Goal: Task Accomplishment & Management: Use online tool/utility

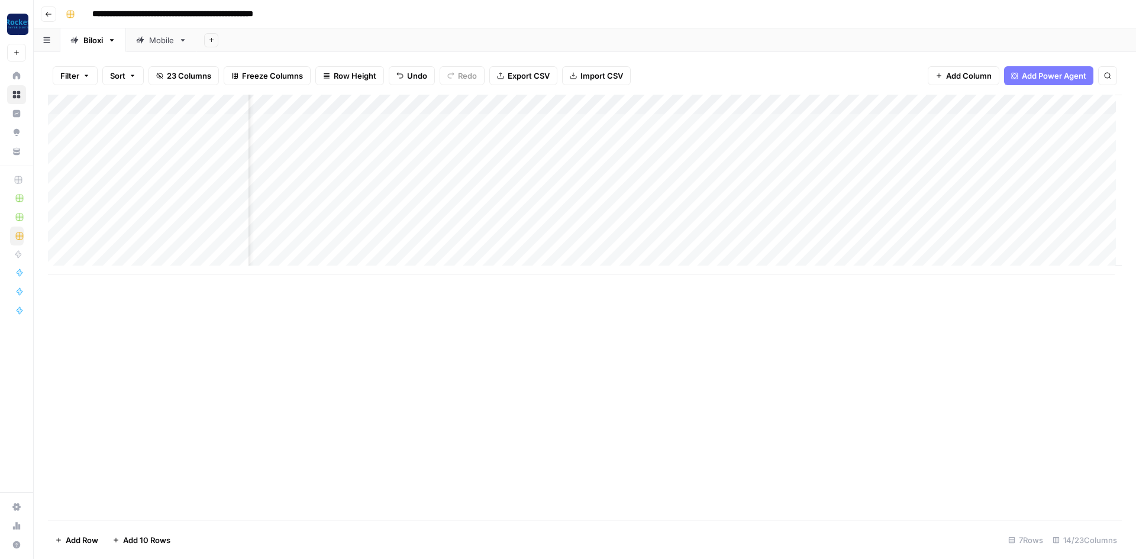
scroll to position [0, 425]
click at [604, 123] on div "Add Column" at bounding box center [584, 185] width 1073 height 180
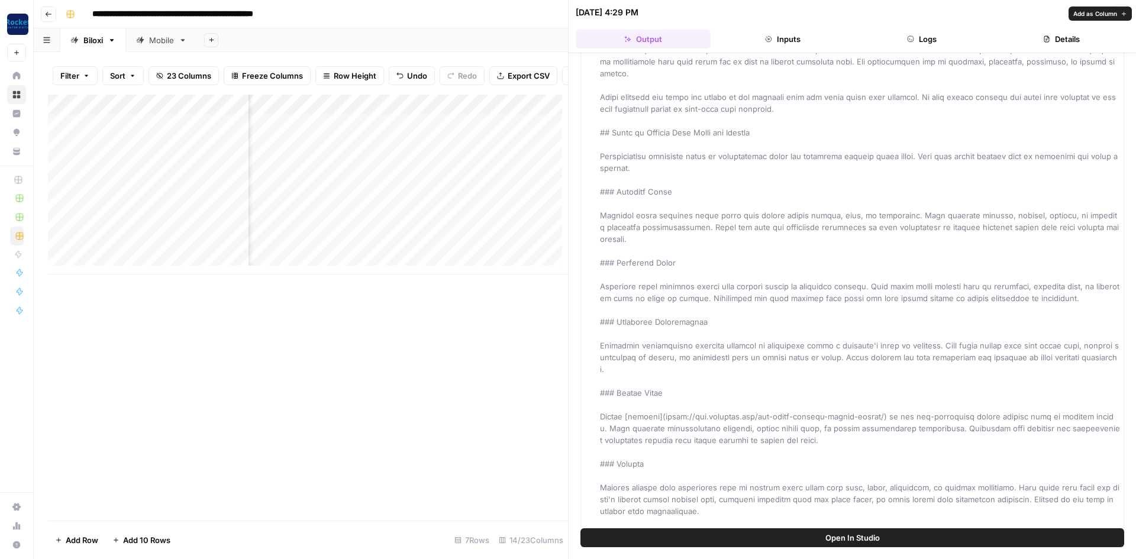
scroll to position [296, 0]
click at [1121, 10] on icon "button" at bounding box center [1120, 12] width 7 height 7
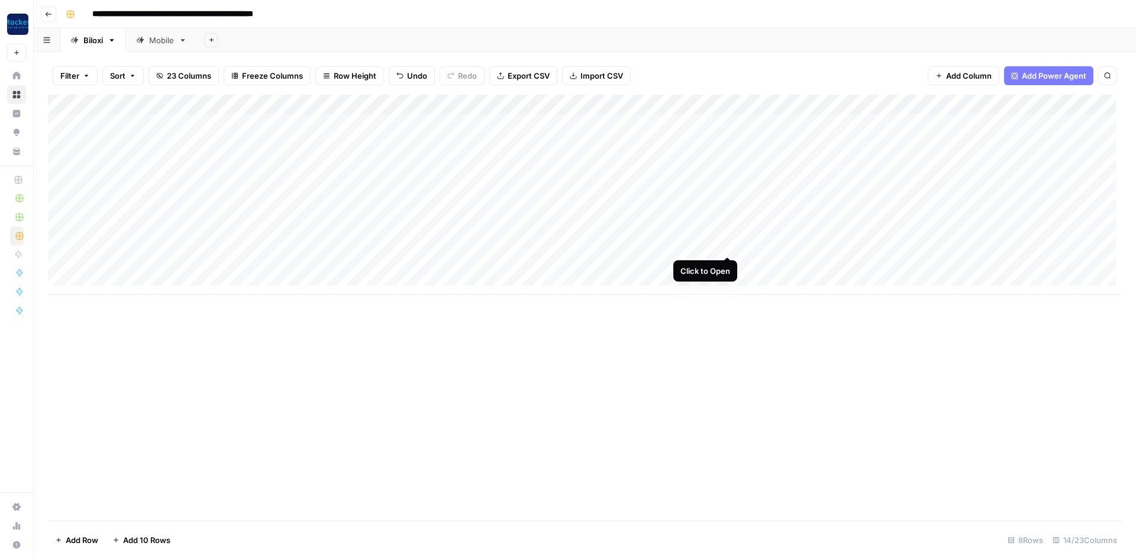
click at [724, 245] on div "Add Column" at bounding box center [584, 195] width 1073 height 200
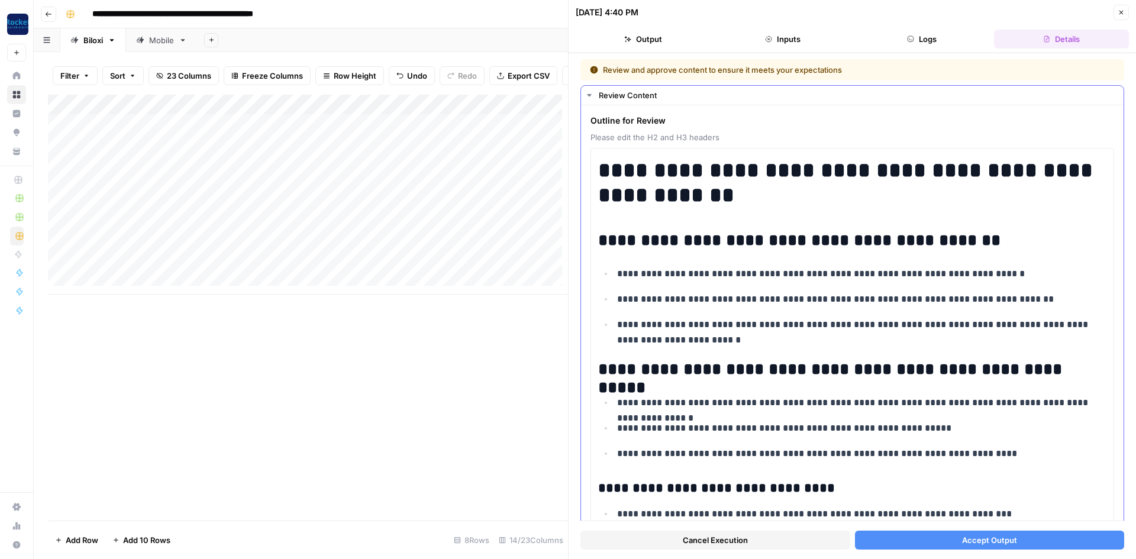
scroll to position [118, 0]
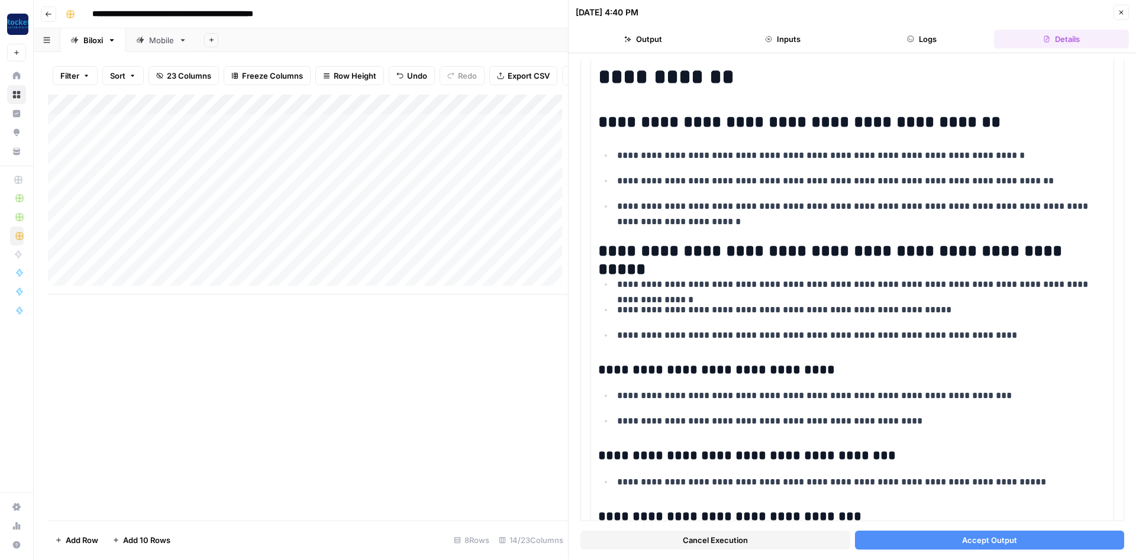
click at [923, 538] on button "Accept Output" at bounding box center [990, 540] width 270 height 19
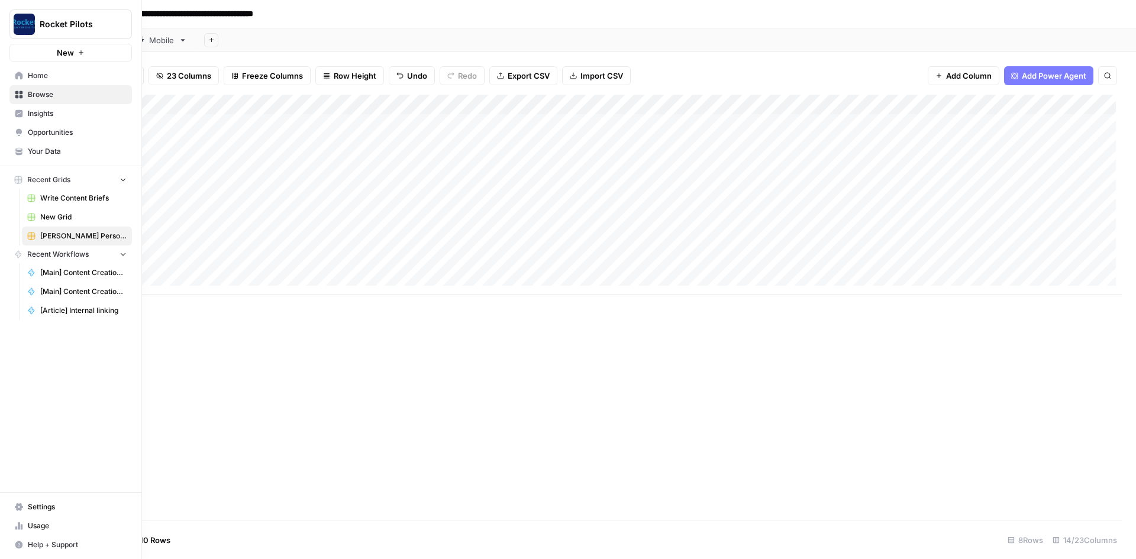
click at [38, 78] on span "Home" at bounding box center [77, 75] width 99 height 11
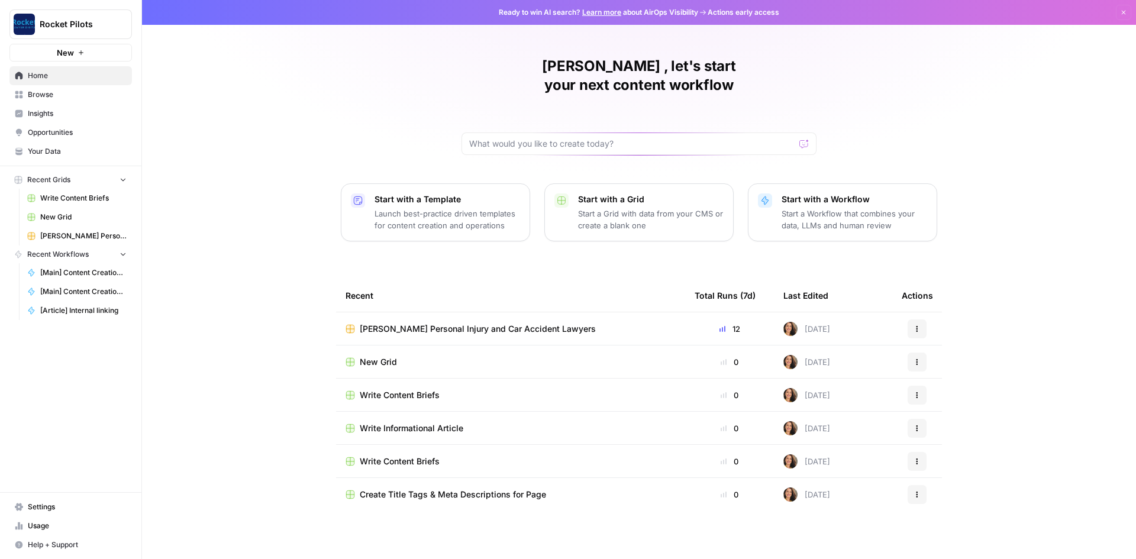
click at [47, 153] on span "Your Data" at bounding box center [77, 151] width 99 height 11
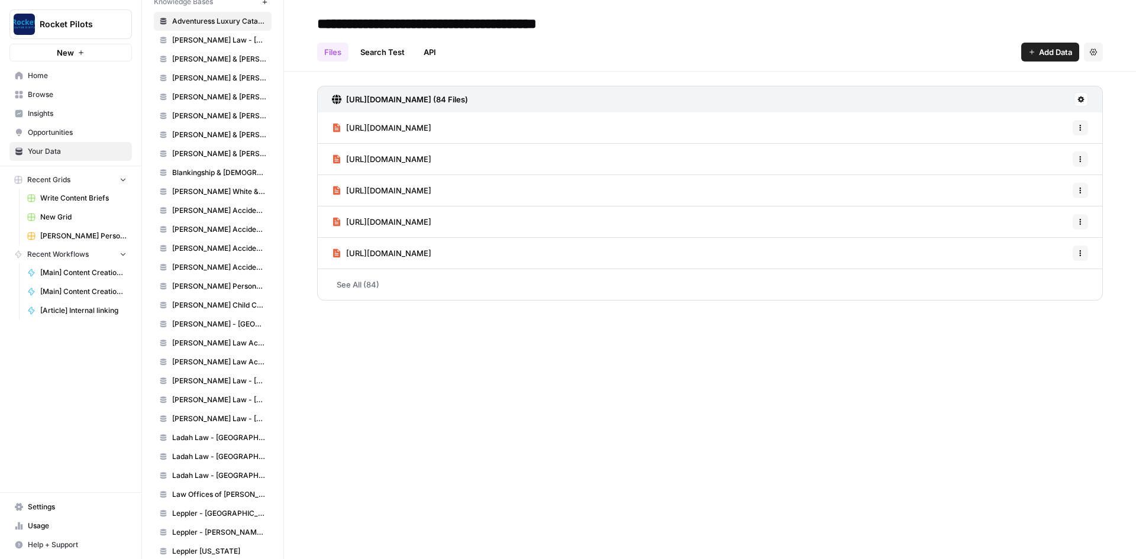
scroll to position [414, 0]
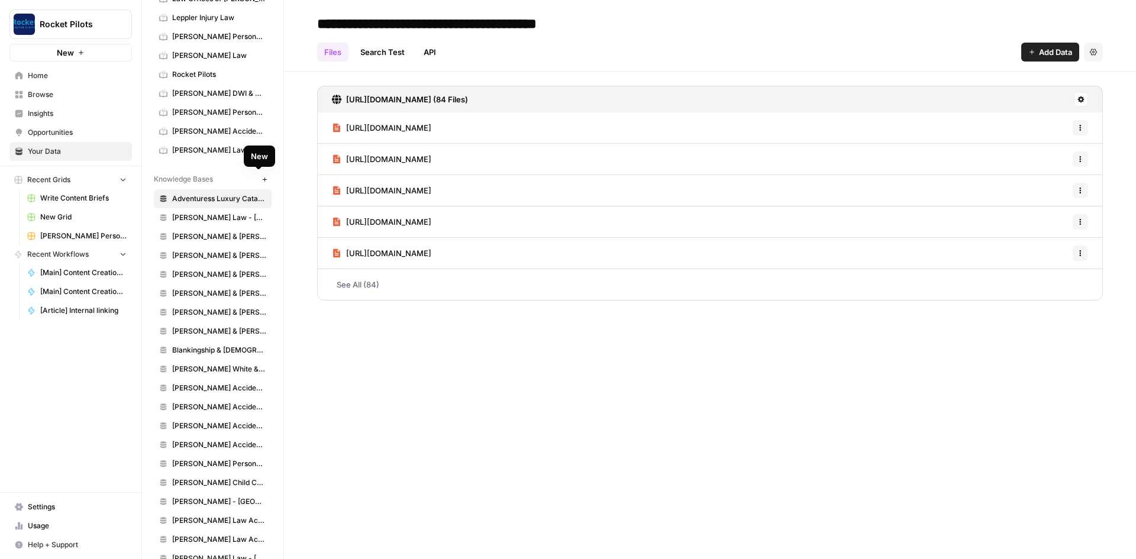
click at [261, 177] on icon "button" at bounding box center [264, 179] width 7 height 7
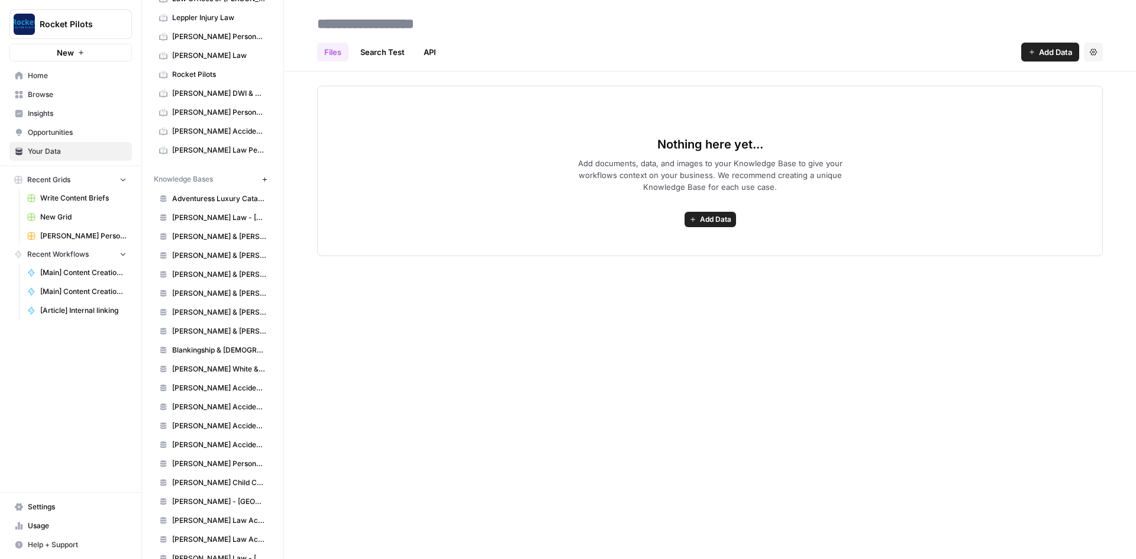
paste input "**********"
type input "**********"
click at [700, 221] on span "Add Data" at bounding box center [715, 219] width 31 height 11
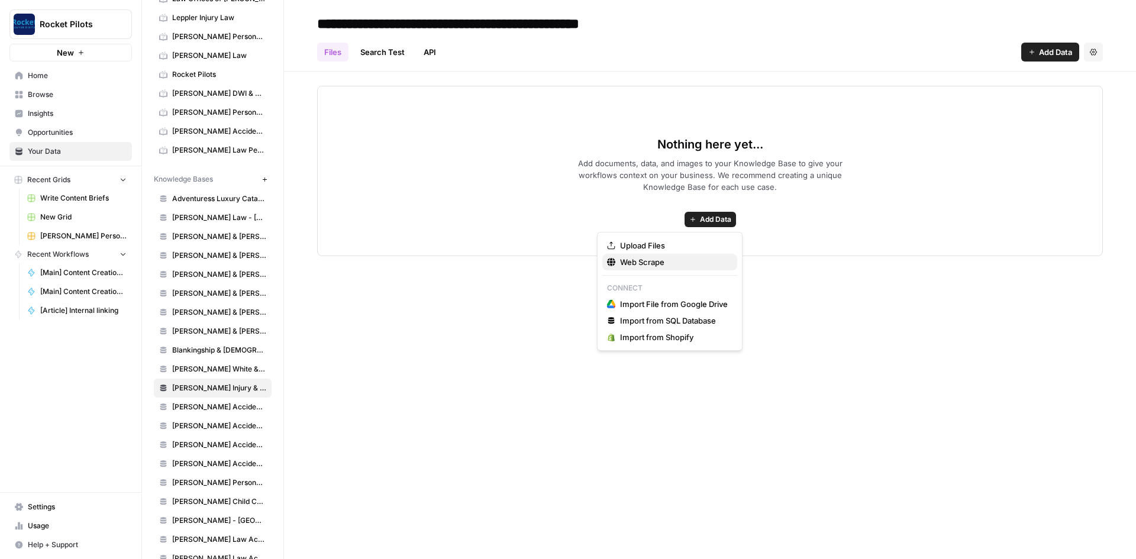
click at [677, 257] on span "Web Scrape" at bounding box center [674, 262] width 108 height 12
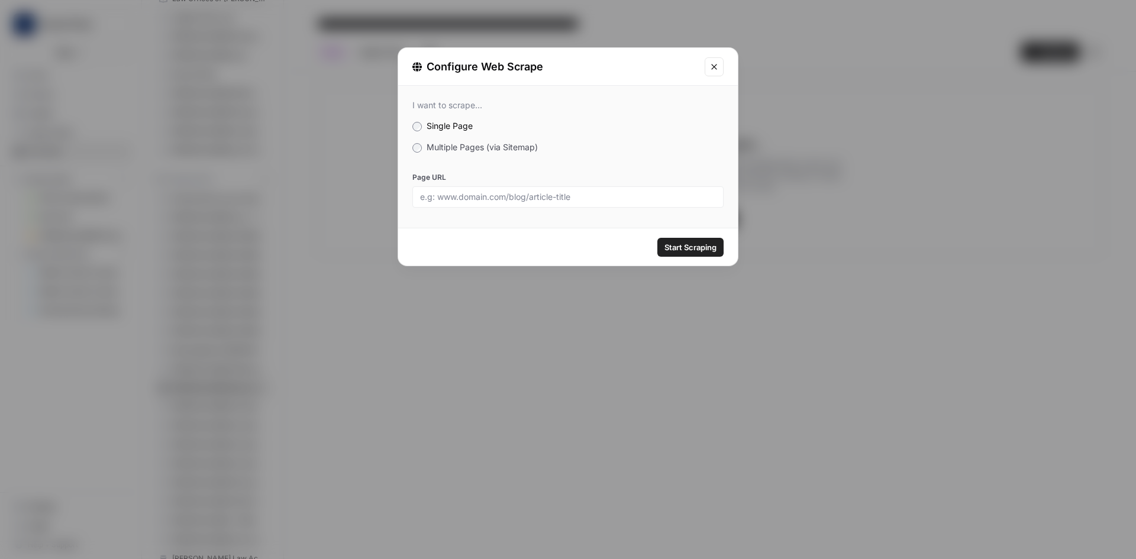
click at [420, 143] on label "Multiple Pages (via Sitemap)" at bounding box center [567, 147] width 311 height 12
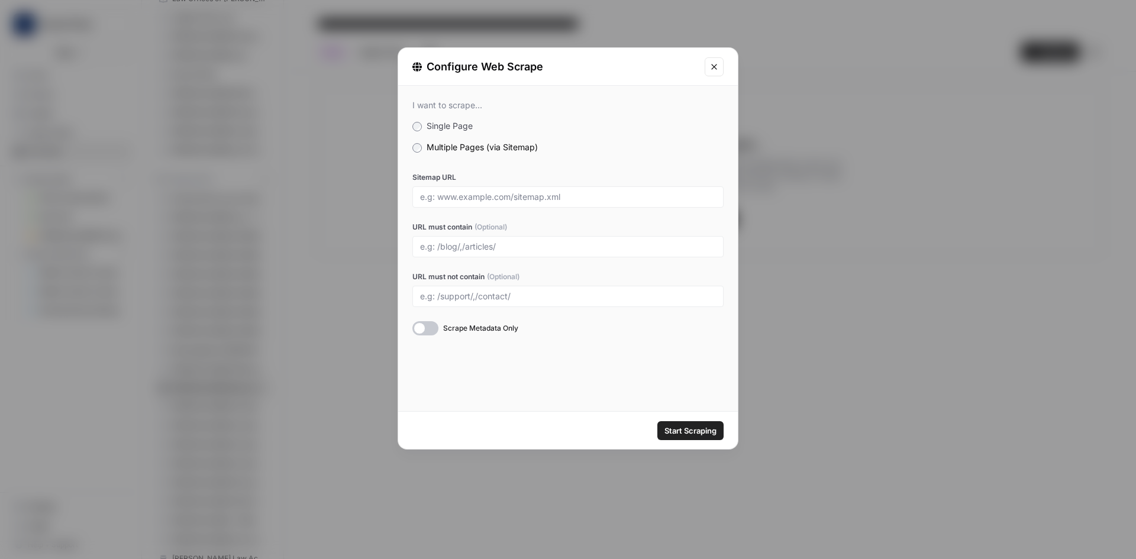
click at [473, 202] on div at bounding box center [567, 196] width 311 height 21
click at [481, 195] on input "Sitemap URL" at bounding box center [568, 197] width 296 height 11
paste input "[URL][DOMAIN_NAME]"
type input "[URL][DOMAIN_NAME]"
click at [488, 250] on input "URL must contain (Optional)" at bounding box center [568, 246] width 296 height 11
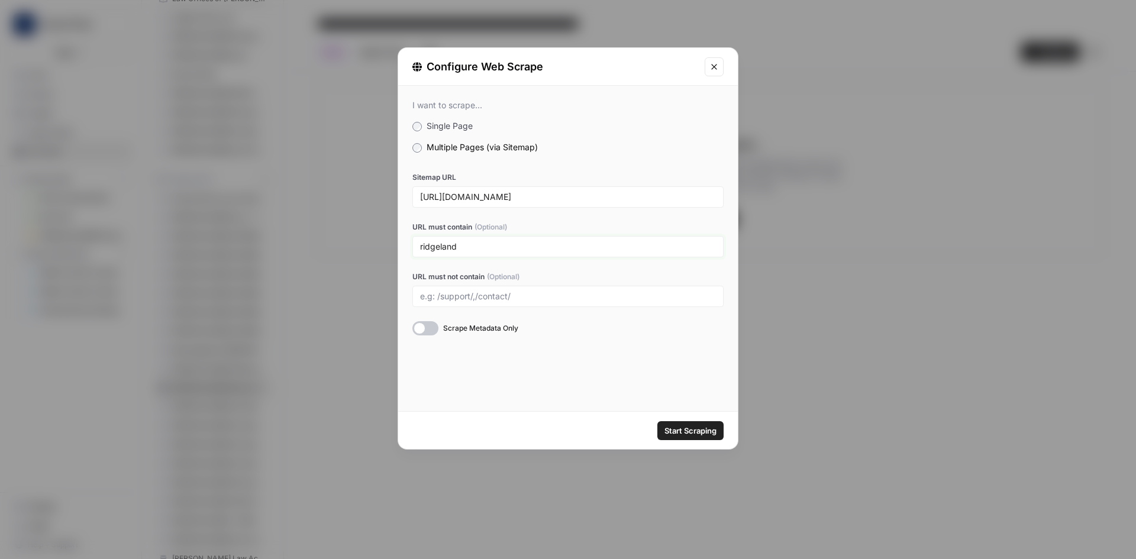
type input "ridgeland"
click at [433, 329] on div at bounding box center [425, 328] width 26 height 14
click at [701, 428] on span "Start Scraping" at bounding box center [690, 431] width 52 height 12
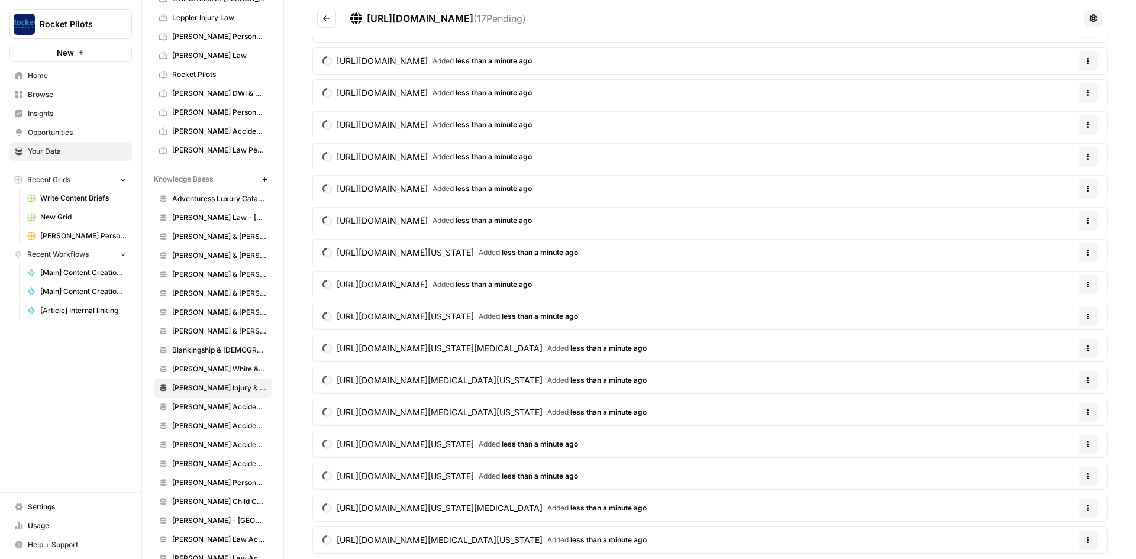
scroll to position [79, 0]
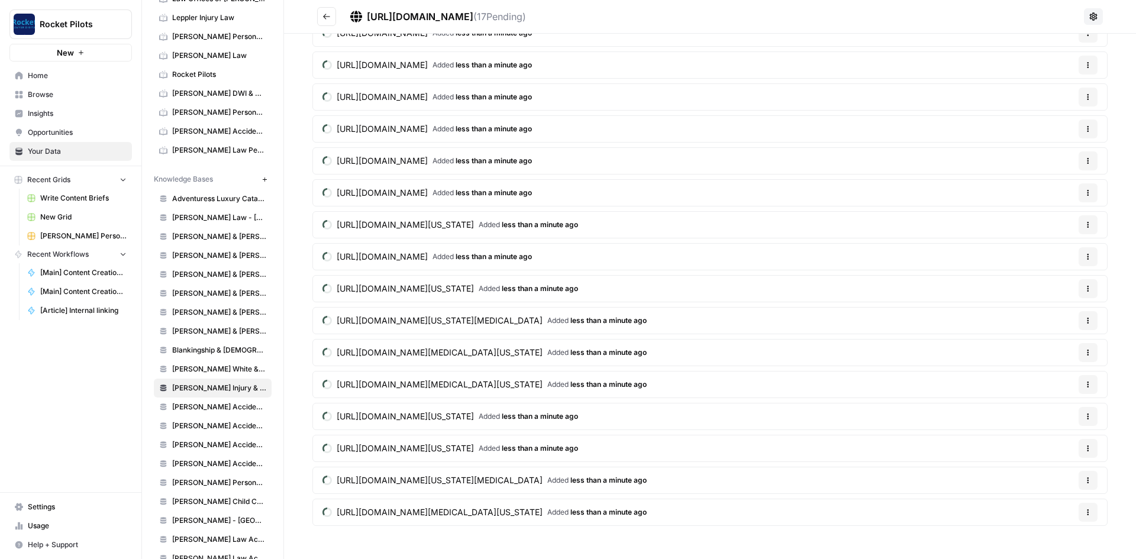
click at [1084, 195] on icon "button" at bounding box center [1087, 192] width 7 height 7
click at [1078, 253] on button "Options" at bounding box center [1087, 256] width 19 height 19
click at [1062, 277] on button "Delete File" at bounding box center [1055, 284] width 66 height 17
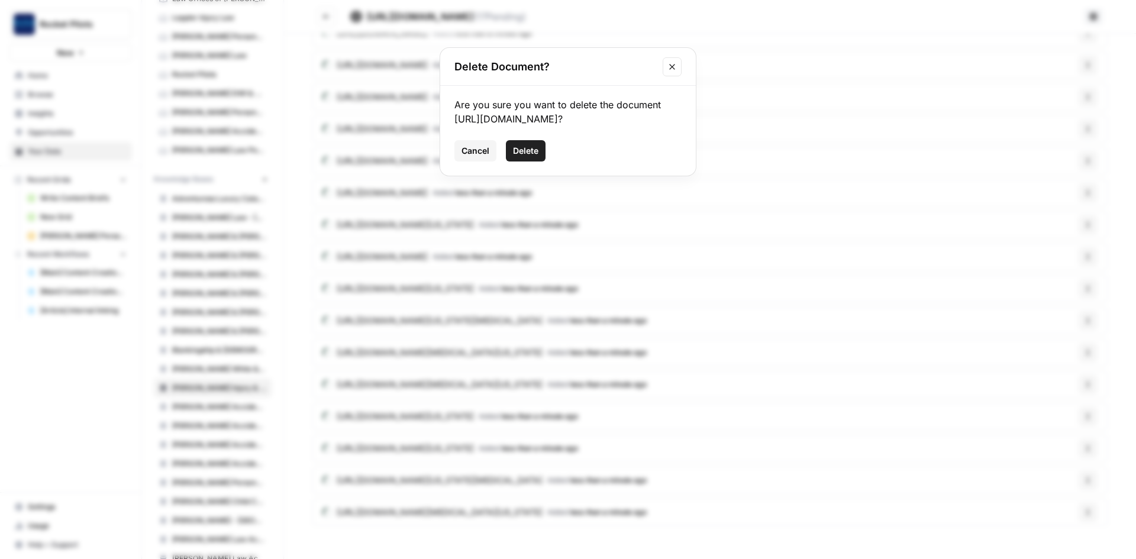
click at [517, 157] on span "Delete" at bounding box center [525, 151] width 25 height 12
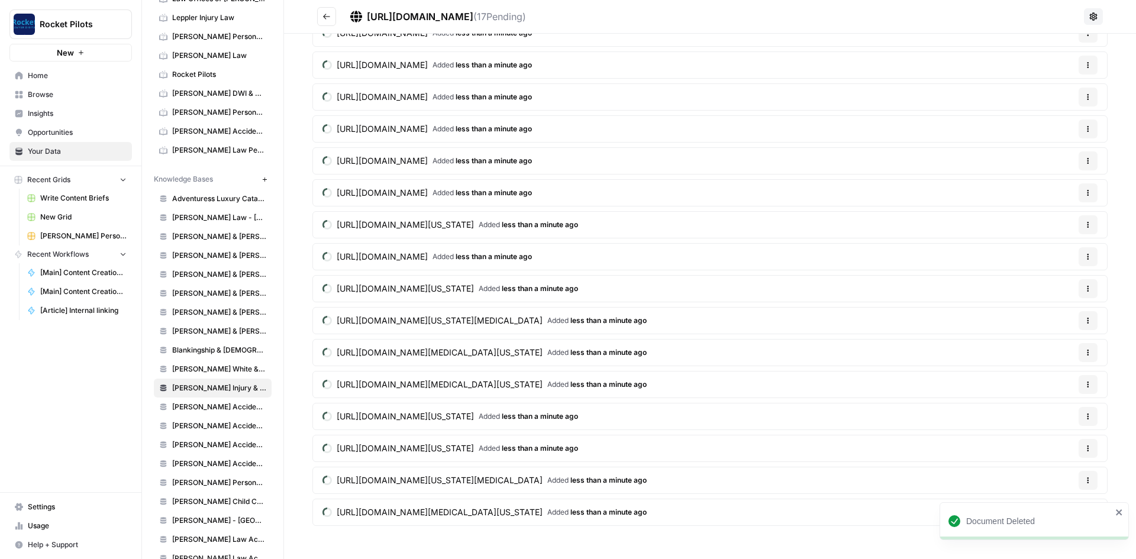
scroll to position [47, 0]
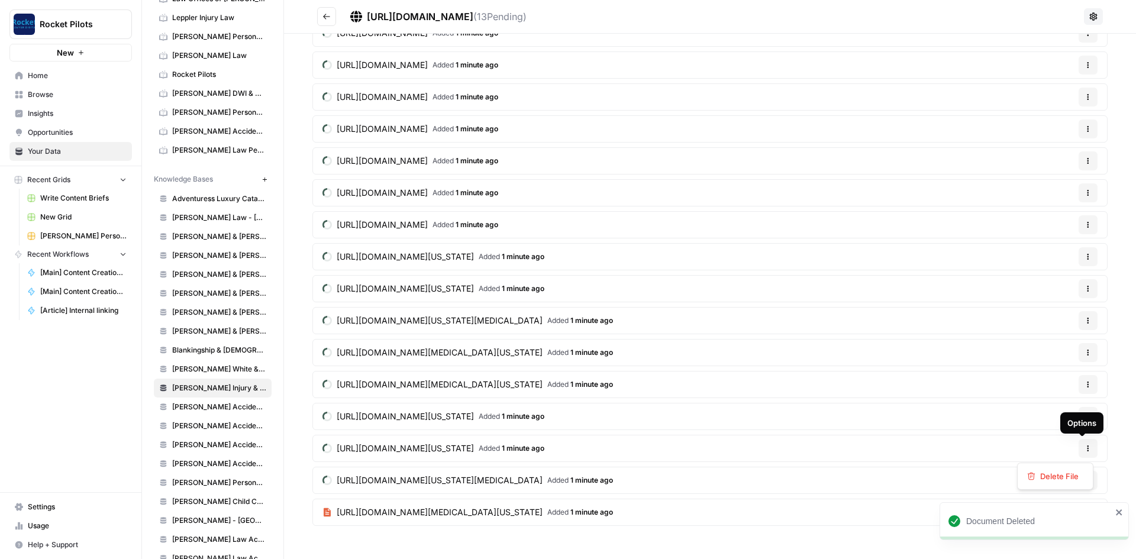
click at [1084, 447] on icon "button" at bounding box center [1087, 448] width 7 height 7
click at [1060, 477] on span "Delete File" at bounding box center [1059, 476] width 38 height 12
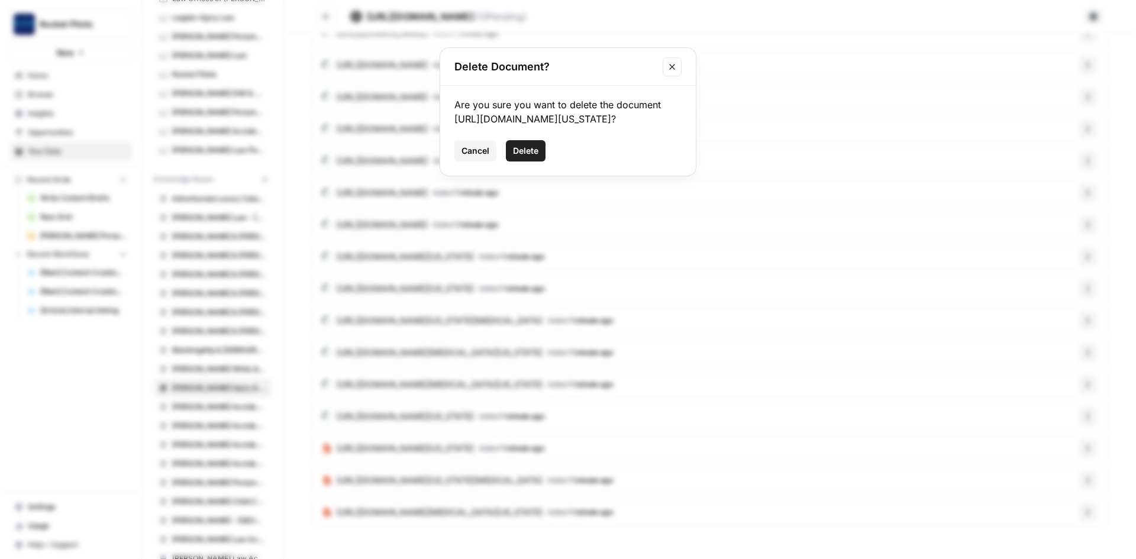
click at [513, 157] on span "Delete" at bounding box center [525, 151] width 25 height 12
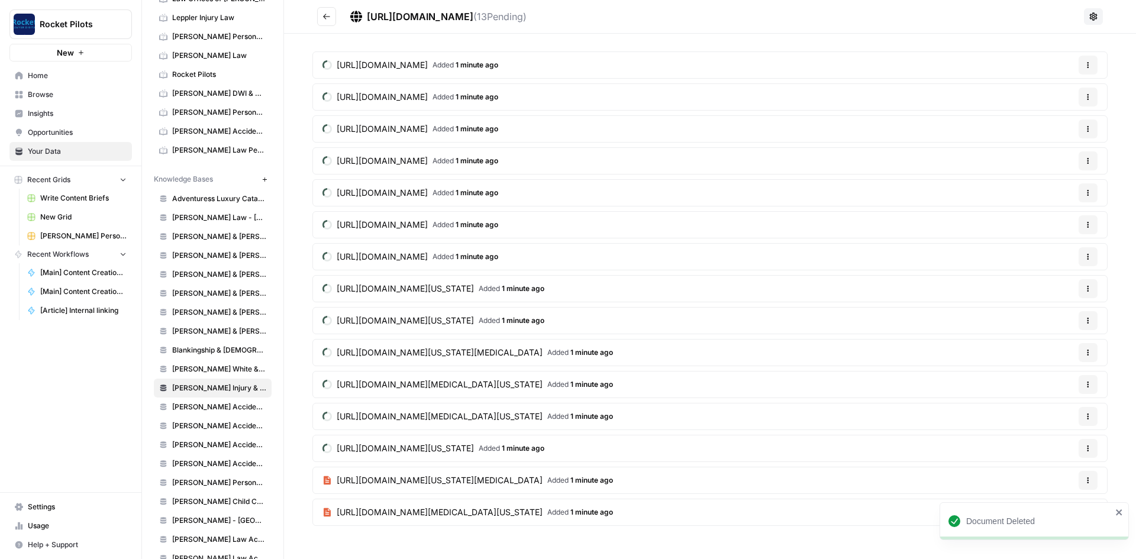
scroll to position [15, 0]
click at [1084, 447] on icon "button" at bounding box center [1087, 448] width 7 height 7
click at [1055, 476] on span "Delete File" at bounding box center [1059, 476] width 38 height 12
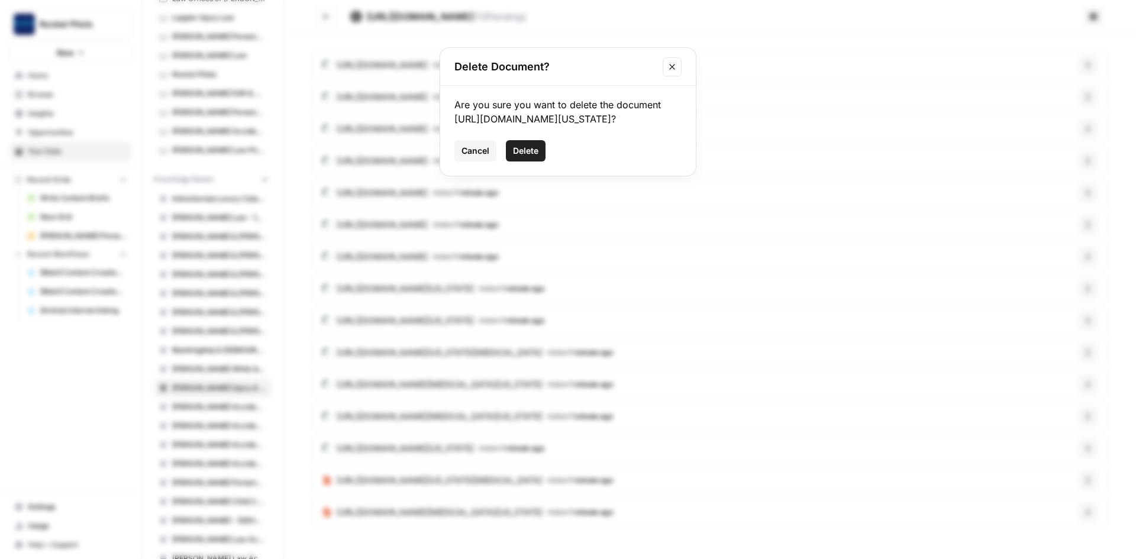
click at [526, 157] on span "Delete" at bounding box center [525, 151] width 25 height 12
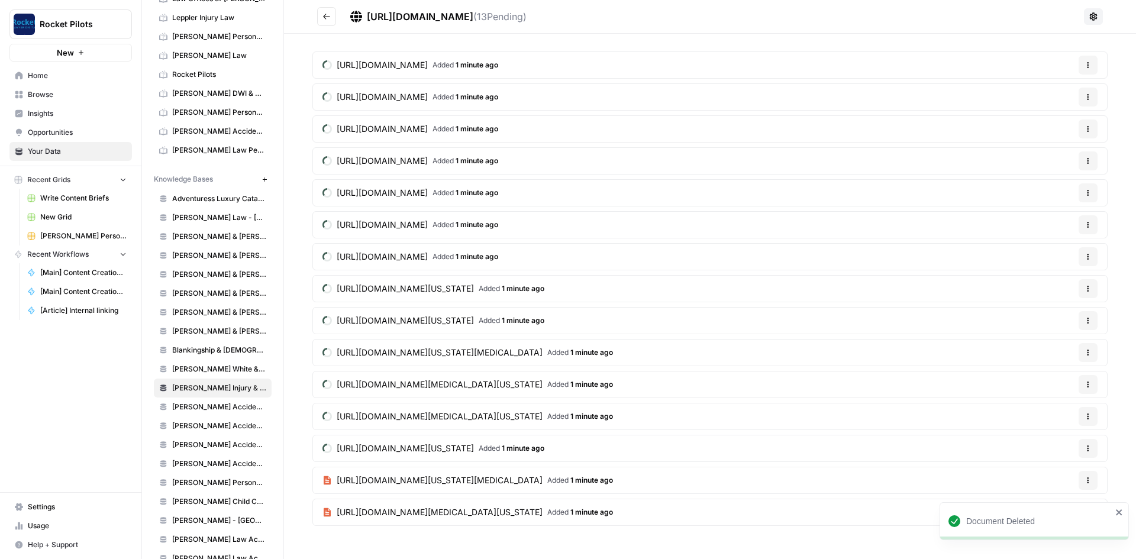
scroll to position [0, 0]
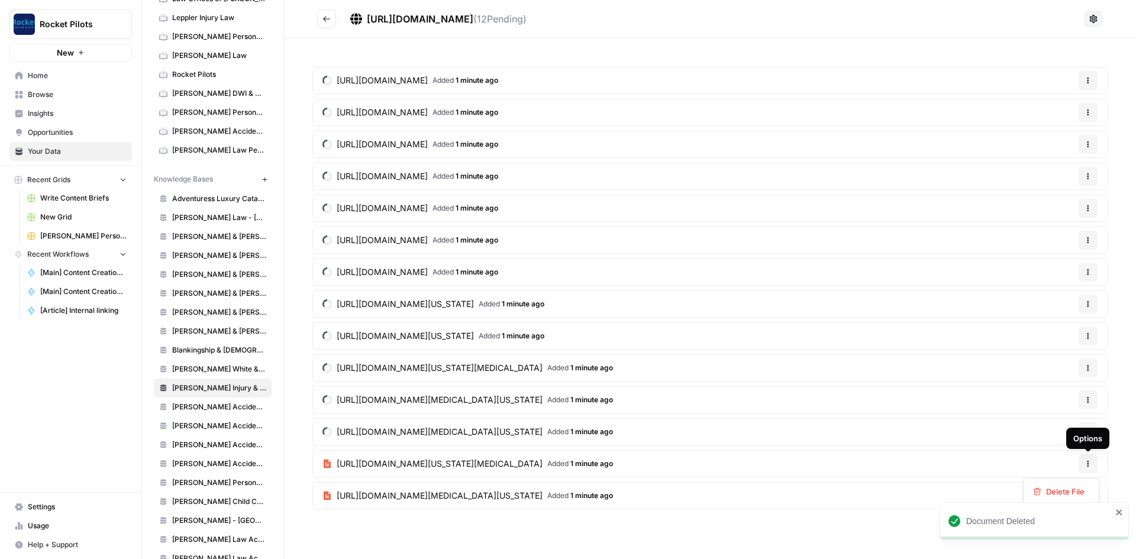
click at [1087, 464] on icon "button" at bounding box center [1087, 463] width 7 height 7
click at [1066, 485] on button "Delete File" at bounding box center [1061, 491] width 66 height 17
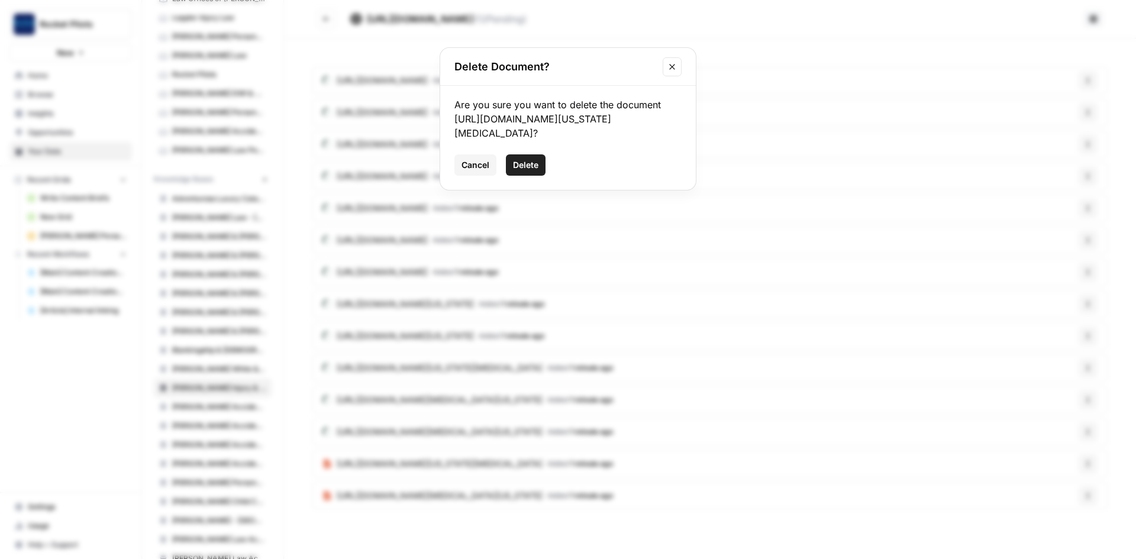
click at [534, 171] on span "Delete" at bounding box center [525, 165] width 25 height 12
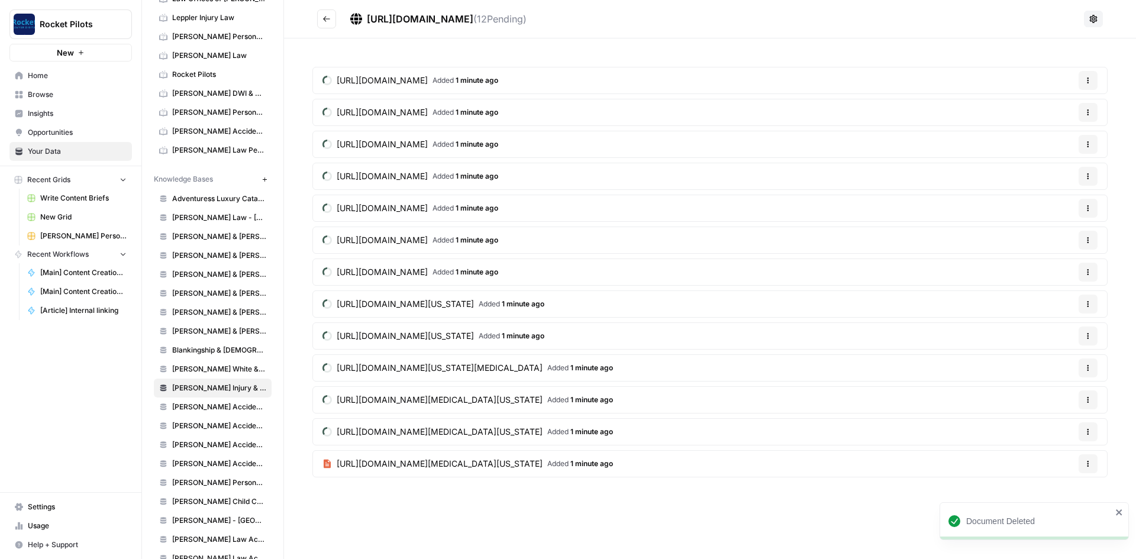
click at [1088, 464] on icon "button" at bounding box center [1088, 464] width 2 height 2
click at [1060, 488] on span "Delete File" at bounding box center [1065, 492] width 38 height 12
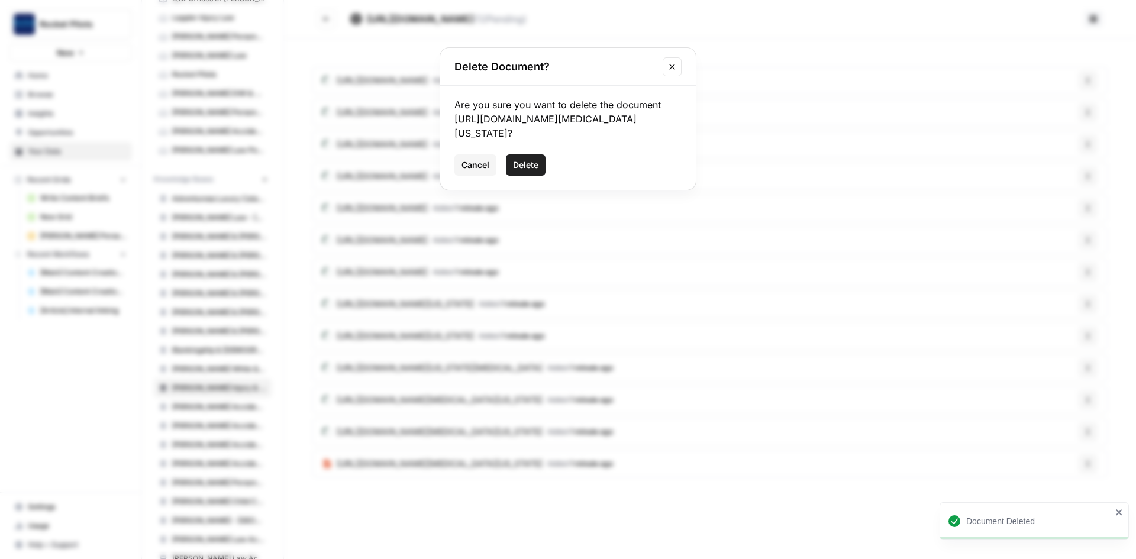
click at [531, 162] on span "Delete" at bounding box center [525, 165] width 25 height 12
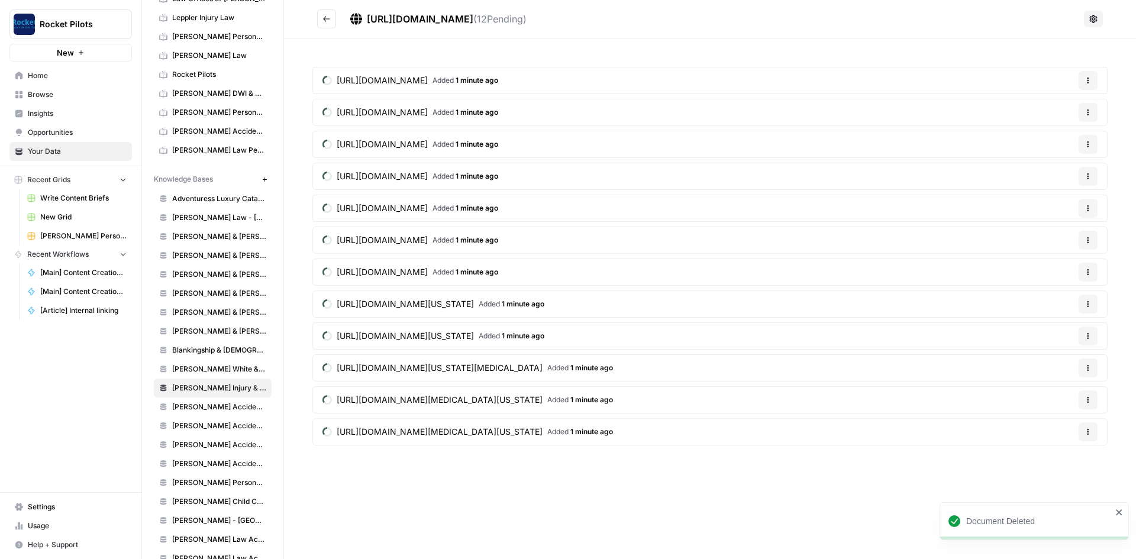
click at [1088, 433] on icon "button" at bounding box center [1087, 431] width 7 height 7
click at [1073, 460] on span "Delete File" at bounding box center [1065, 460] width 38 height 12
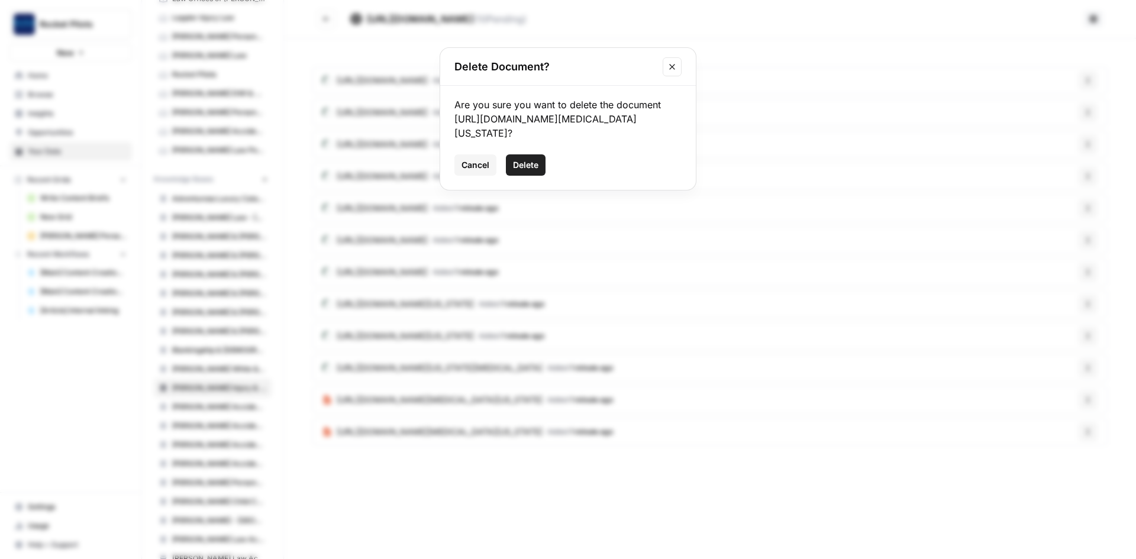
click at [528, 170] on span "Delete" at bounding box center [525, 165] width 25 height 12
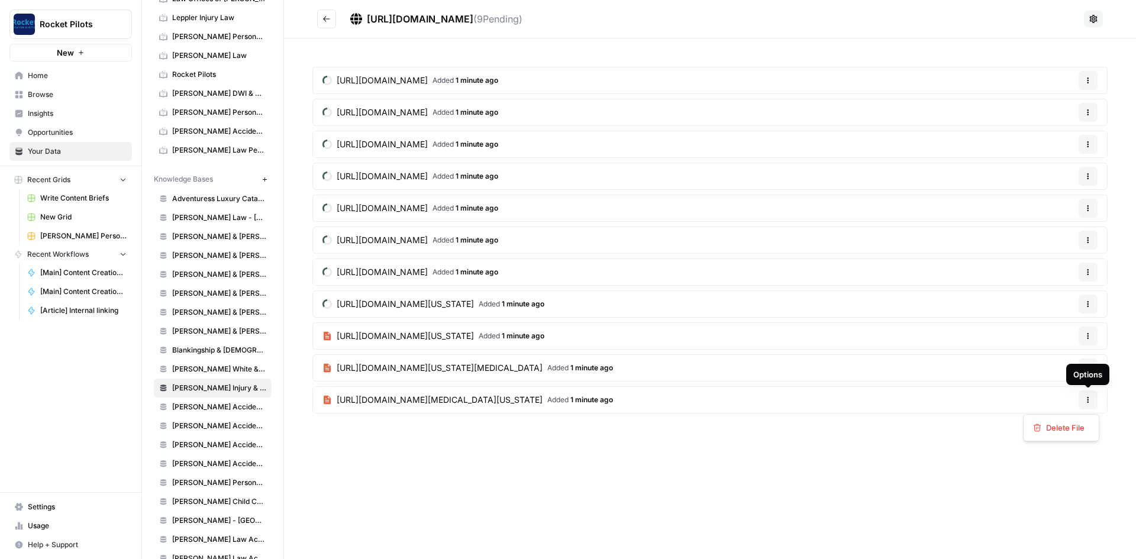
click at [1088, 400] on icon "button" at bounding box center [1088, 400] width 2 height 2
click at [1069, 428] on span "Delete File" at bounding box center [1065, 428] width 38 height 12
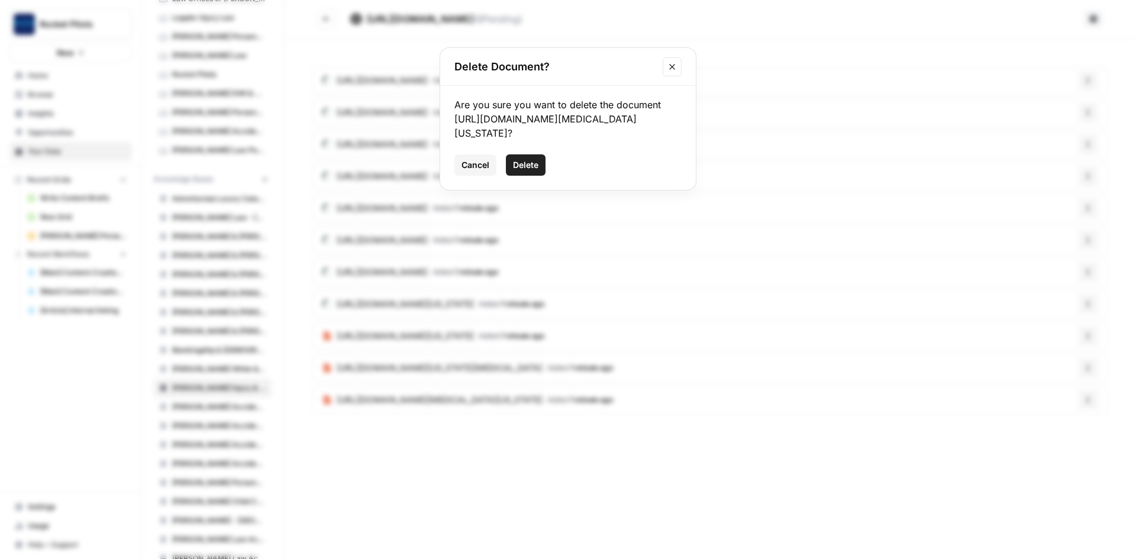
click at [525, 163] on span "Delete" at bounding box center [525, 165] width 25 height 12
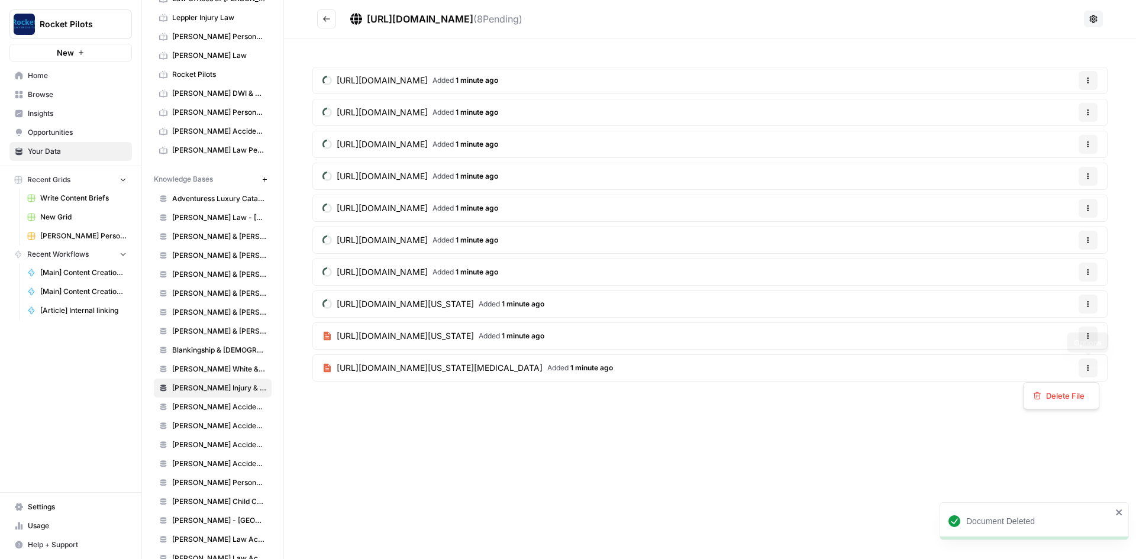
click at [1086, 368] on icon "button" at bounding box center [1087, 367] width 7 height 7
click at [1060, 395] on span "Delete File" at bounding box center [1065, 396] width 38 height 12
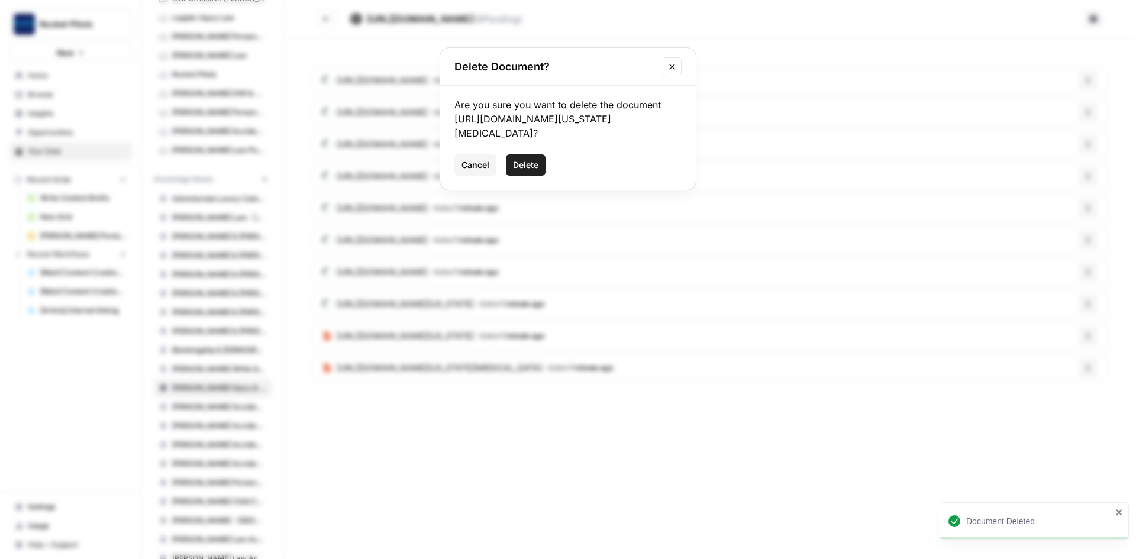
click at [521, 164] on span "Delete" at bounding box center [525, 165] width 25 height 12
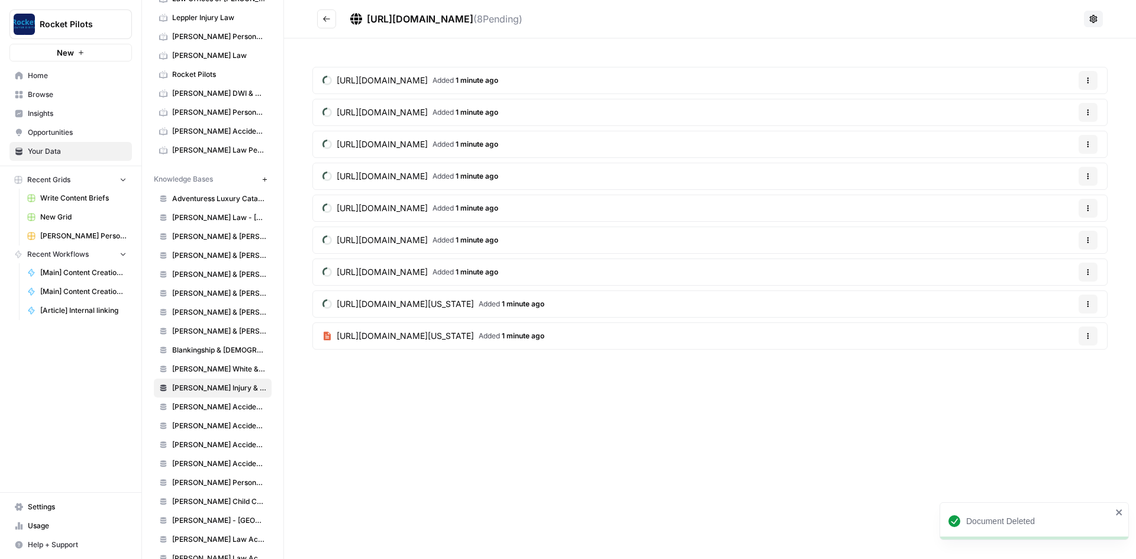
click at [1089, 338] on icon "button" at bounding box center [1087, 335] width 7 height 7
click at [1075, 365] on span "Delete File" at bounding box center [1065, 364] width 38 height 12
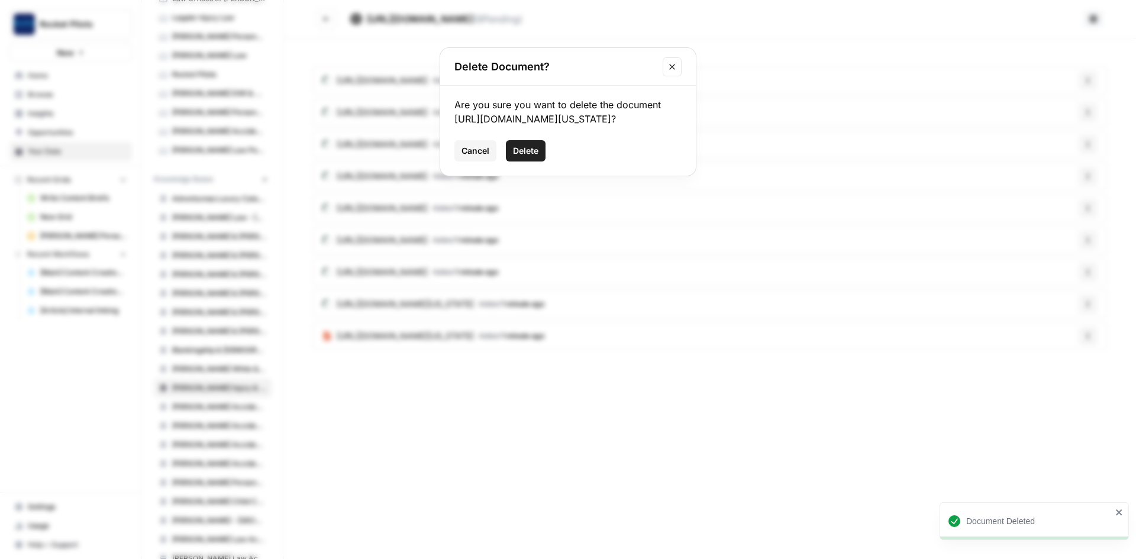
click at [529, 157] on span "Delete" at bounding box center [525, 151] width 25 height 12
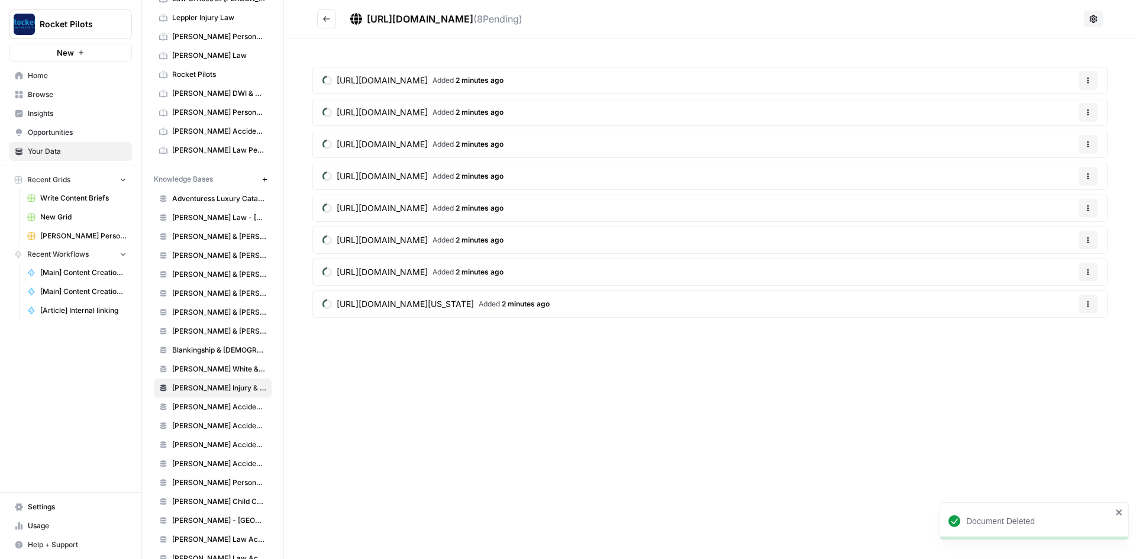
click at [1086, 308] on button "Options" at bounding box center [1087, 304] width 19 height 19
click at [1071, 334] on span "Delete File" at bounding box center [1065, 332] width 38 height 12
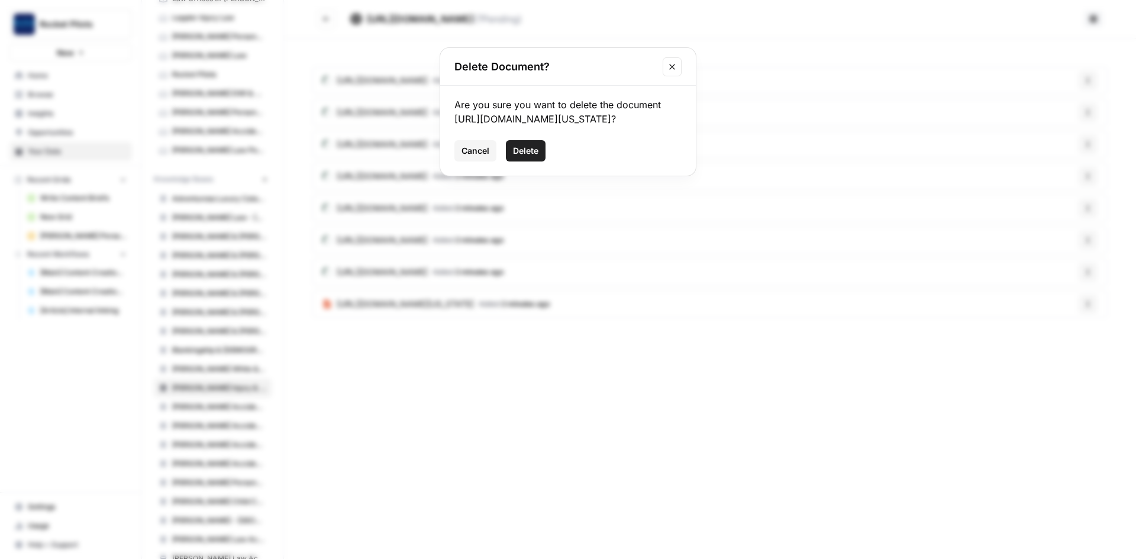
click at [522, 158] on button "Delete" at bounding box center [526, 150] width 40 height 21
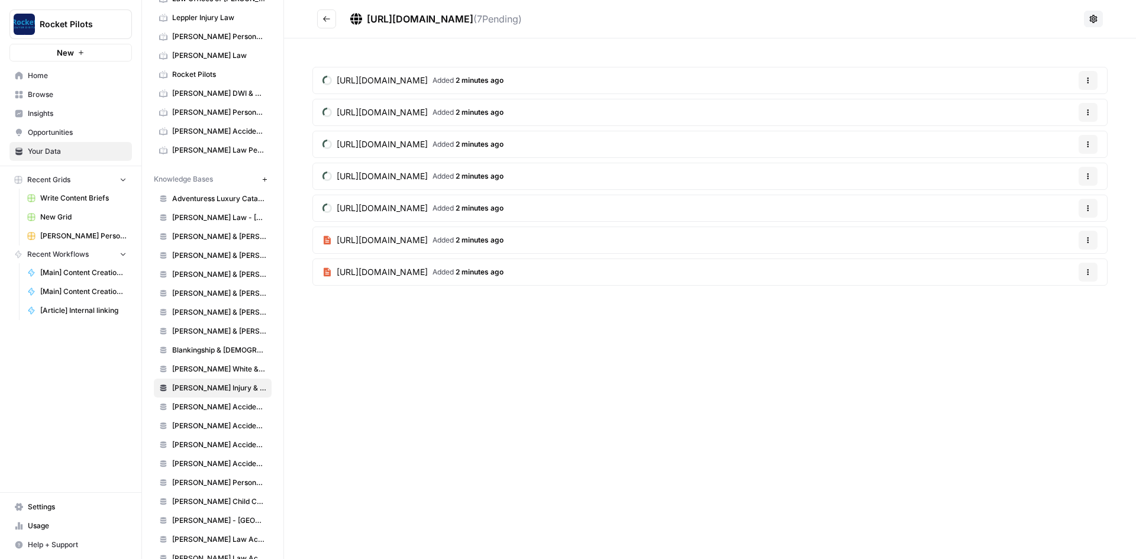
drag, startPoint x: 244, startPoint y: 393, endPoint x: 331, endPoint y: 471, distance: 116.8
click at [331, 471] on div "[URL][DOMAIN_NAME] ( 7 Pending) [URL][DOMAIN_NAME] Added 2 minutes ago Options …" at bounding box center [710, 279] width 852 height 559
click at [261, 182] on icon "button" at bounding box center [264, 179] width 7 height 7
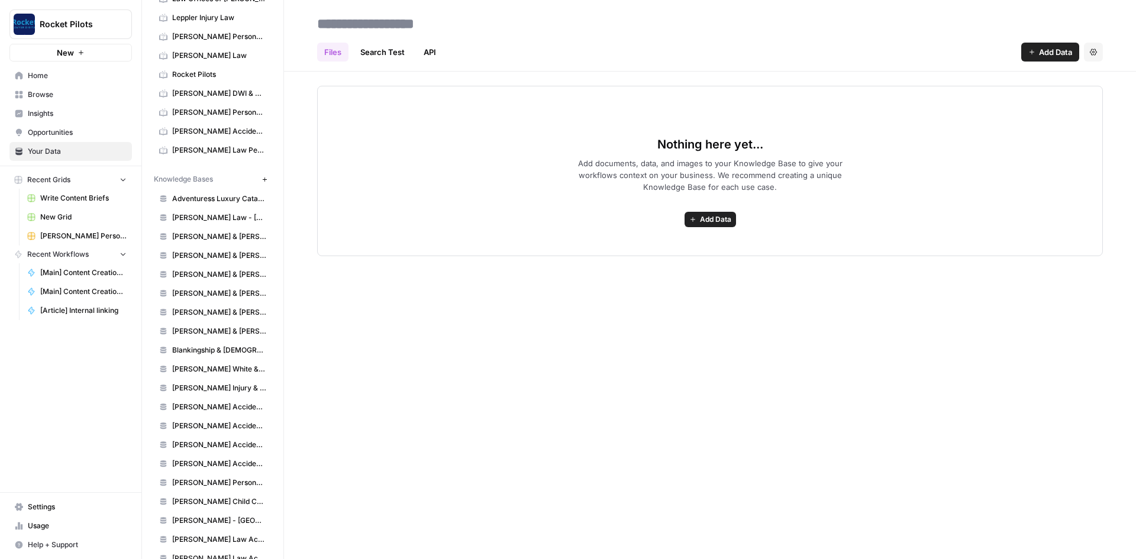
click at [261, 177] on icon "button" at bounding box center [264, 179] width 7 height 7
click at [707, 224] on span "Add Data" at bounding box center [715, 219] width 31 height 11
click at [654, 258] on span "Web Scrape" at bounding box center [674, 262] width 108 height 12
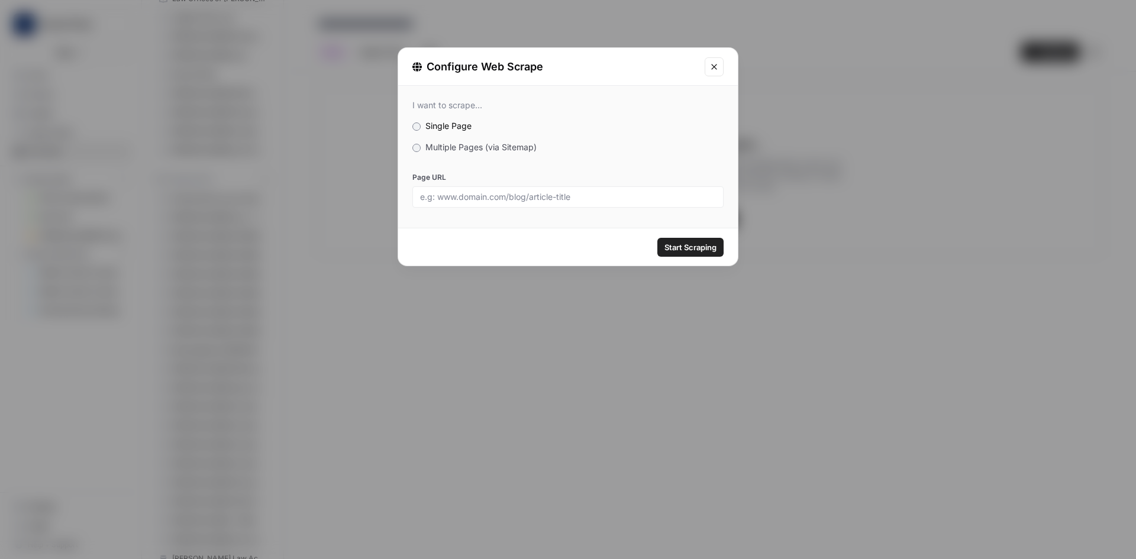
click at [476, 143] on span "Multiple Pages (via Sitemap)" at bounding box center [480, 147] width 111 height 10
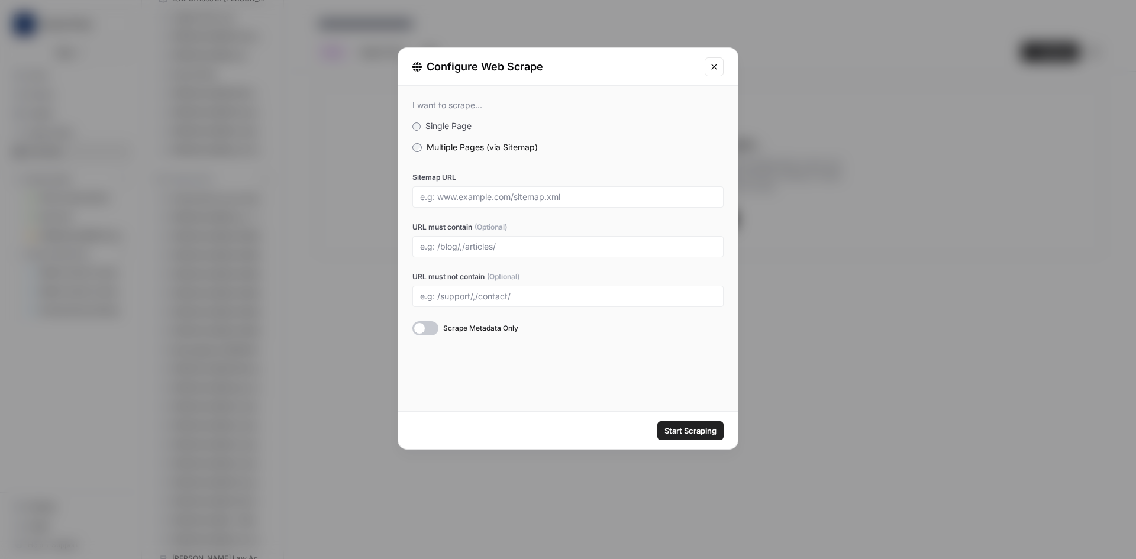
click at [480, 202] on div at bounding box center [567, 196] width 311 height 21
click at [489, 202] on input "Sitemap URL" at bounding box center [568, 197] width 296 height 11
paste input "[PERSON_NAME] Injury & Car Accident Lawyers"
type input "[PERSON_NAME] Injury & Car Accident Lawyers"
paste input "[URL][DOMAIN_NAME]"
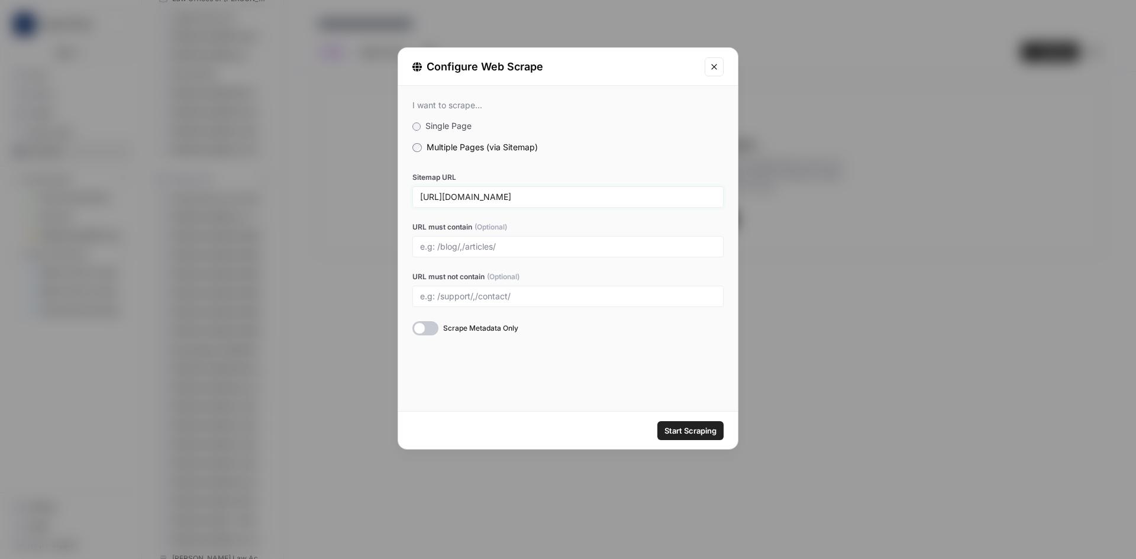
type input "[URL][DOMAIN_NAME]"
click at [429, 327] on div at bounding box center [425, 328] width 26 height 14
click at [700, 429] on span "Start Scraping" at bounding box center [690, 431] width 52 height 12
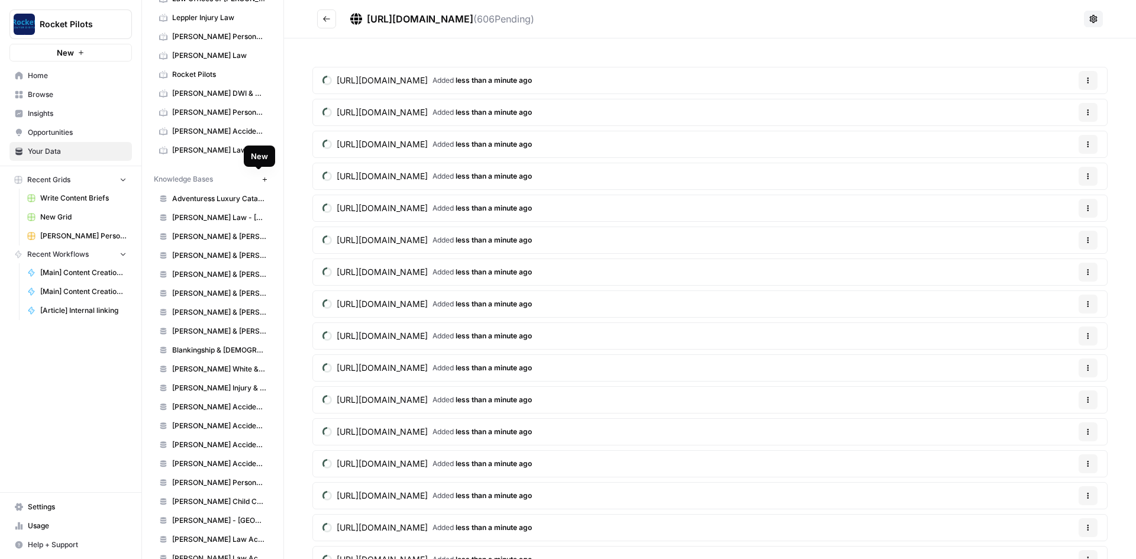
click at [261, 179] on icon "button" at bounding box center [264, 179] width 7 height 7
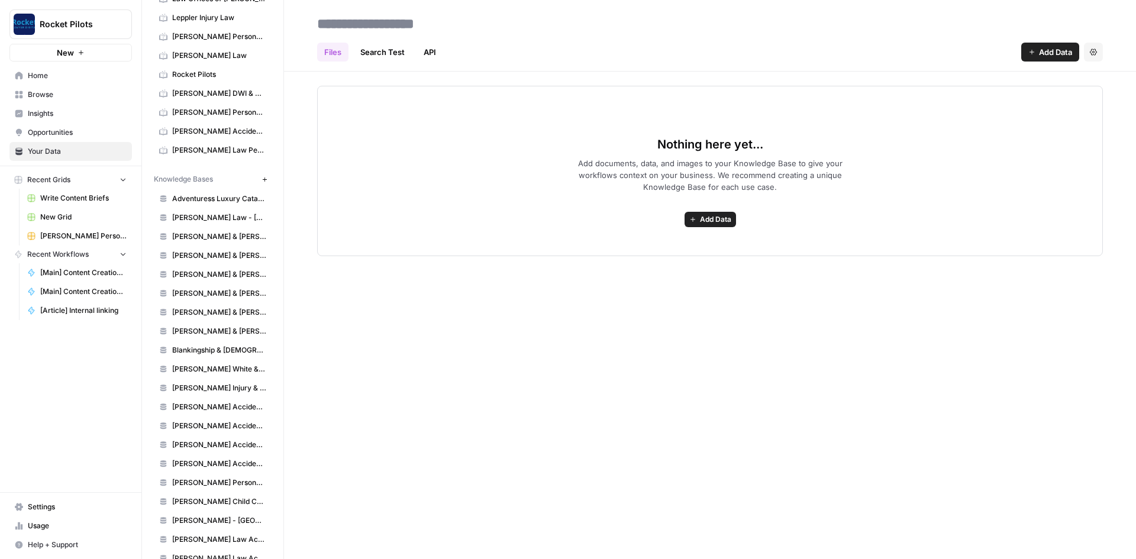
click at [425, 22] on input at bounding box center [406, 24] width 189 height 24
type input "**********"
click at [445, 24] on input at bounding box center [406, 24] width 189 height 24
paste input "**********"
type input "**********"
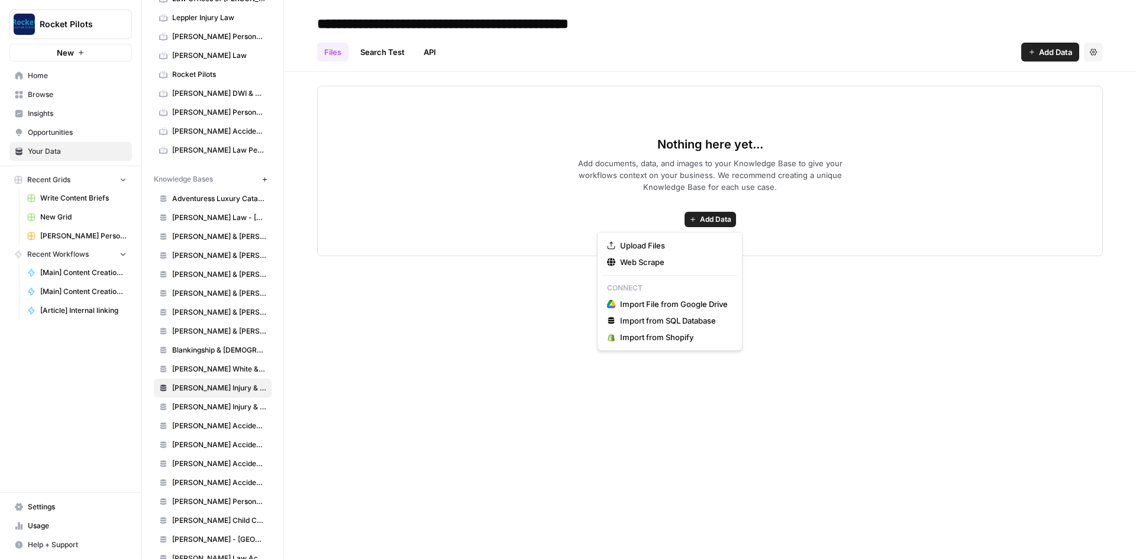
click at [727, 214] on button "Add Data" at bounding box center [709, 219] width 51 height 15
click at [662, 255] on button "Web Scrape" at bounding box center [669, 262] width 135 height 17
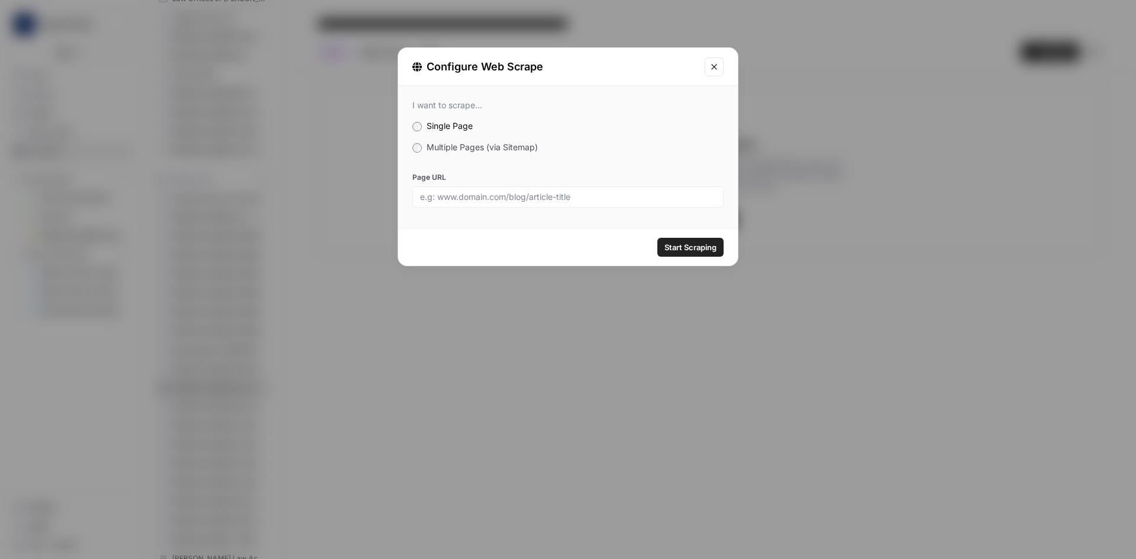
click at [427, 150] on span "Multiple Pages (via Sitemap)" at bounding box center [481, 147] width 111 height 10
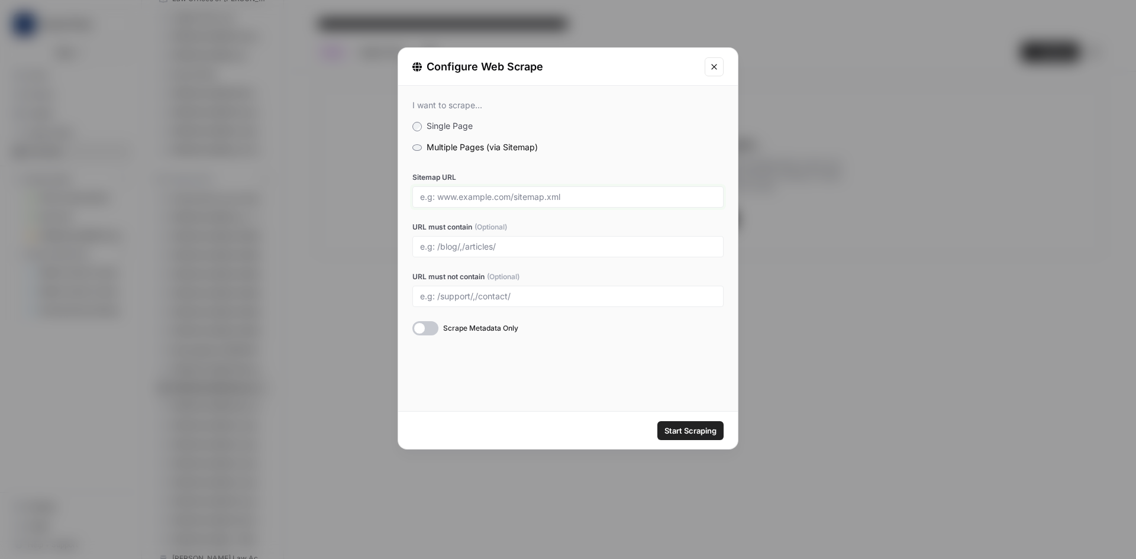
click at [460, 198] on input "Sitemap URL" at bounding box center [568, 197] width 296 height 11
paste input "[URL][DOMAIN_NAME]"
type input "[URL][DOMAIN_NAME]"
click at [501, 245] on input "URL must contain (Optional)" at bounding box center [568, 246] width 296 height 11
type input "brevard"
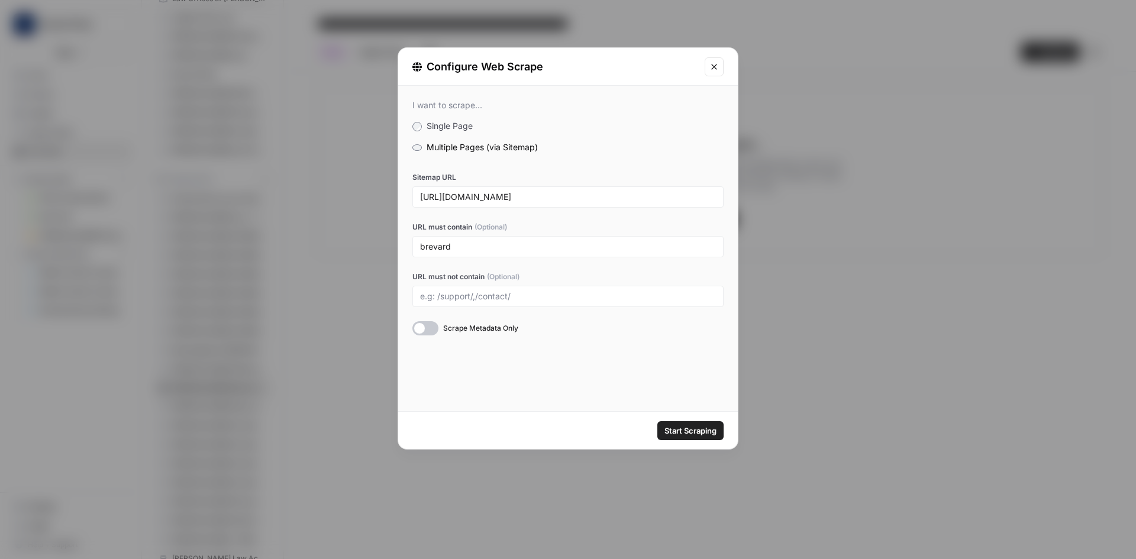
click at [432, 325] on div at bounding box center [425, 328] width 26 height 14
click at [683, 433] on span "Start Scraping" at bounding box center [690, 431] width 52 height 12
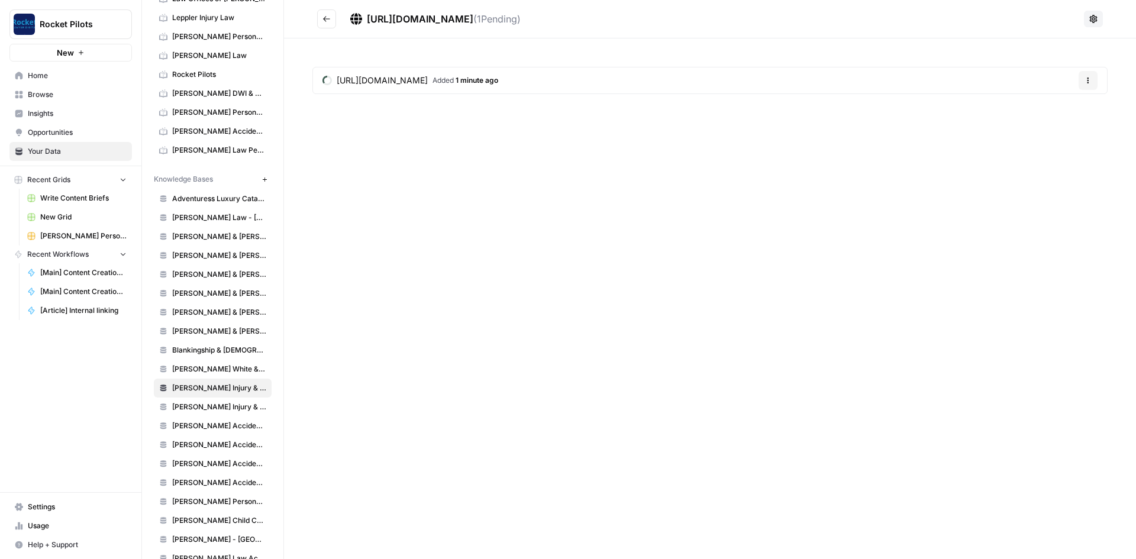
click at [261, 177] on icon "button" at bounding box center [264, 179] width 7 height 7
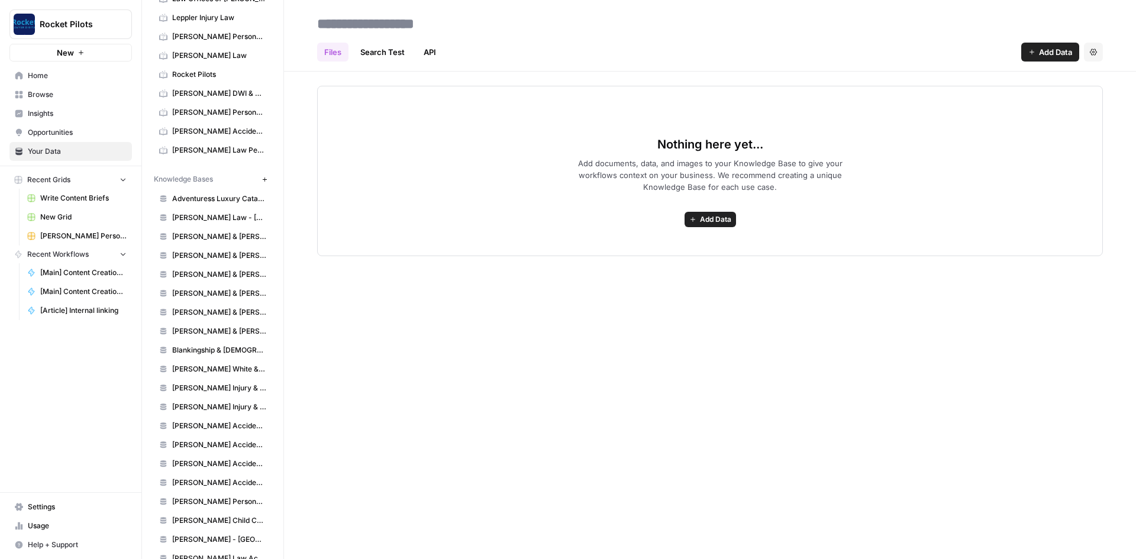
click at [373, 23] on input at bounding box center [406, 24] width 189 height 24
paste input "**********"
type input "**********"
click at [709, 222] on span "Add Data" at bounding box center [715, 219] width 31 height 11
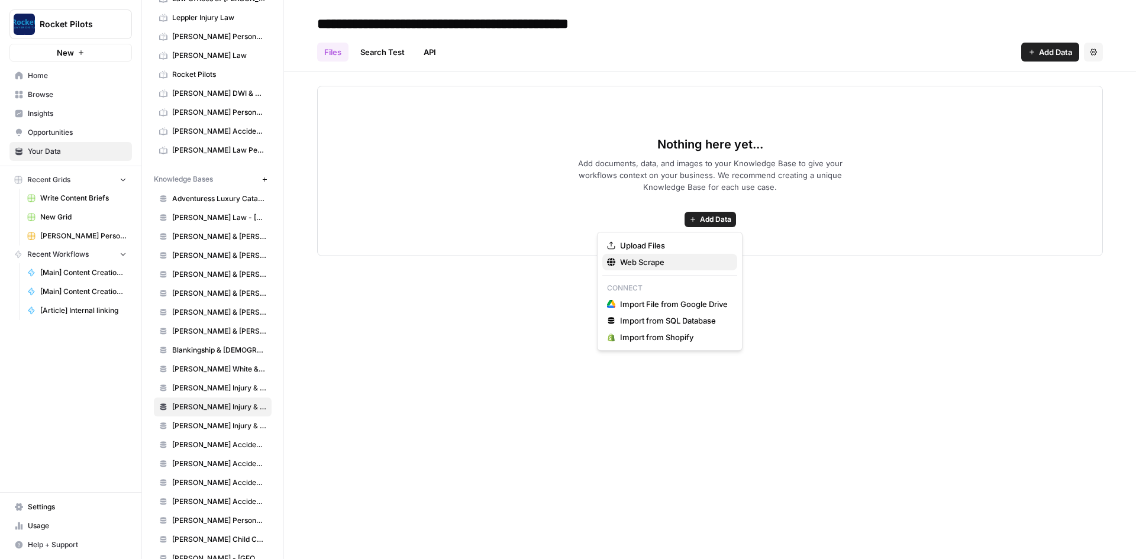
click at [674, 258] on span "Web Scrape" at bounding box center [674, 262] width 108 height 12
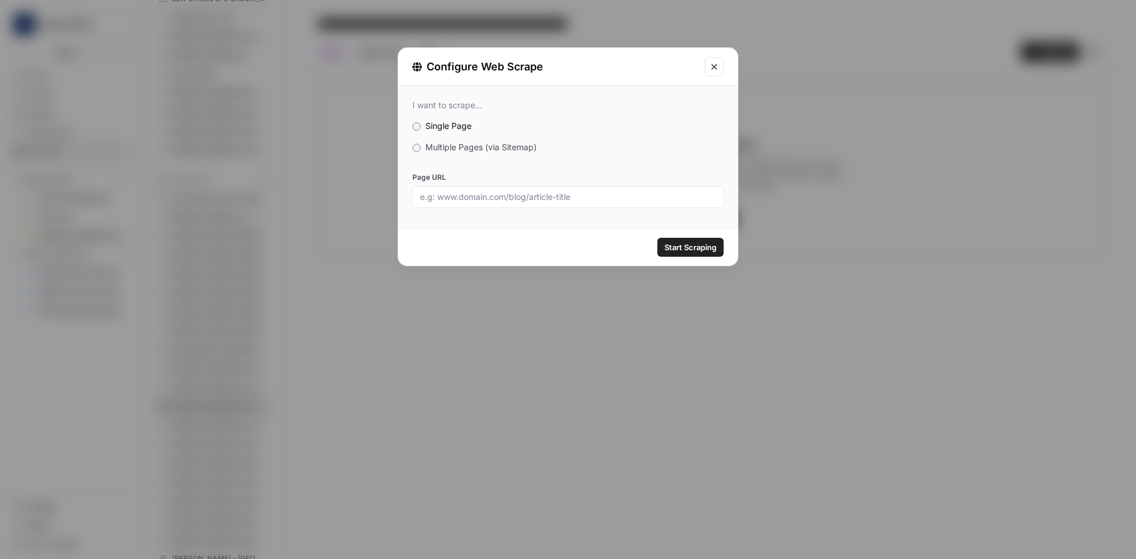
click at [467, 146] on span "Multiple Pages (via Sitemap)" at bounding box center [480, 147] width 111 height 10
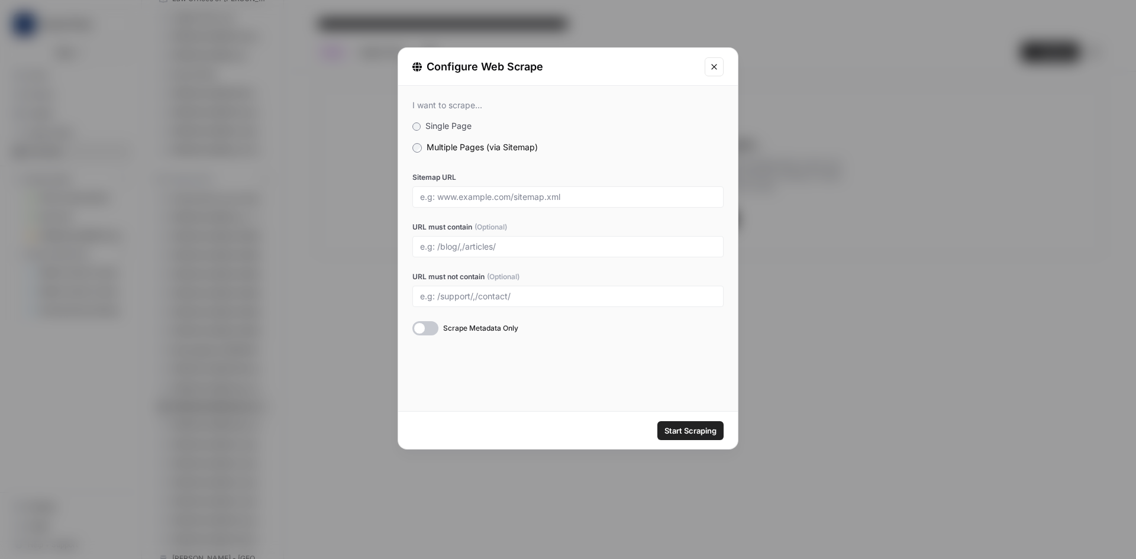
click at [513, 203] on div at bounding box center [567, 196] width 311 height 21
click at [494, 200] on input "Sitemap URL" at bounding box center [568, 197] width 296 height 11
paste input "[URL][DOMAIN_NAME]"
type input "[URL][DOMAIN_NAME]"
click at [496, 250] on input "URL must contain (Optional)" at bounding box center [568, 246] width 296 height 11
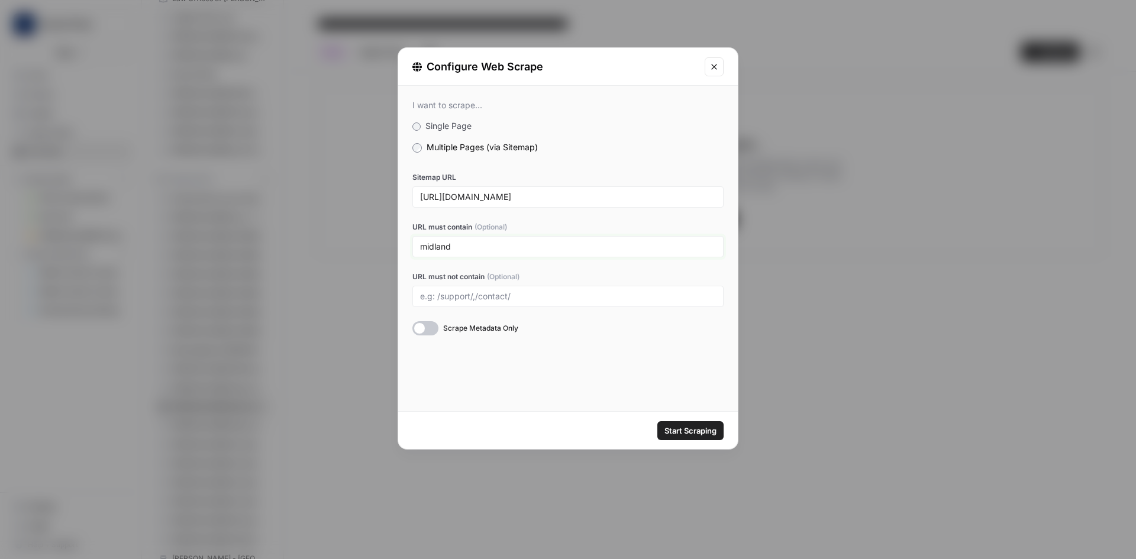
type input "midland"
click at [428, 324] on div at bounding box center [425, 328] width 26 height 14
click at [699, 429] on span "Start Scraping" at bounding box center [690, 431] width 52 height 12
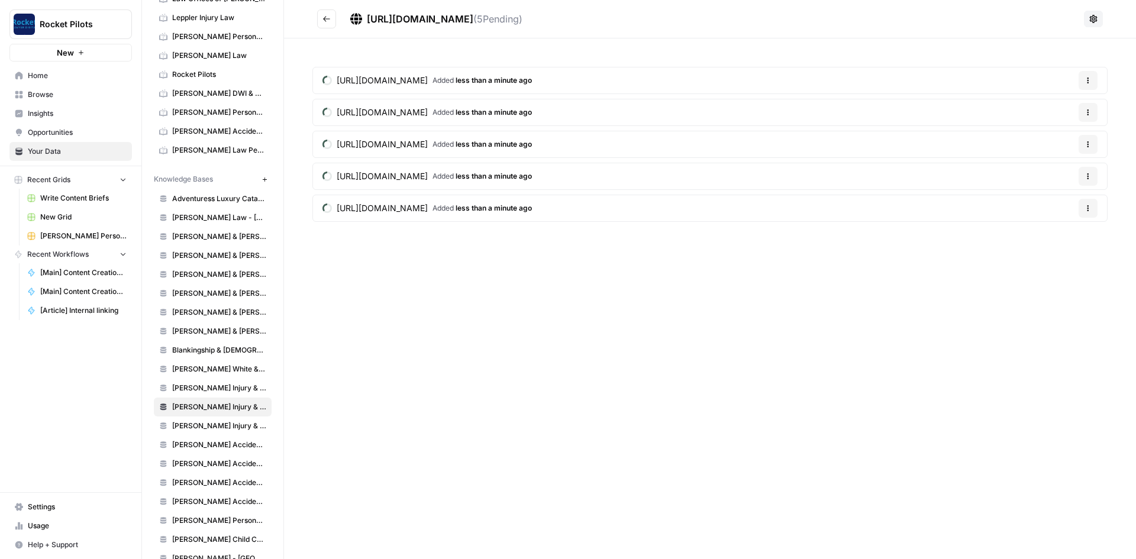
click at [193, 423] on span "[PERSON_NAME] Injury & Car Accident Lawyers - [GEOGRAPHIC_DATA]" at bounding box center [219, 426] width 94 height 11
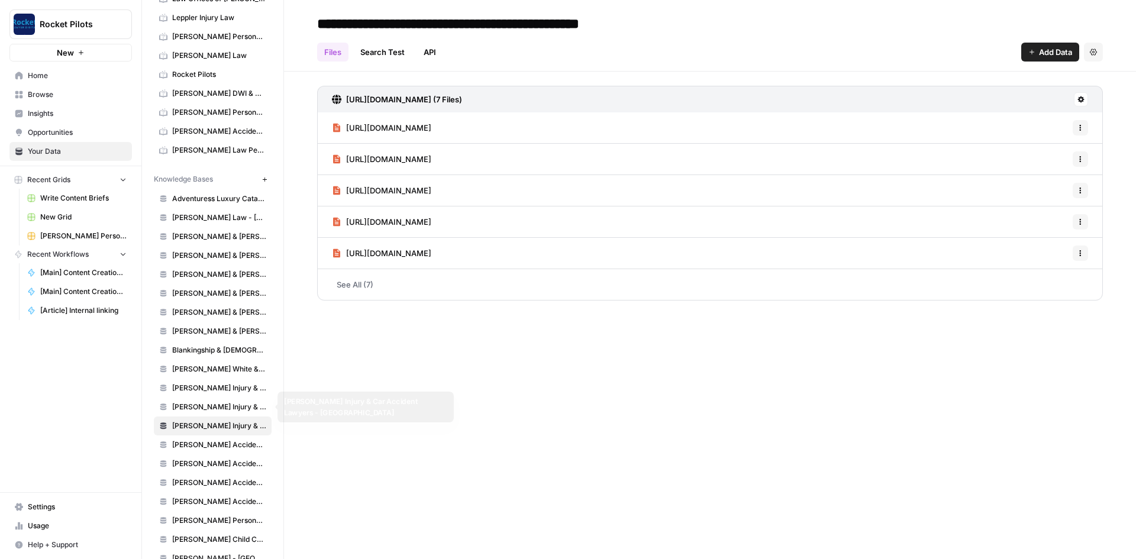
click at [196, 410] on span "[PERSON_NAME] Injury & Car Accident Lawyers - [GEOGRAPHIC_DATA]" at bounding box center [219, 407] width 94 height 11
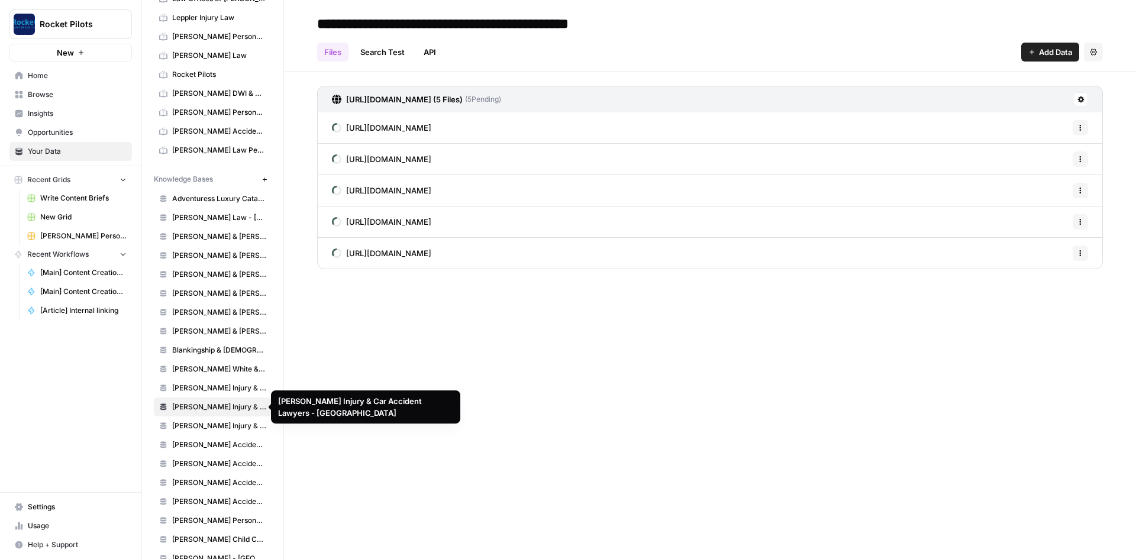
click at [204, 391] on span "[PERSON_NAME] Injury & Car Accident Lawyers - [PERSON_NAME]" at bounding box center [219, 388] width 94 height 11
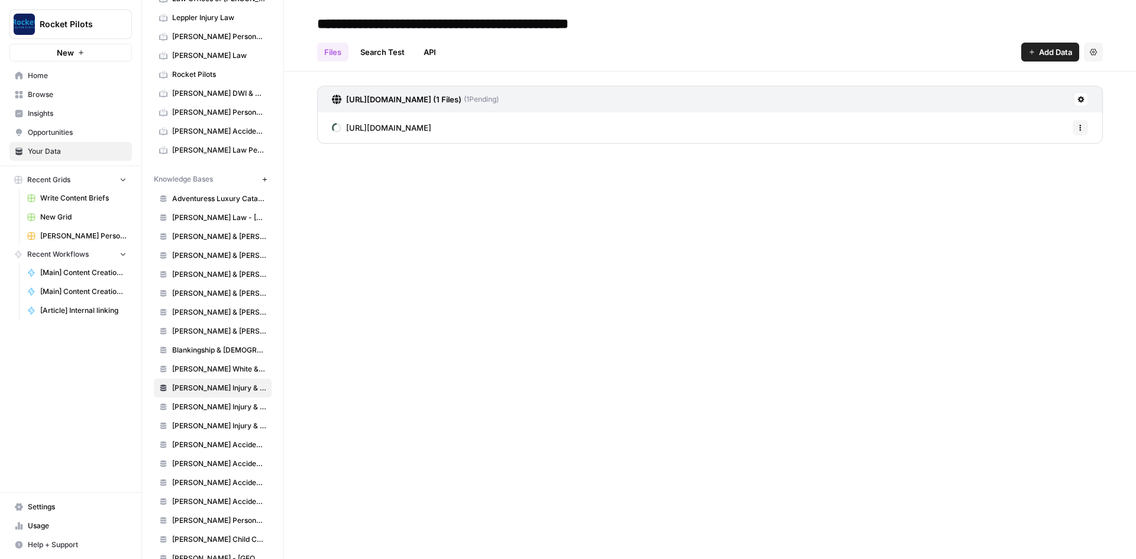
click at [41, 71] on span "Home" at bounding box center [77, 75] width 99 height 11
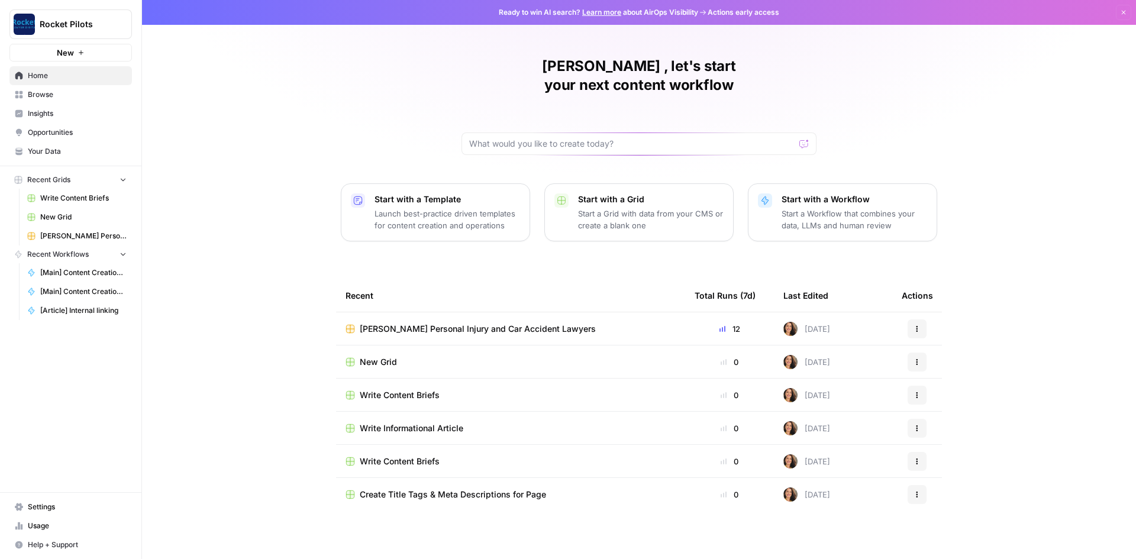
click at [917, 325] on icon "button" at bounding box center [916, 328] width 7 height 7
click at [943, 341] on span "Duplicate" at bounding box center [977, 338] width 95 height 12
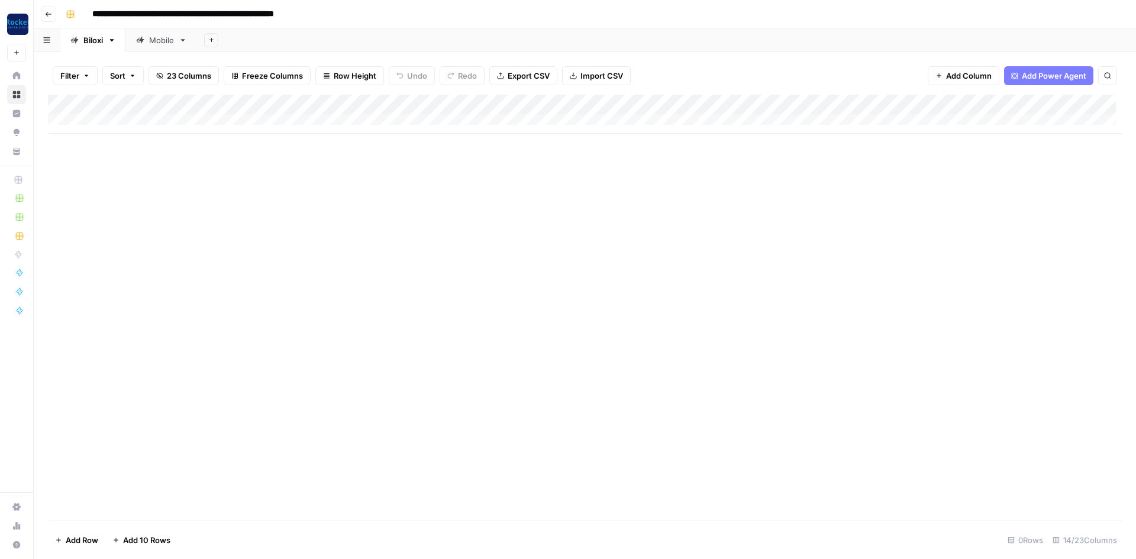
click at [109, 119] on div "Add Column" at bounding box center [584, 114] width 1073 height 39
click at [186, 15] on input "**********" at bounding box center [220, 14] width 267 height 19
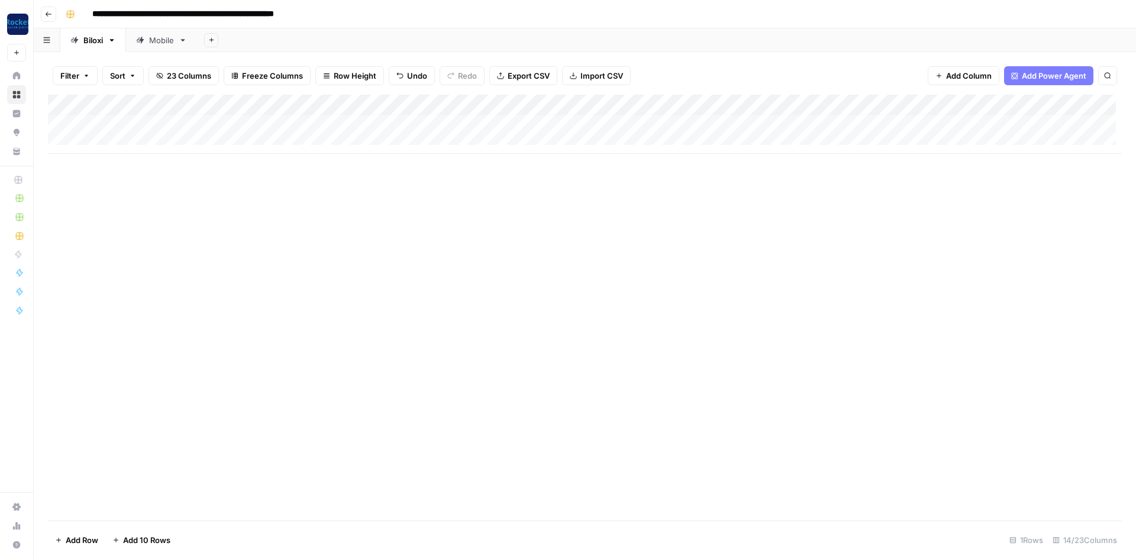
click at [186, 15] on input "**********" at bounding box center [220, 14] width 267 height 19
paste input
click at [98, 44] on div "Biloxi" at bounding box center [93, 40] width 20 height 12
type input "**********"
click at [98, 41] on div "Biloxi" at bounding box center [93, 40] width 20 height 12
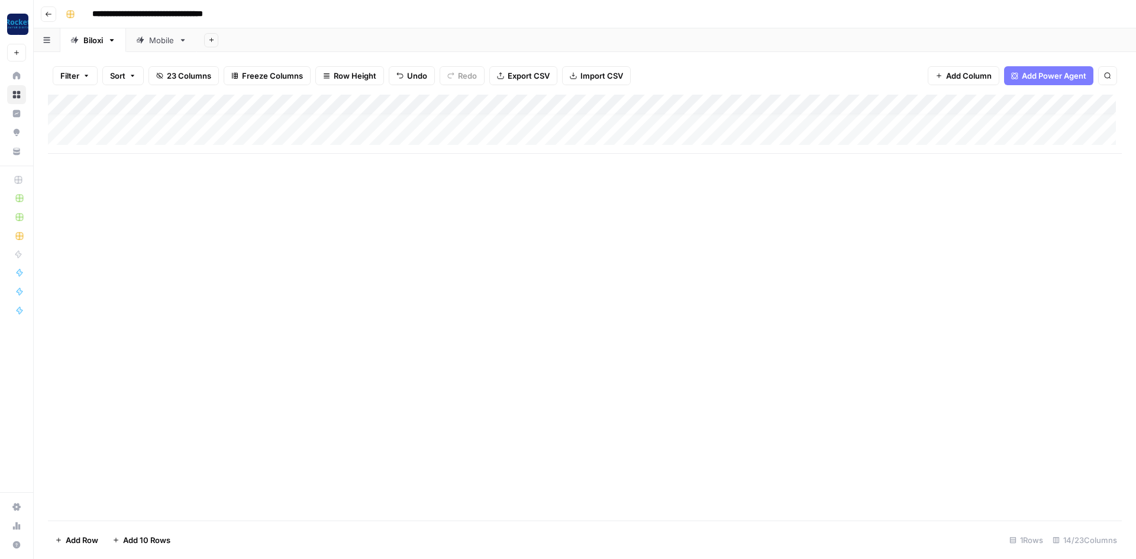
click at [98, 41] on div "Biloxi" at bounding box center [93, 40] width 20 height 12
type input "*"
type input "***"
click at [716, 103] on div "Add Column" at bounding box center [584, 124] width 1073 height 59
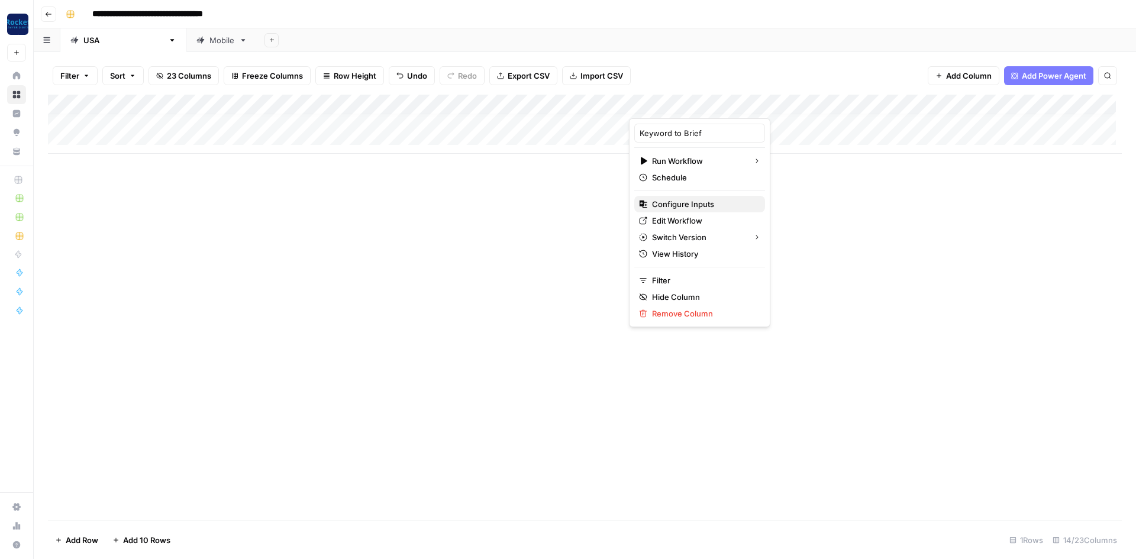
click at [690, 201] on span "Configure Inputs" at bounding box center [703, 204] width 103 height 12
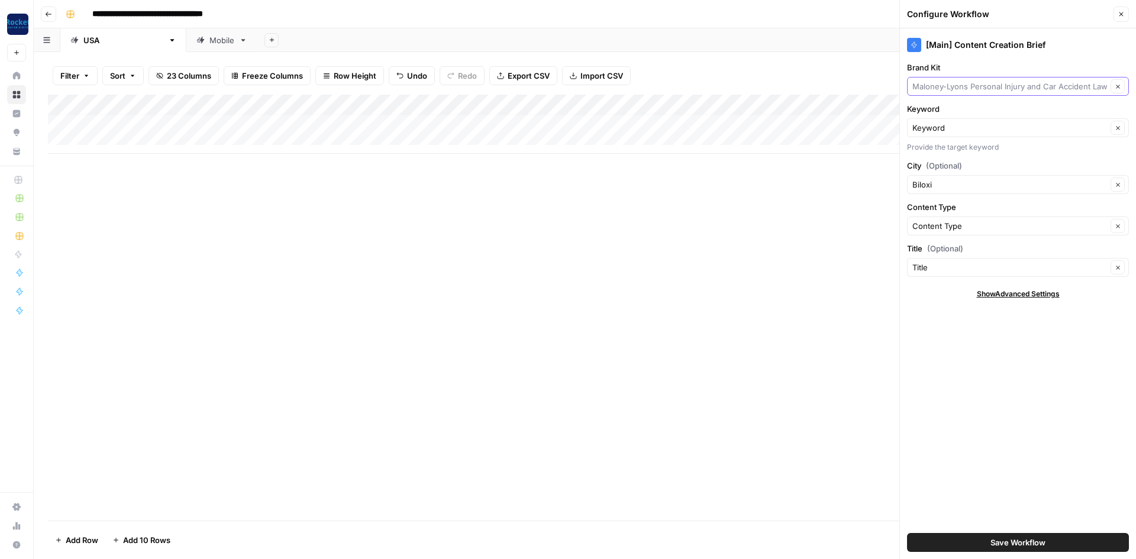
click at [968, 84] on input "Brand Kit" at bounding box center [1009, 86] width 195 height 12
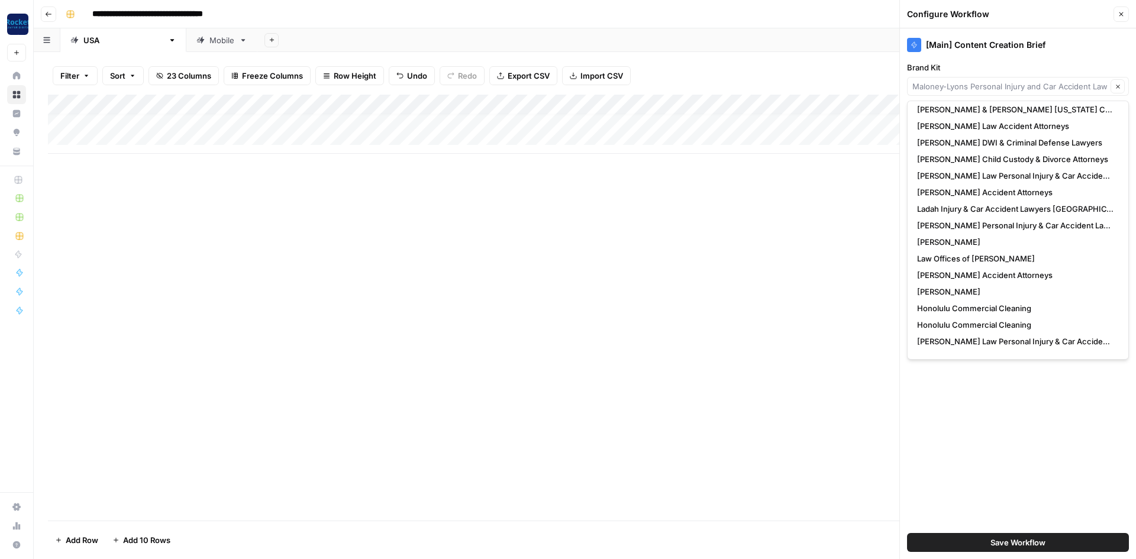
scroll to position [0, 0]
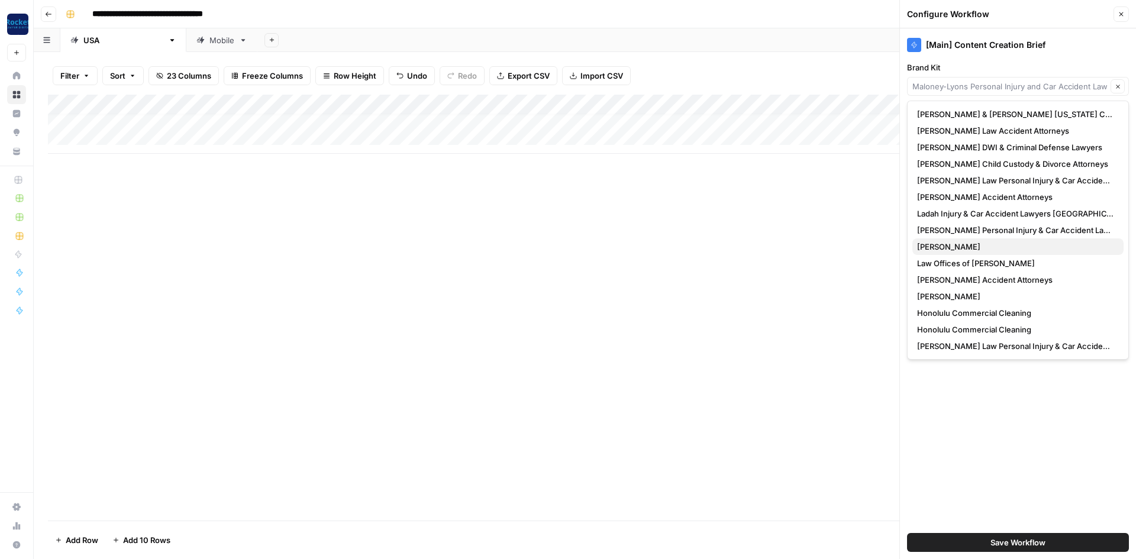
click at [966, 248] on span "[PERSON_NAME]" at bounding box center [1015, 247] width 197 height 12
type input "[PERSON_NAME]"
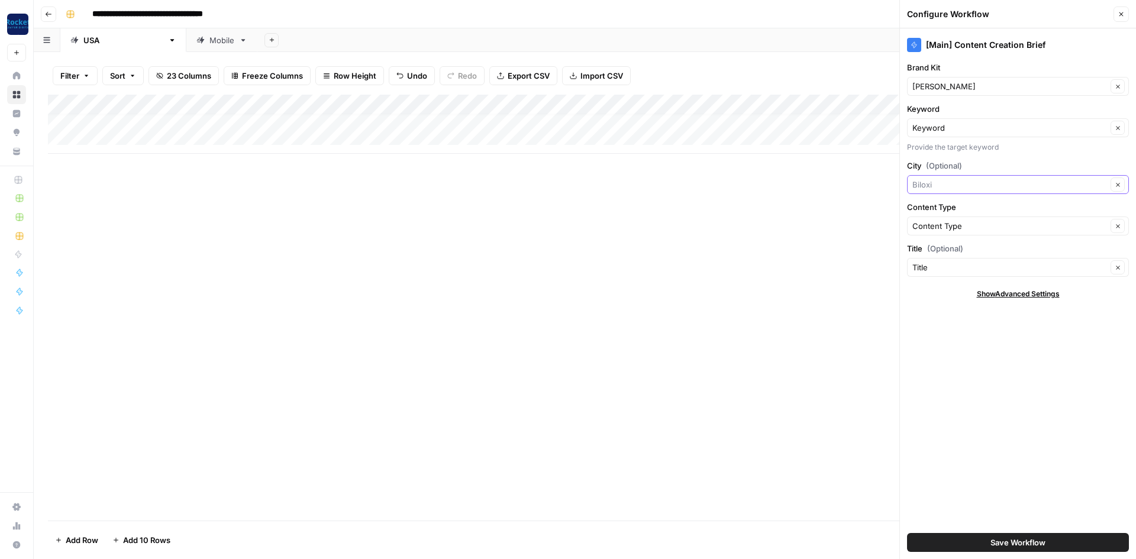
click at [958, 183] on input "City (Optional)" at bounding box center [1009, 185] width 195 height 12
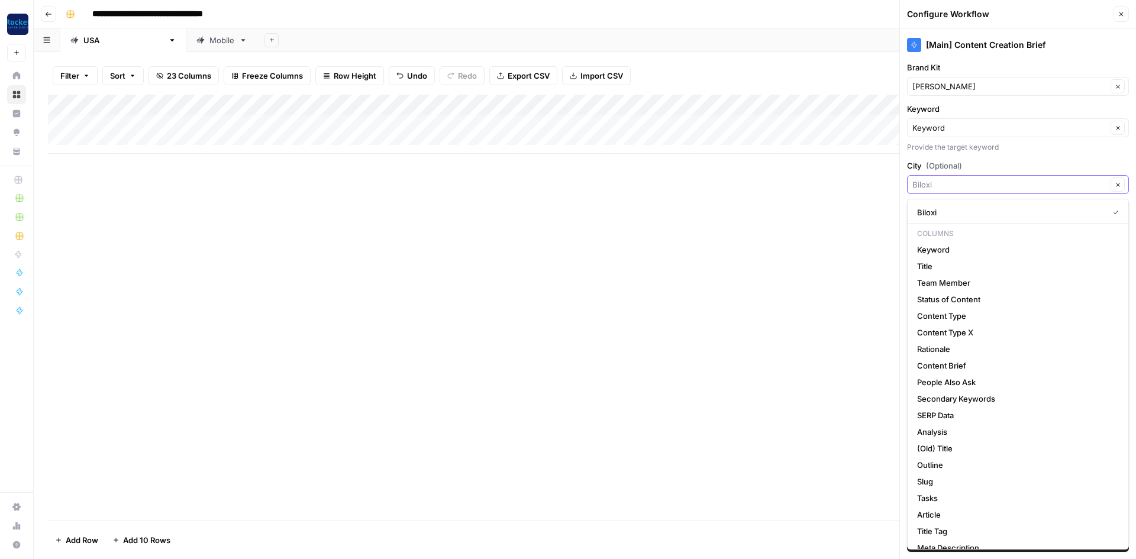
click at [958, 183] on input "City (Optional)" at bounding box center [1009, 185] width 195 height 12
type input "Biloxi"
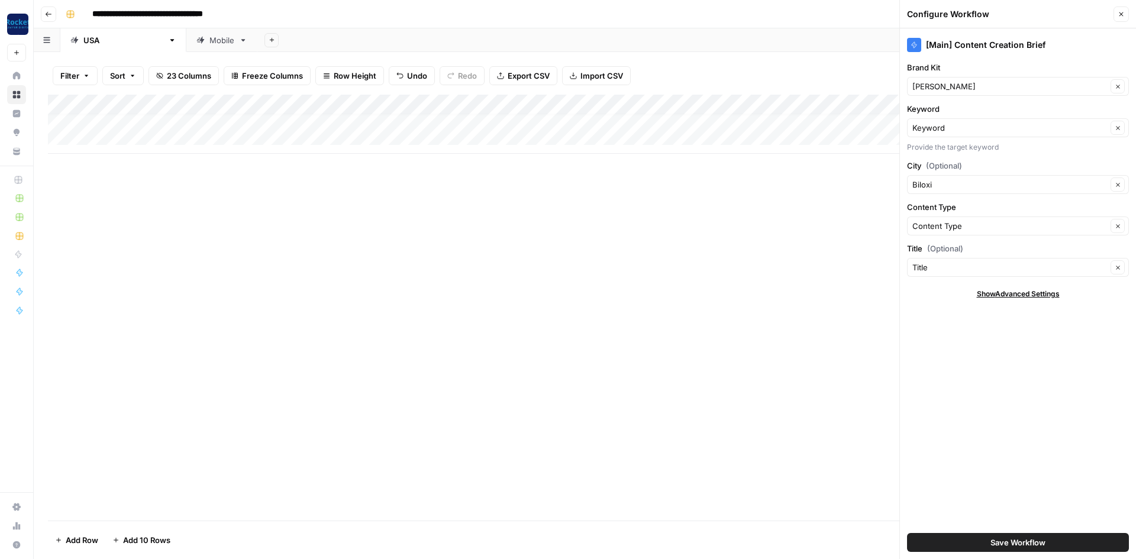
click at [855, 200] on div "Add Column" at bounding box center [584, 308] width 1073 height 426
click at [1121, 184] on button "Clear" at bounding box center [1117, 184] width 14 height 14
click at [921, 539] on button "Save Workflow" at bounding box center [1018, 542] width 222 height 19
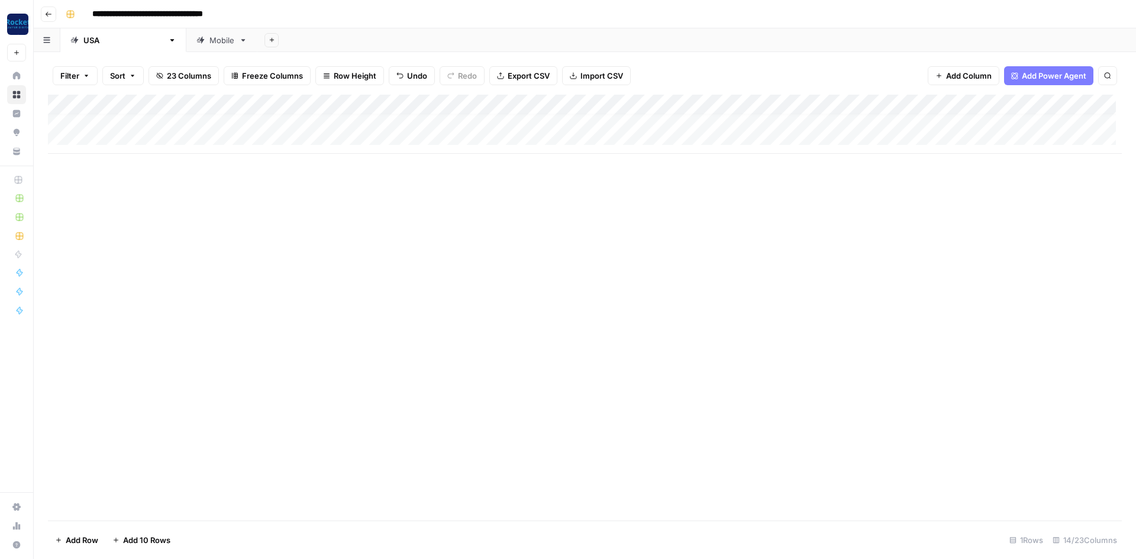
click at [1030, 105] on div "Add Column" at bounding box center [584, 124] width 1073 height 59
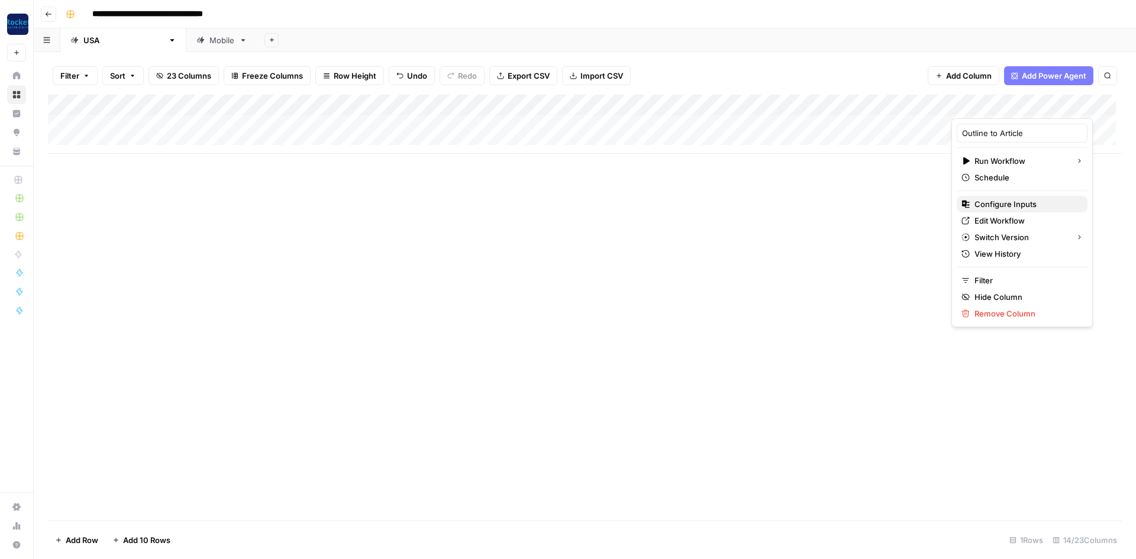
click at [1004, 202] on span "Configure Inputs" at bounding box center [1025, 204] width 103 height 12
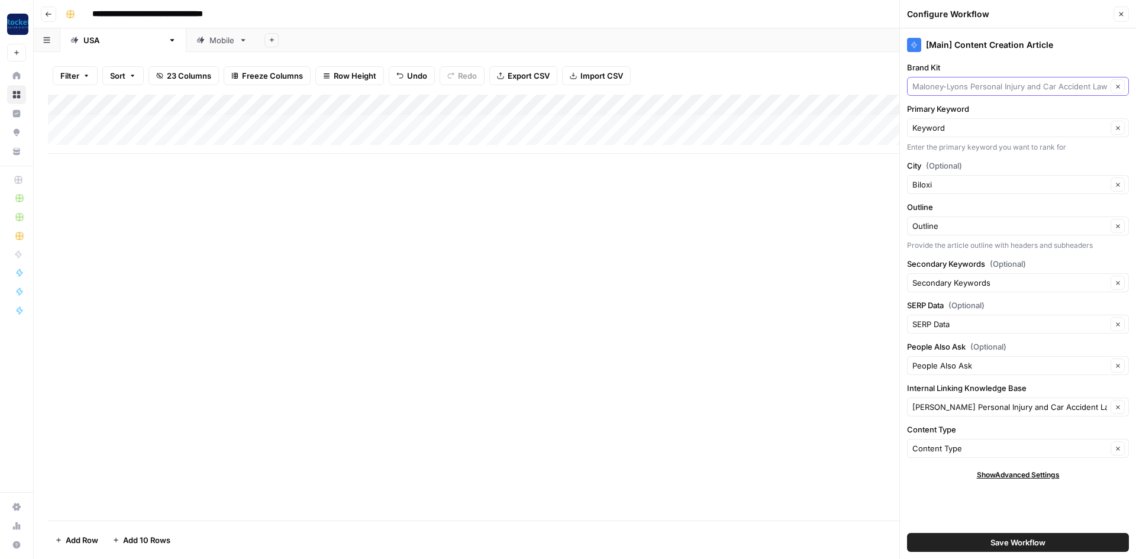
click at [1097, 87] on input "Brand Kit" at bounding box center [1009, 86] width 195 height 12
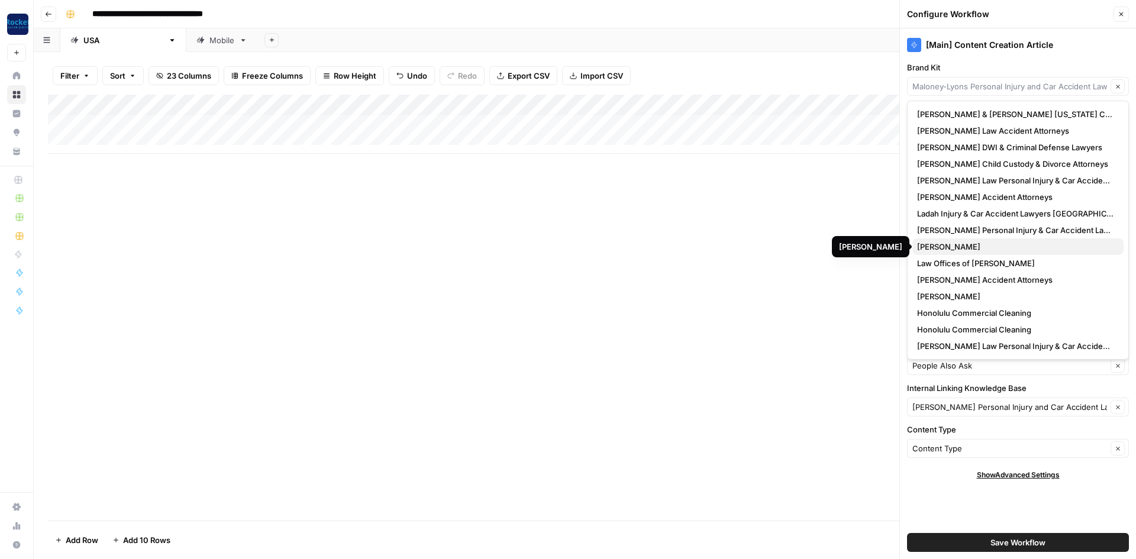
click at [967, 247] on span "[PERSON_NAME]" at bounding box center [1015, 247] width 197 height 12
type input "[PERSON_NAME]"
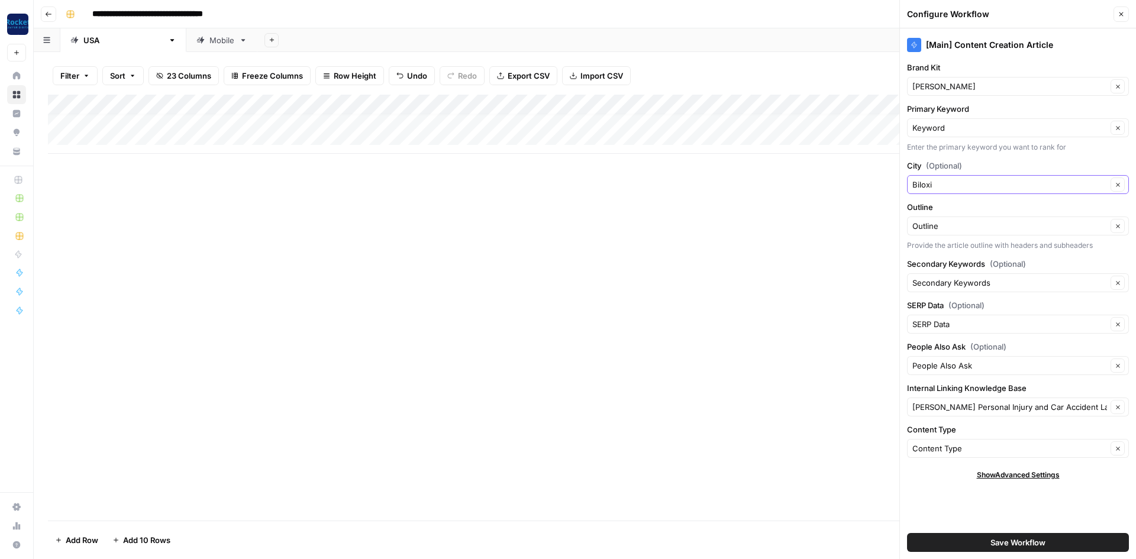
click at [1121, 186] on button "Clear" at bounding box center [1117, 184] width 14 height 14
click at [1067, 407] on input "Internal Linking Knowledge Base" at bounding box center [1009, 407] width 195 height 12
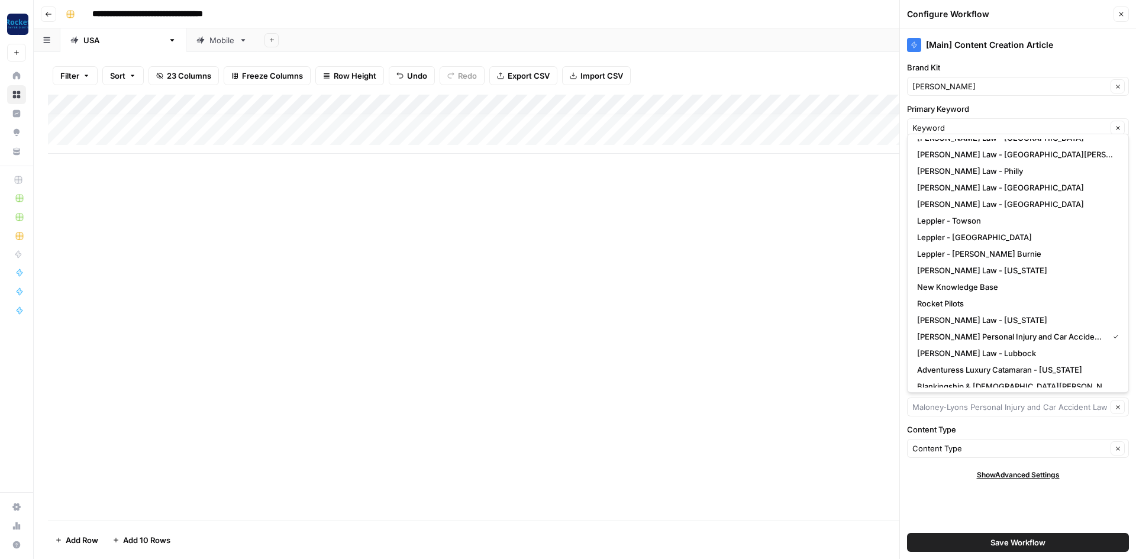
scroll to position [613, 0]
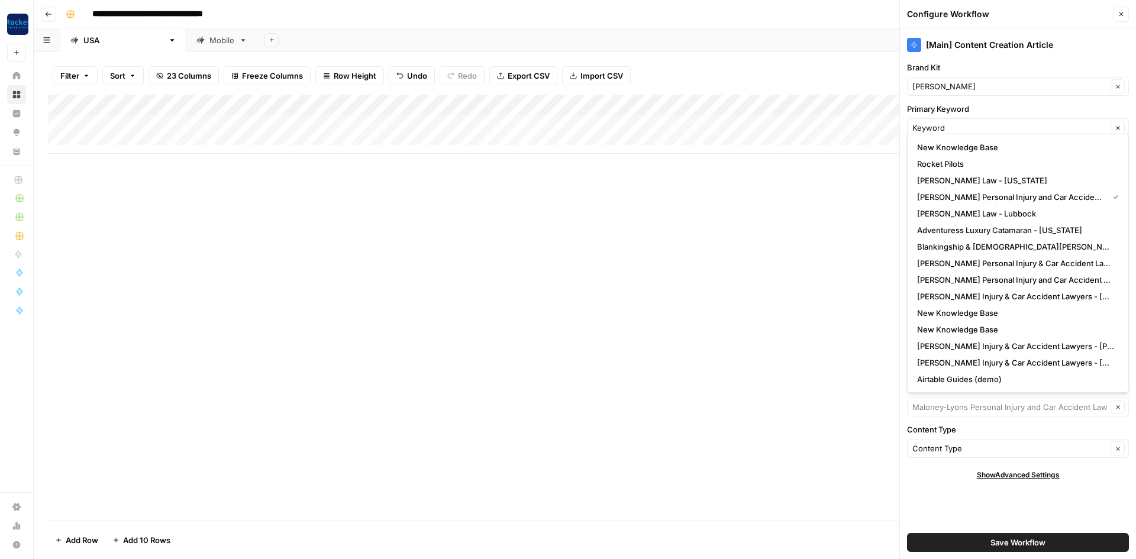
type input "[PERSON_NAME] Personal Injury and Car Accident Lawyers - Biloxi"
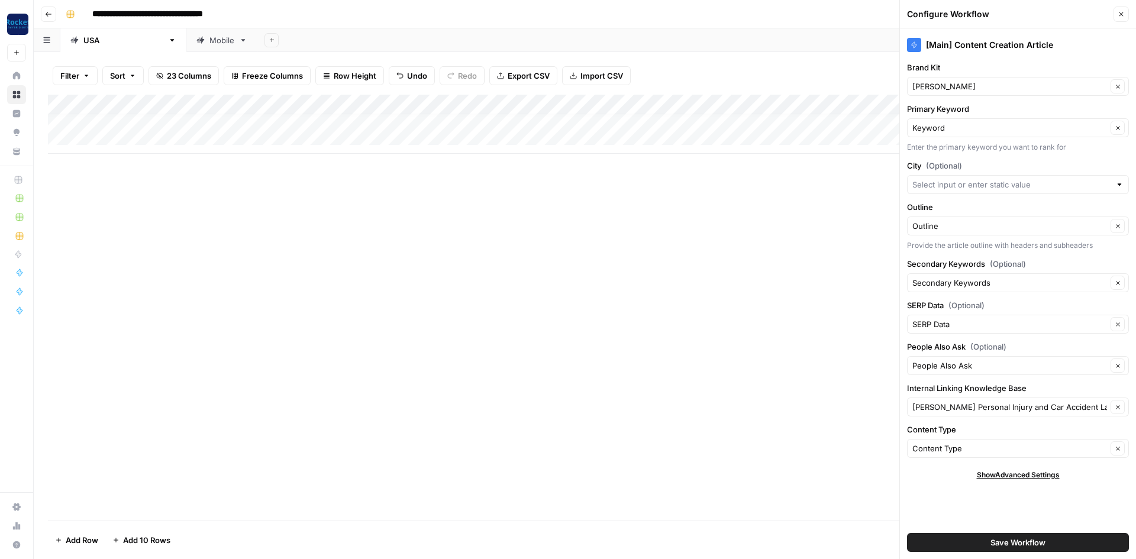
click at [700, 353] on div "Add Column" at bounding box center [584, 308] width 1073 height 426
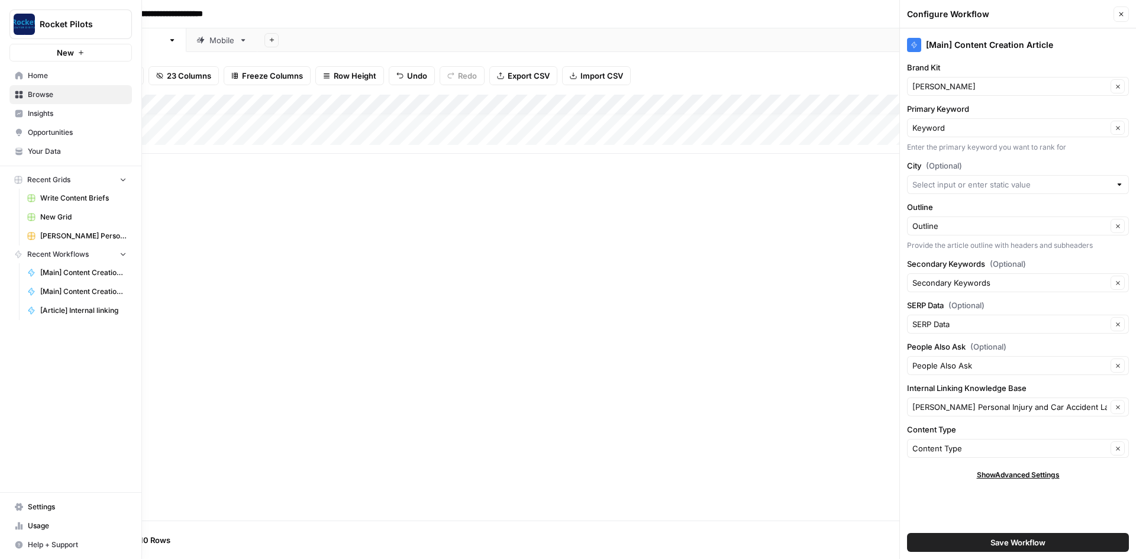
click at [7, 75] on nav "Home Browse Insights Opportunities Your Data" at bounding box center [70, 114] width 141 height 104
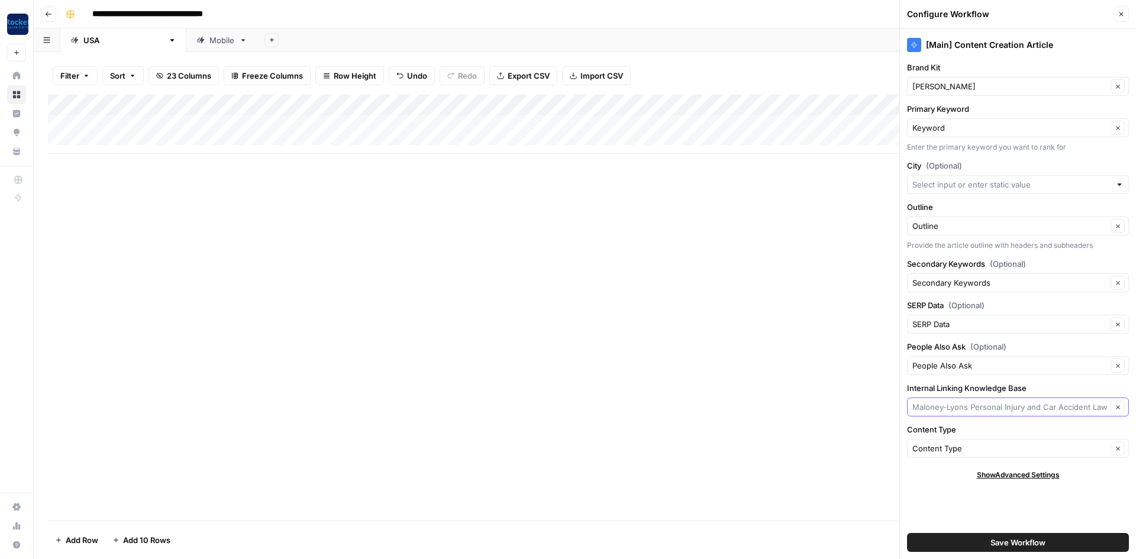
click at [1015, 403] on input "Internal Linking Knowledge Base" at bounding box center [1009, 407] width 195 height 12
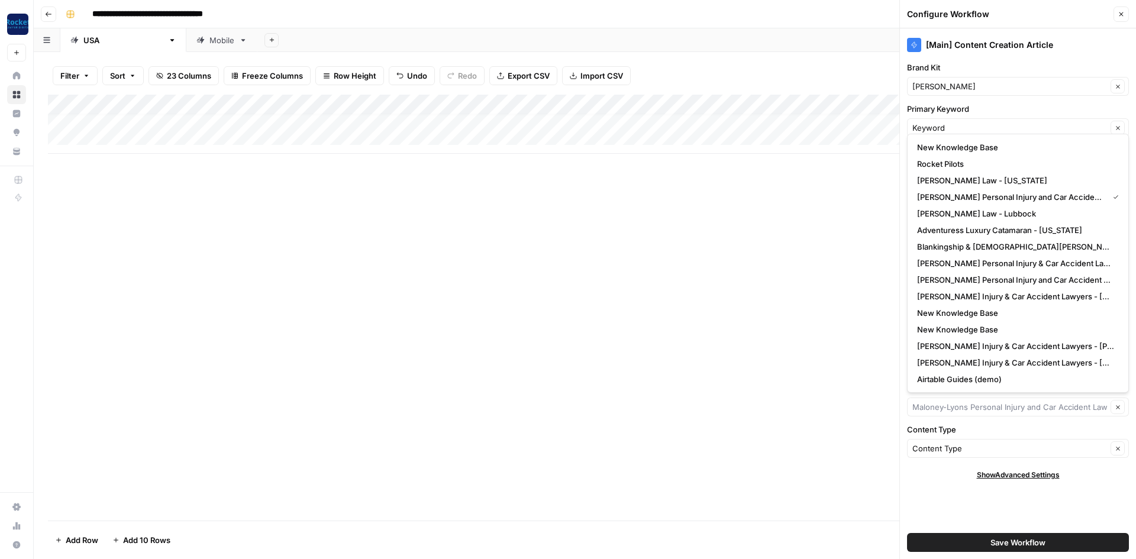
type input "[PERSON_NAME] Personal Injury and Car Accident Lawyers - Biloxi"
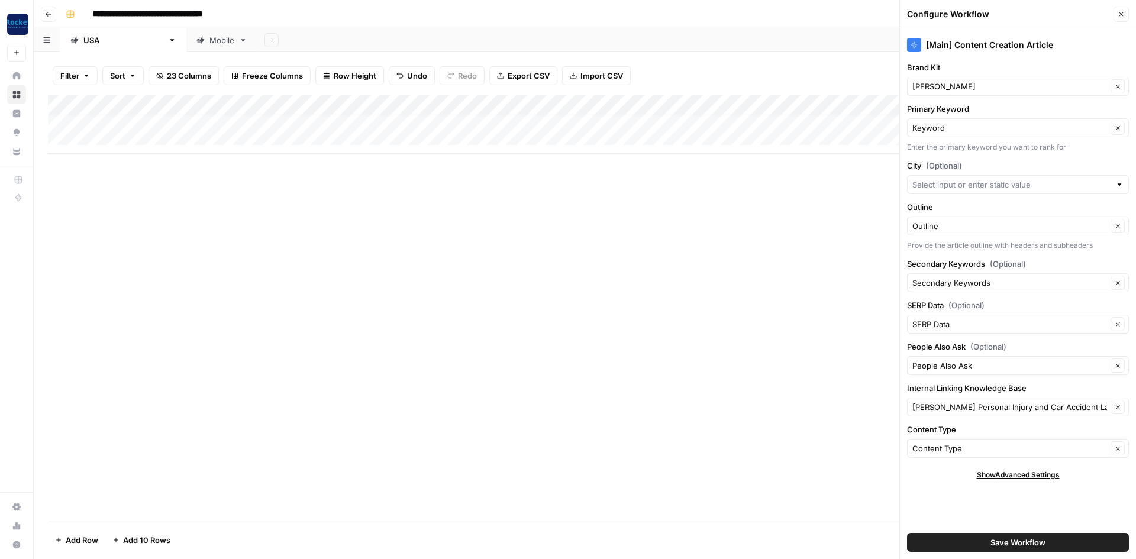
click at [846, 315] on div "Add Column" at bounding box center [584, 308] width 1073 height 426
click at [1121, 13] on icon "button" at bounding box center [1120, 14] width 7 height 7
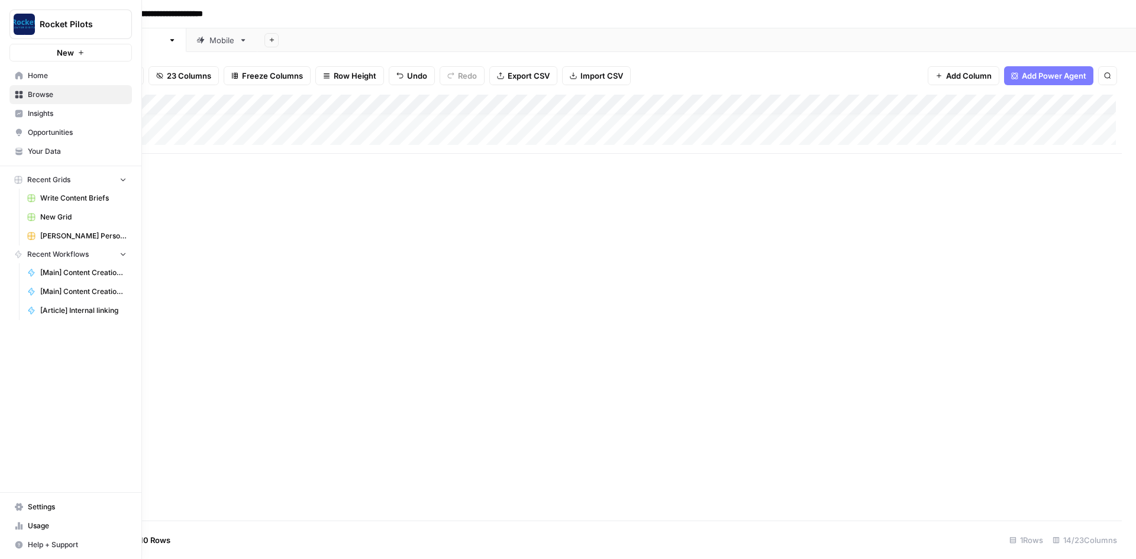
click at [43, 147] on span "Your Data" at bounding box center [77, 151] width 99 height 11
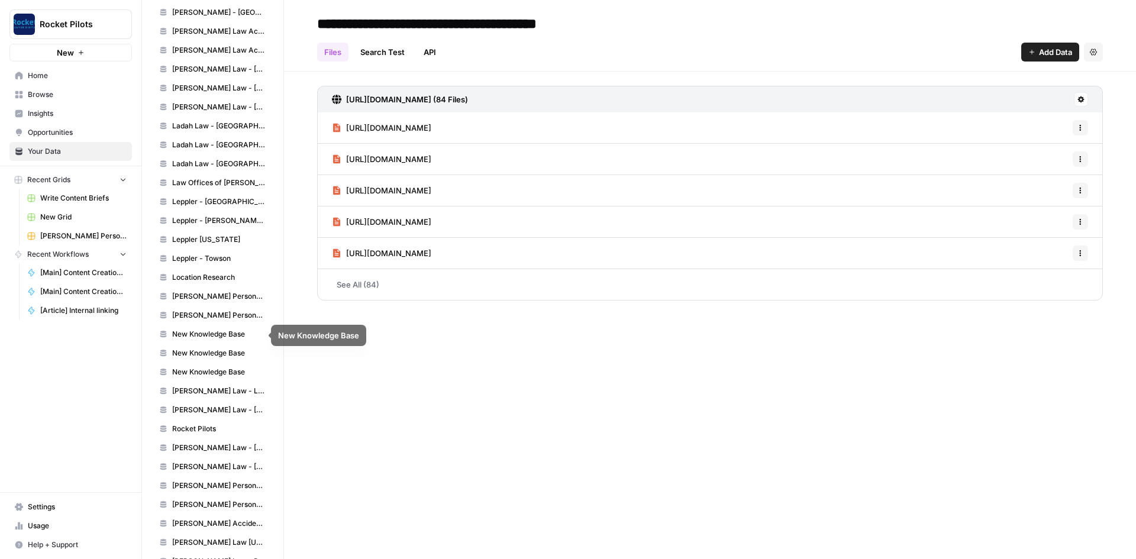
scroll to position [905, 0]
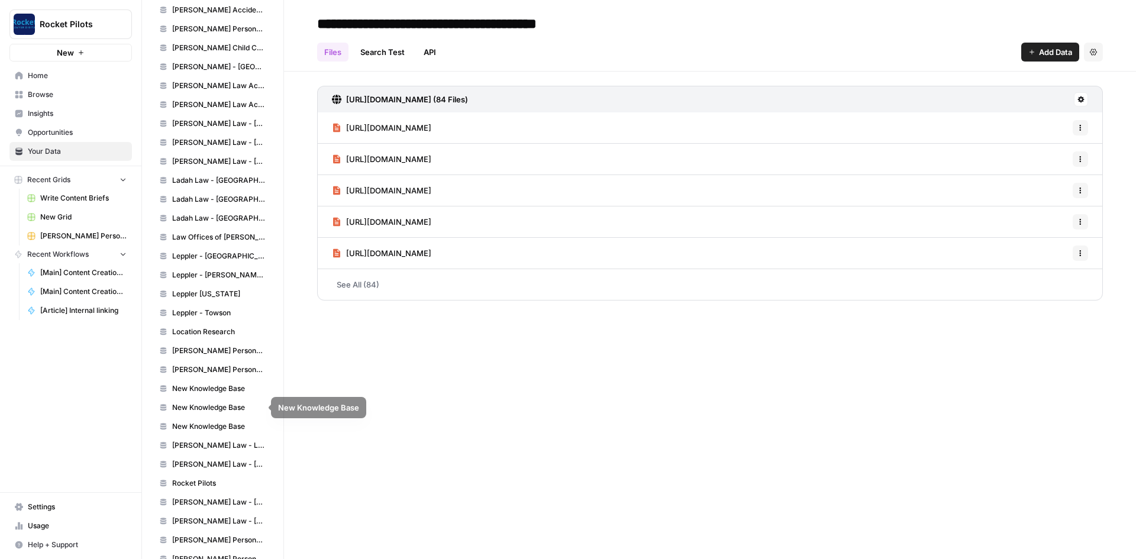
click at [208, 386] on span "New Knowledge Base" at bounding box center [219, 388] width 94 height 11
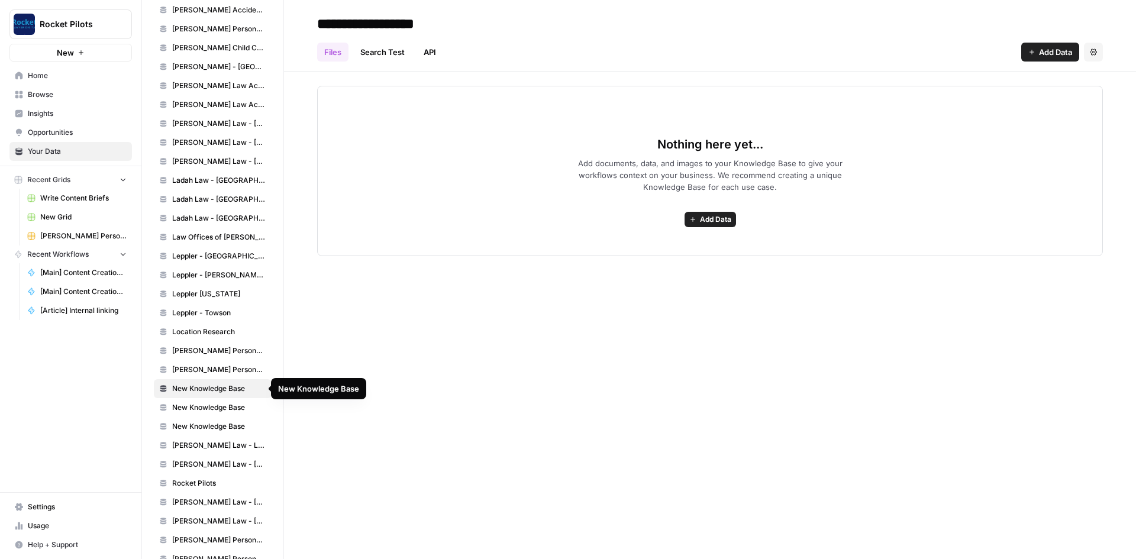
click at [209, 402] on link "New Knowledge Base" at bounding box center [213, 407] width 118 height 19
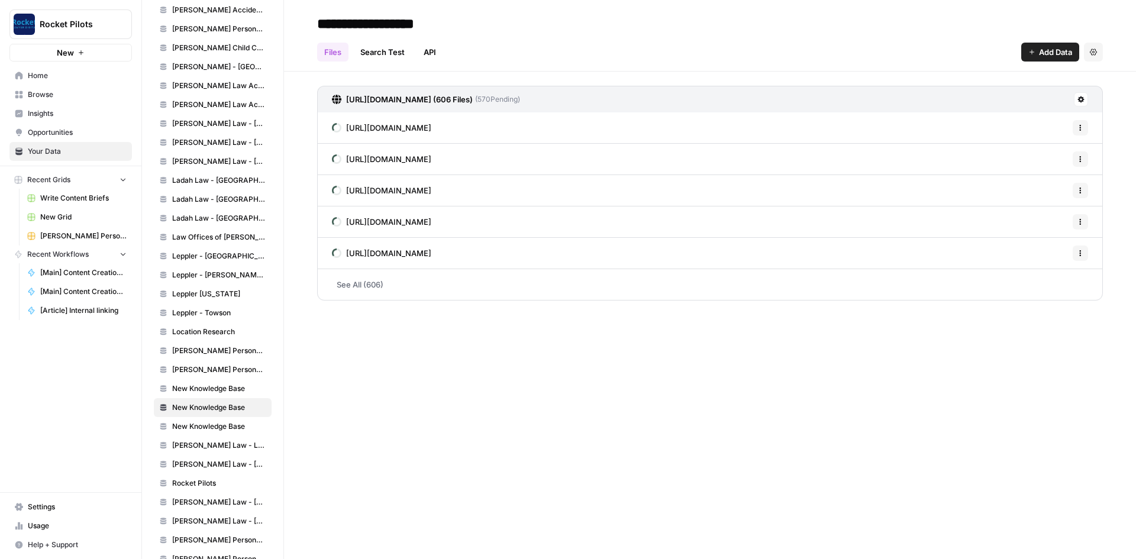
click at [402, 21] on input "**********" at bounding box center [406, 24] width 189 height 24
click at [407, 24] on input "**********" at bounding box center [406, 24] width 189 height 24
paste input "**********"
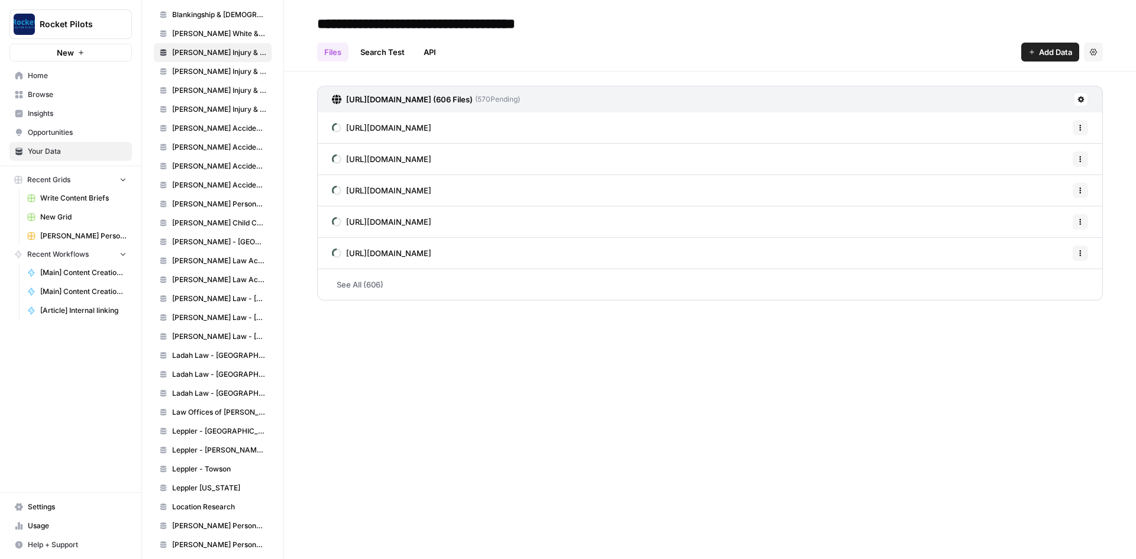
scroll to position [986, 0]
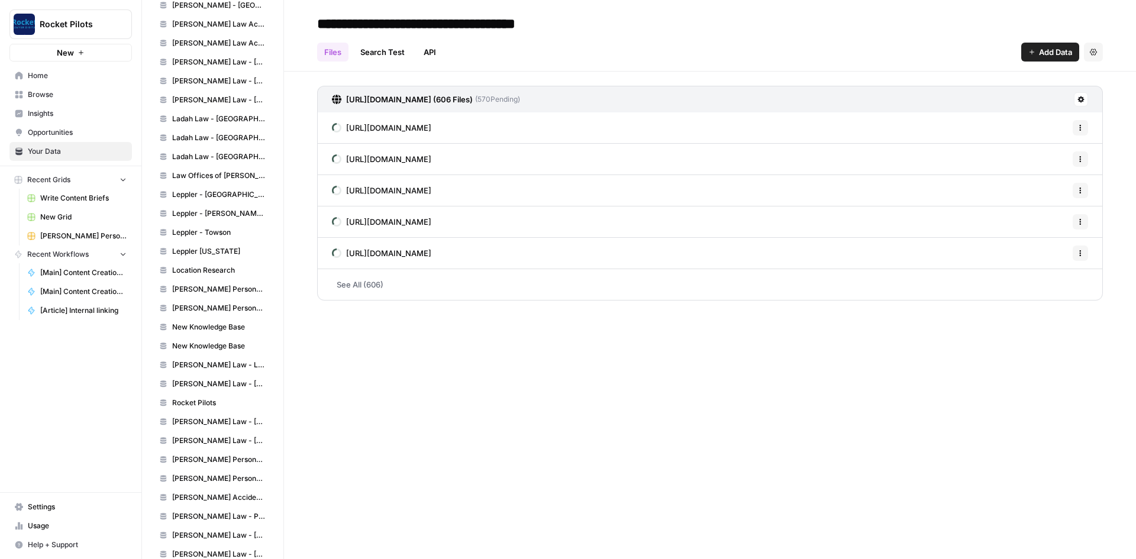
type input "**********"
click at [230, 351] on span "New Knowledge Base" at bounding box center [219, 346] width 94 height 11
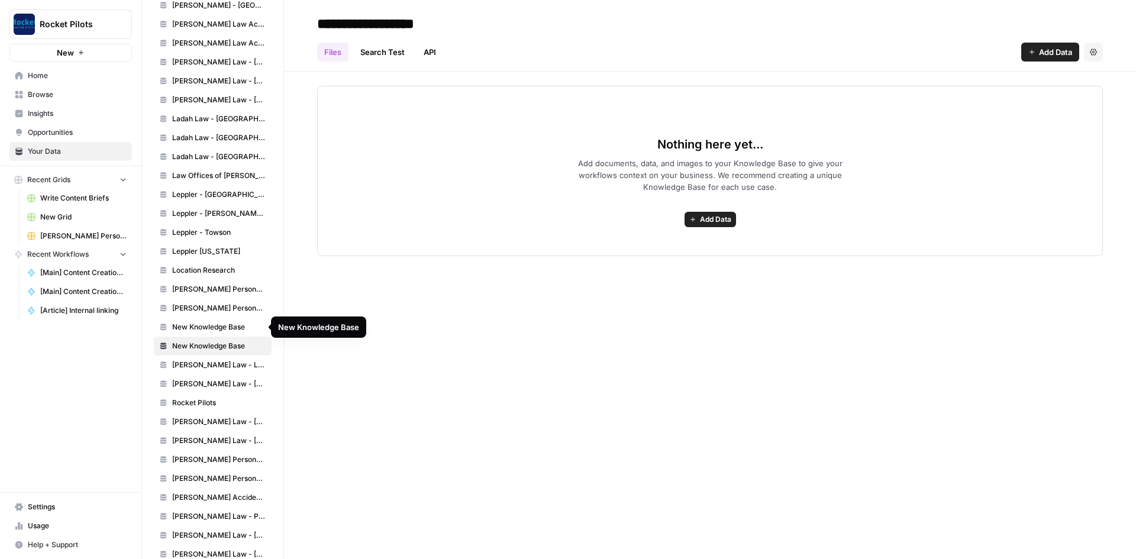
click at [230, 332] on link "New Knowledge Base" at bounding box center [213, 327] width 118 height 19
click at [53, 75] on span "Home" at bounding box center [77, 75] width 99 height 11
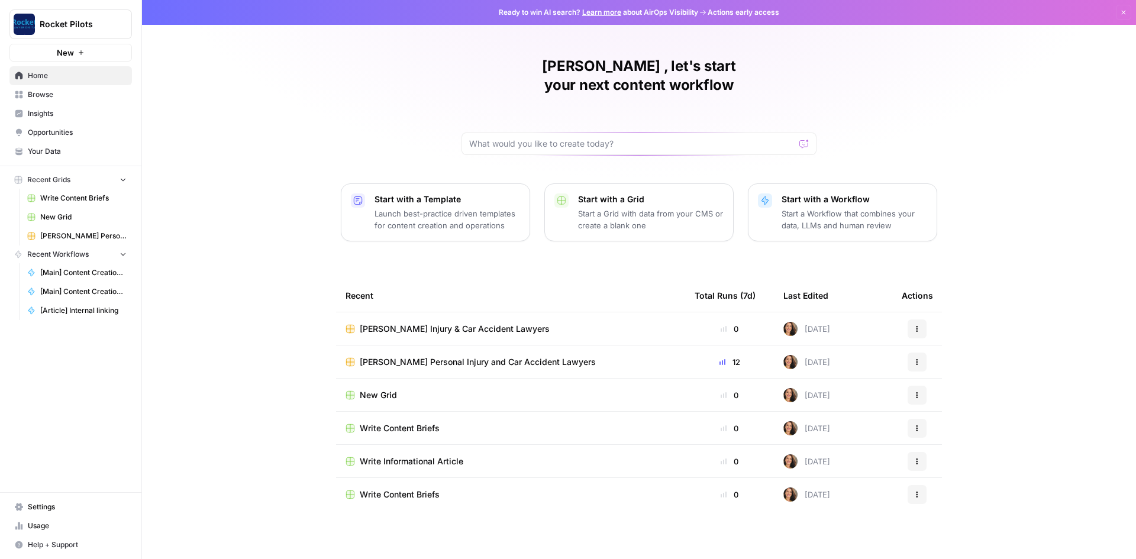
click at [477, 323] on span "[PERSON_NAME] Injury & Car Accident Lawyers" at bounding box center [455, 329] width 190 height 12
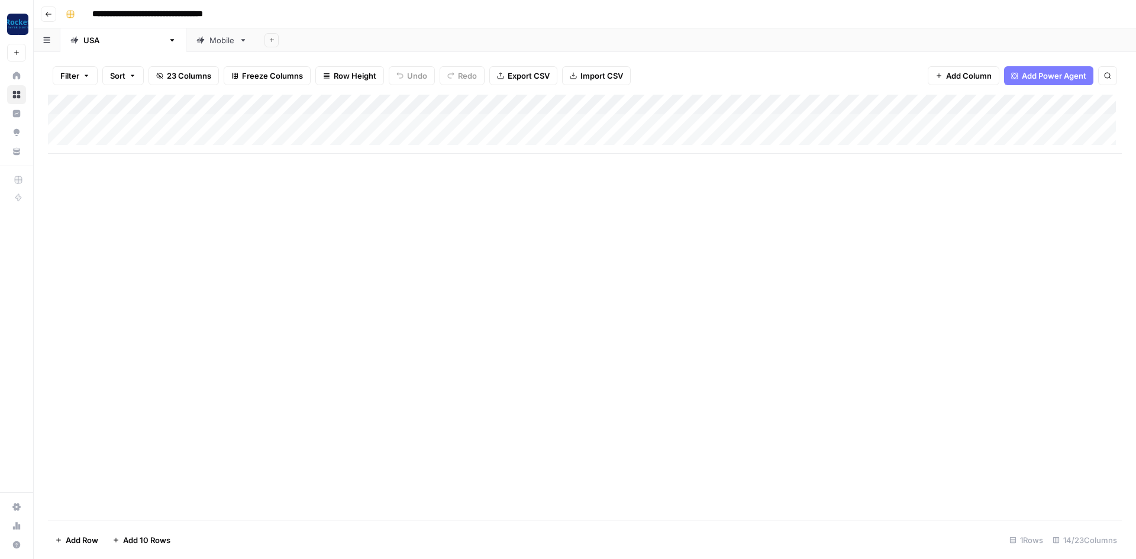
click at [1034, 105] on div "Add Column" at bounding box center [584, 124] width 1073 height 59
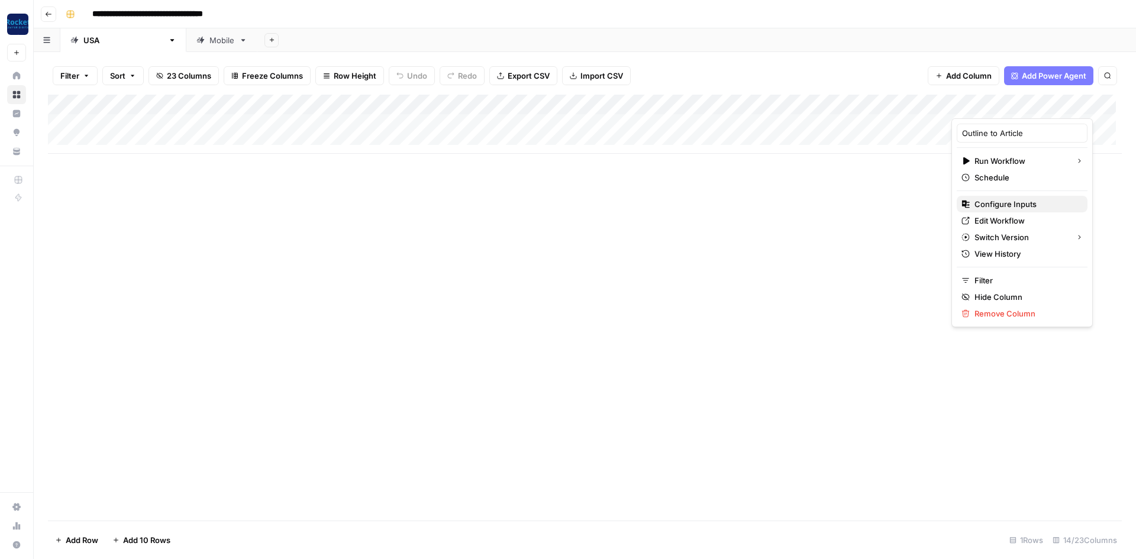
click at [1002, 201] on span "Configure Inputs" at bounding box center [1025, 204] width 103 height 12
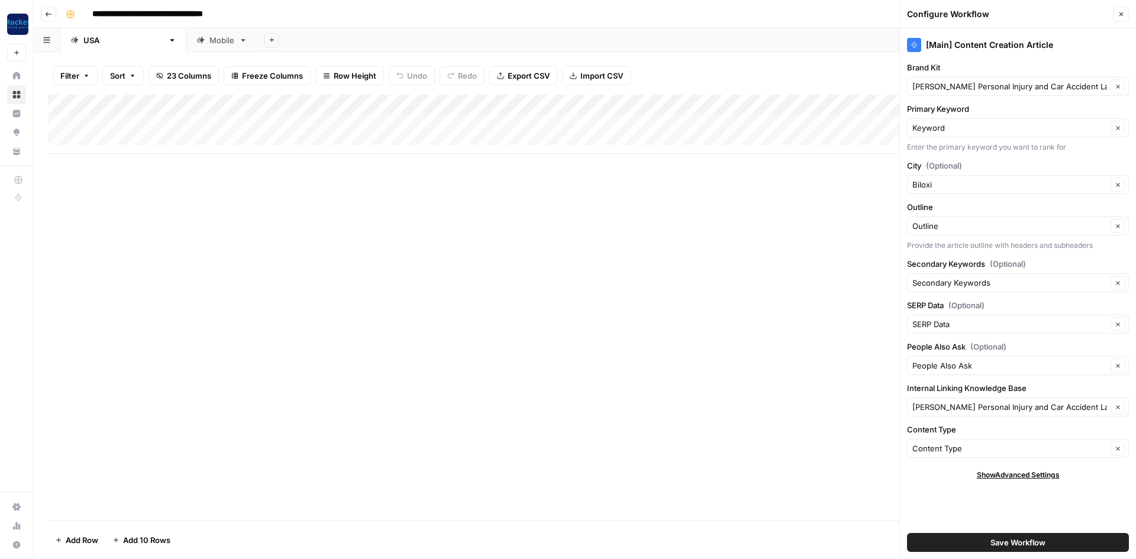
click at [983, 399] on div "[PERSON_NAME] Personal Injury and Car Accident Lawyers - Biloxi Clear" at bounding box center [1018, 406] width 222 height 19
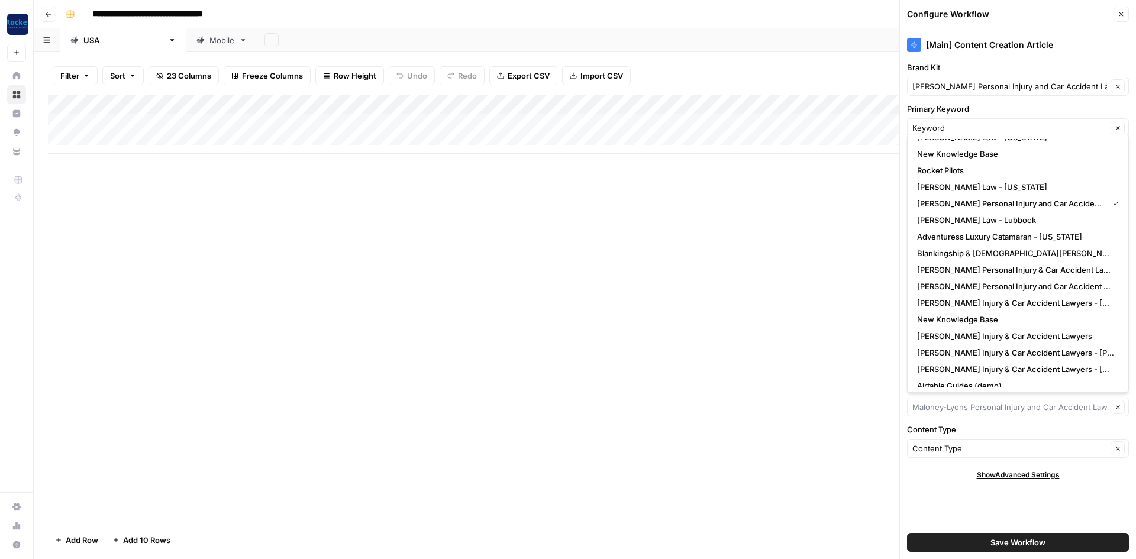
scroll to position [613, 0]
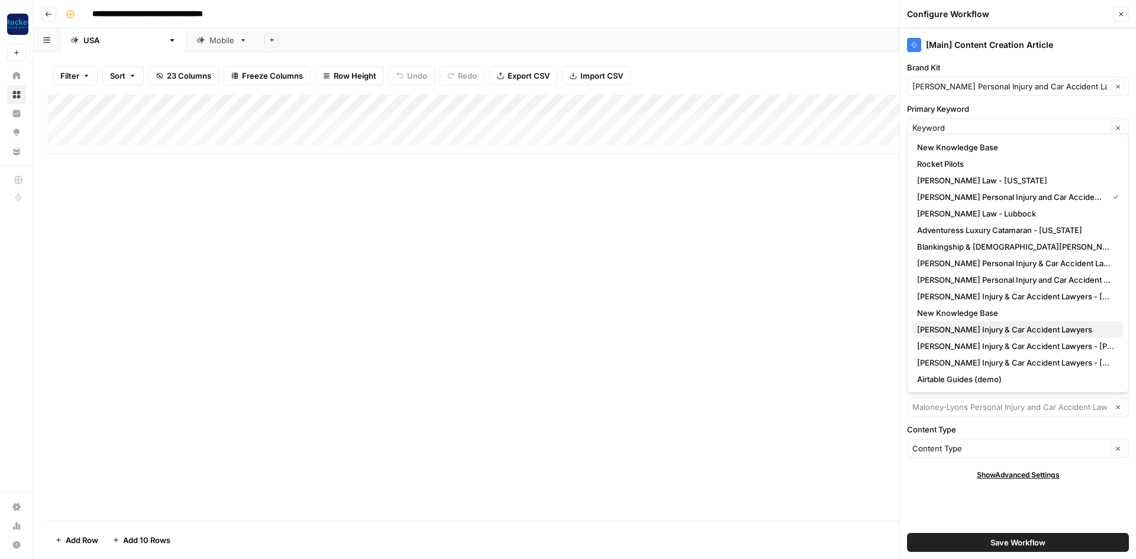
click at [1005, 325] on span "[PERSON_NAME] Injury & Car Accident Lawyers" at bounding box center [1015, 330] width 197 height 12
type input "[PERSON_NAME] Injury & Car Accident Lawyers"
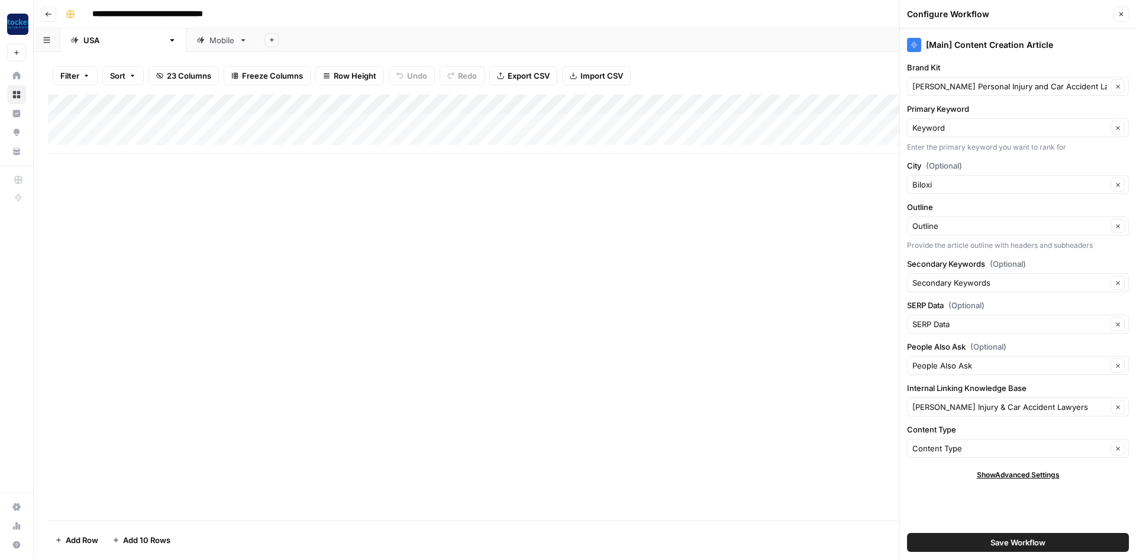
click at [988, 543] on button "Save Workflow" at bounding box center [1018, 542] width 222 height 19
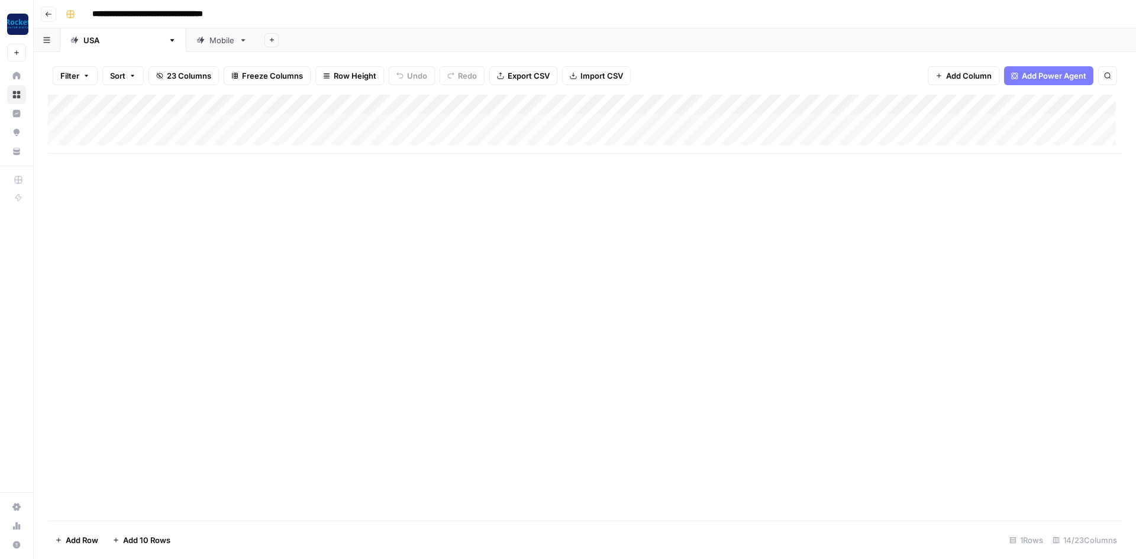
click at [239, 44] on icon at bounding box center [243, 40] width 8 height 8
click at [209, 43] on div "Mobile" at bounding box center [221, 40] width 25 height 12
click at [209, 43] on input "******" at bounding box center [222, 40] width 26 height 15
type input "*********"
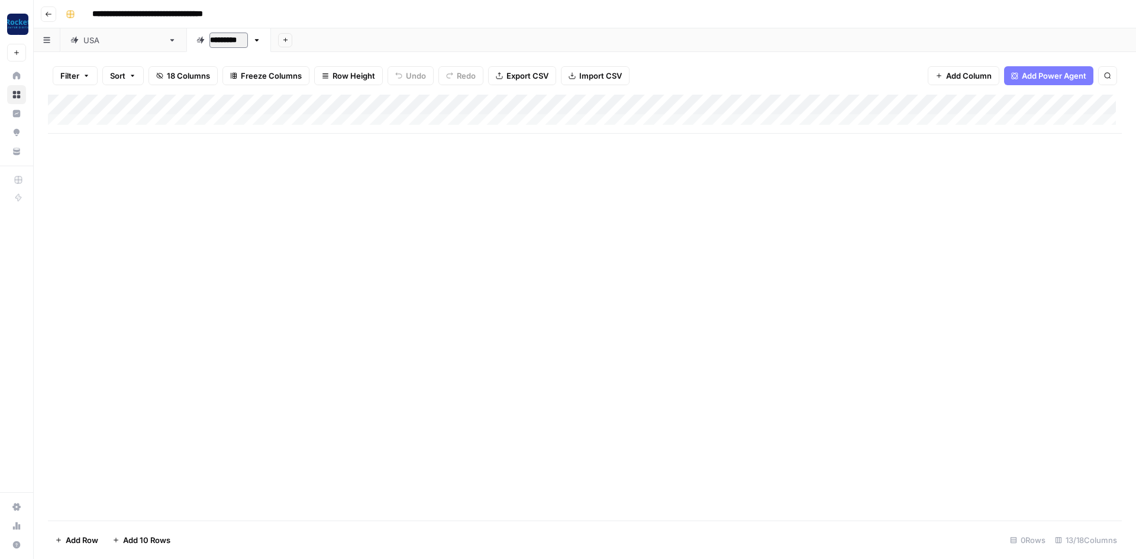
click at [221, 172] on div "Add Column" at bounding box center [584, 308] width 1073 height 426
click at [682, 107] on div "Add Column" at bounding box center [584, 114] width 1073 height 39
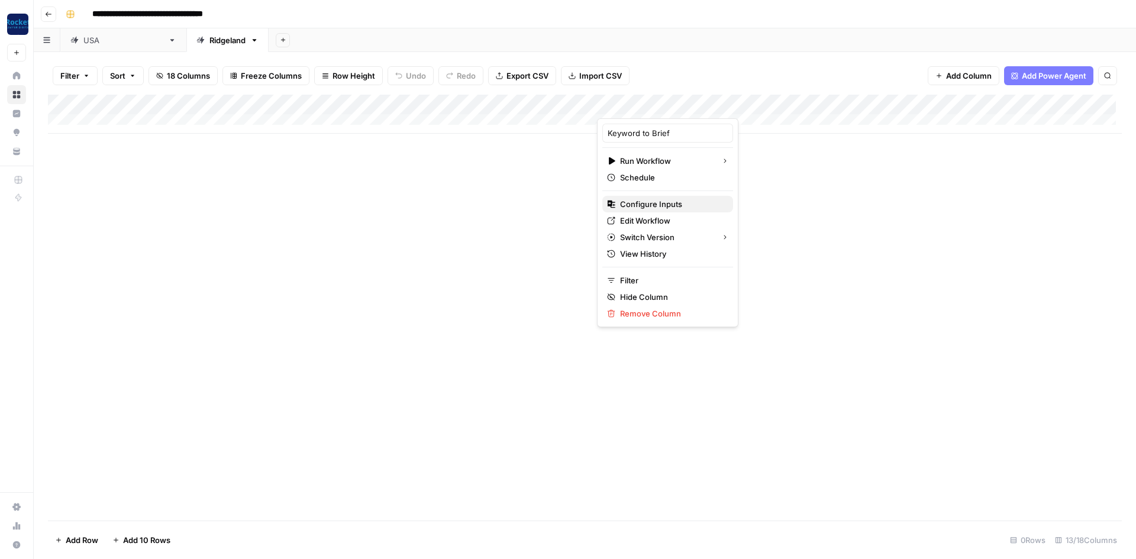
click at [659, 199] on span "Configure Inputs" at bounding box center [671, 204] width 103 height 12
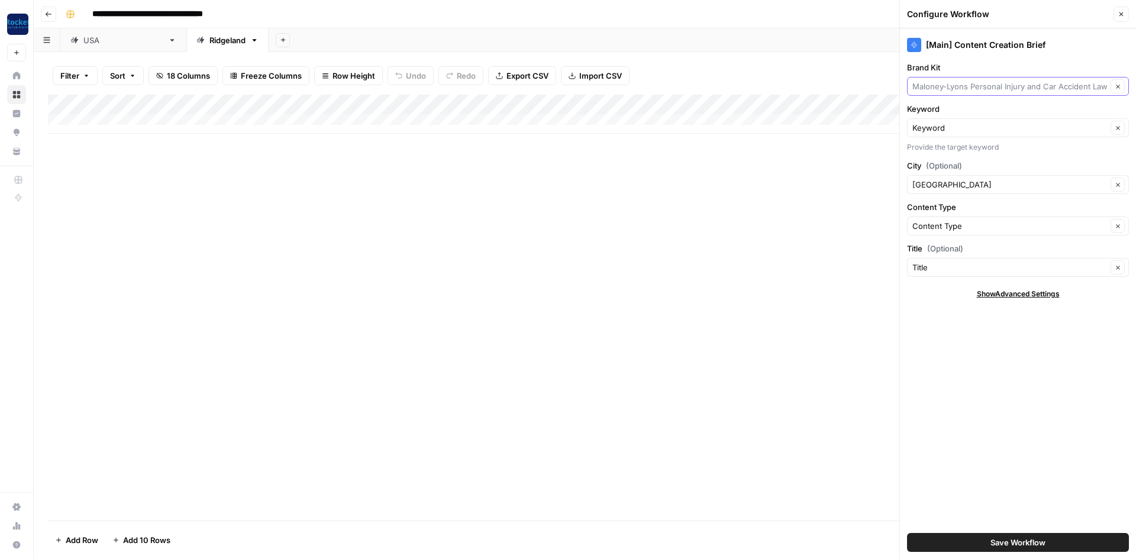
click at [965, 90] on input "Brand Kit" at bounding box center [1009, 86] width 195 height 12
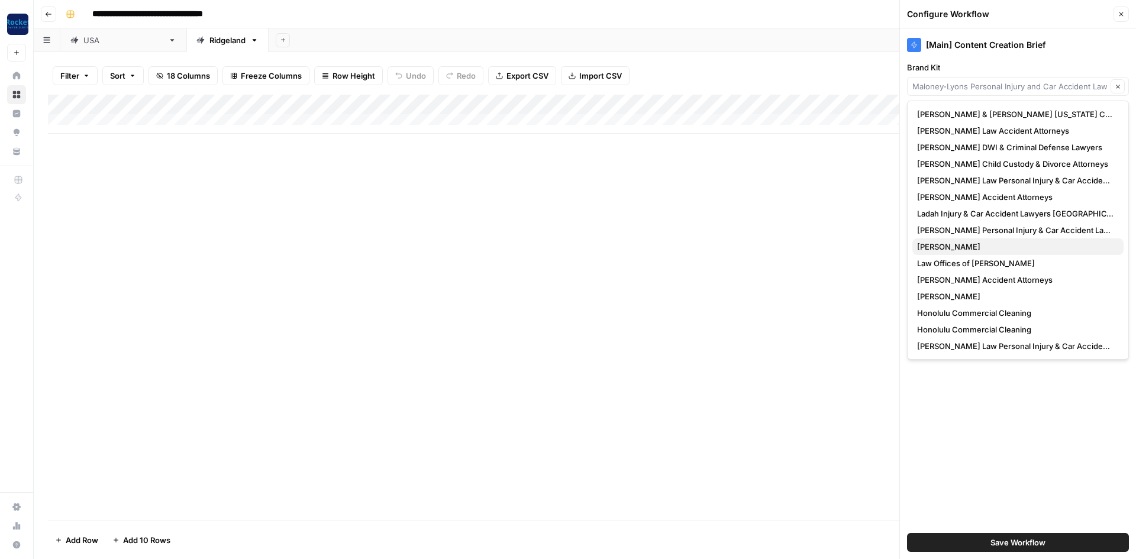
click at [965, 241] on span "[PERSON_NAME]" at bounding box center [1015, 247] width 197 height 12
type input "[PERSON_NAME]"
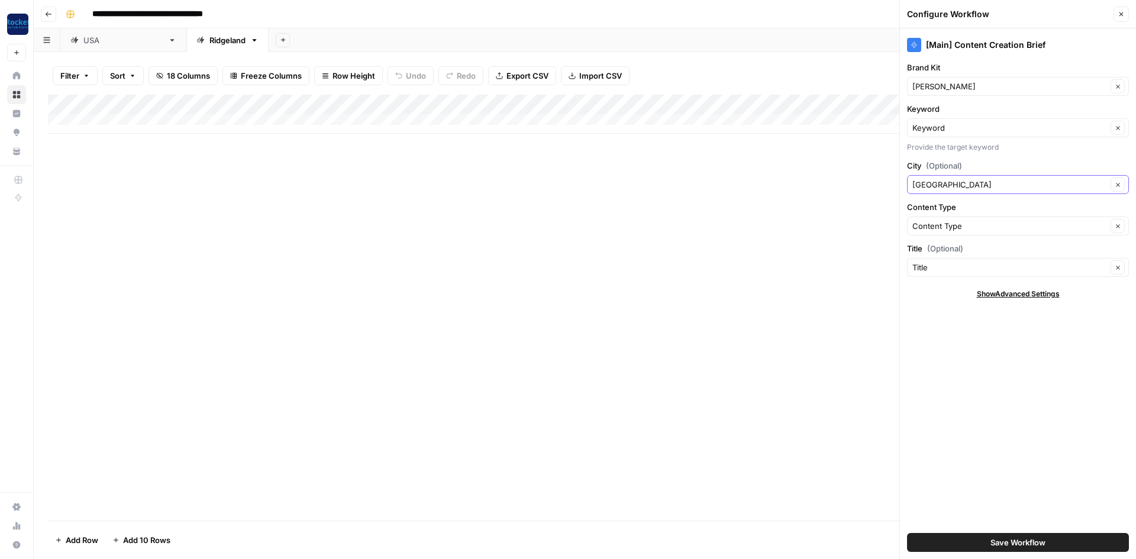
click at [1120, 184] on icon "button" at bounding box center [1117, 185] width 7 height 7
click at [962, 540] on button "Save Workflow" at bounding box center [1018, 542] width 222 height 19
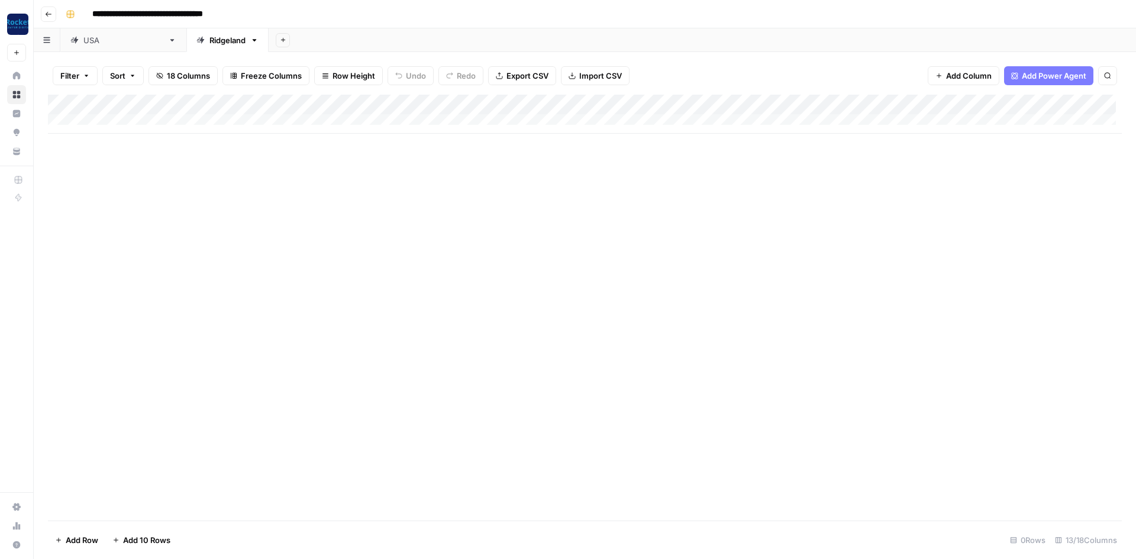
click at [1000, 102] on div "Add Column" at bounding box center [584, 114] width 1073 height 39
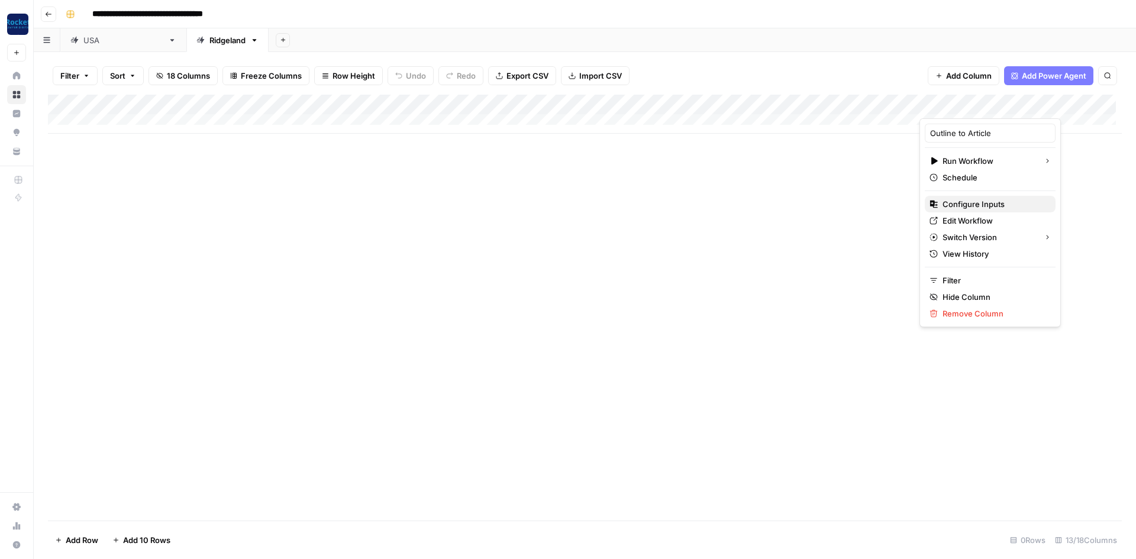
click at [978, 204] on span "Configure Inputs" at bounding box center [993, 204] width 103 height 12
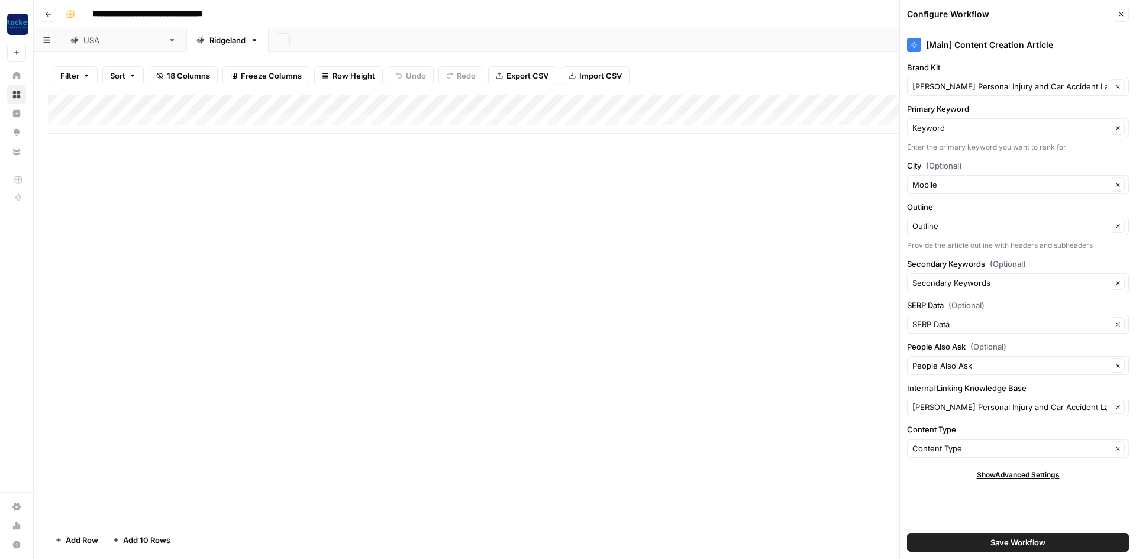
click at [984, 92] on div "[PERSON_NAME] Personal Injury and Car Accident Lawyers Clear" at bounding box center [1018, 86] width 222 height 19
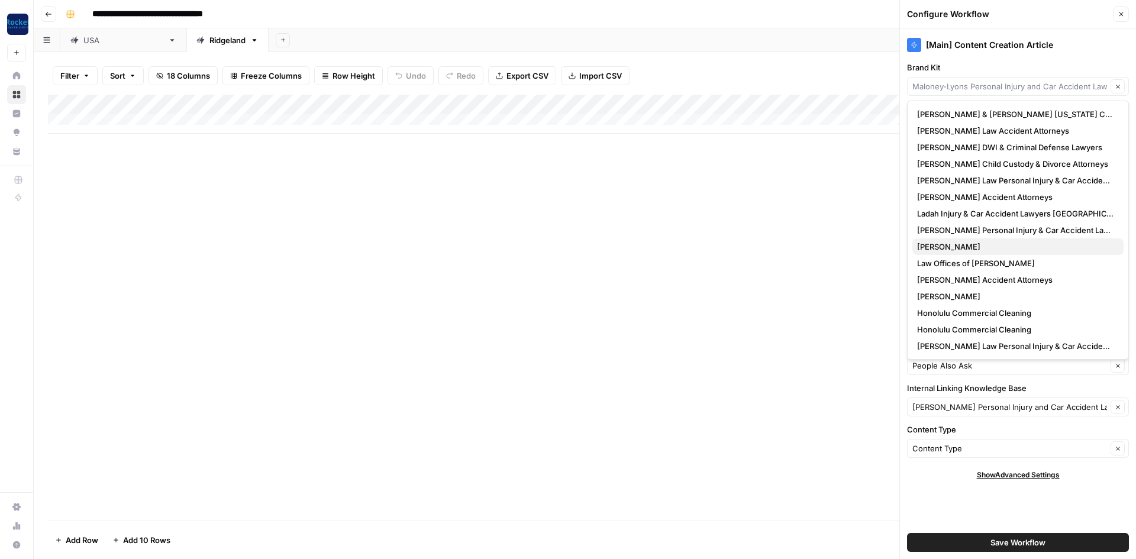
click at [972, 244] on span "[PERSON_NAME]" at bounding box center [1015, 247] width 197 height 12
type input "[PERSON_NAME]"
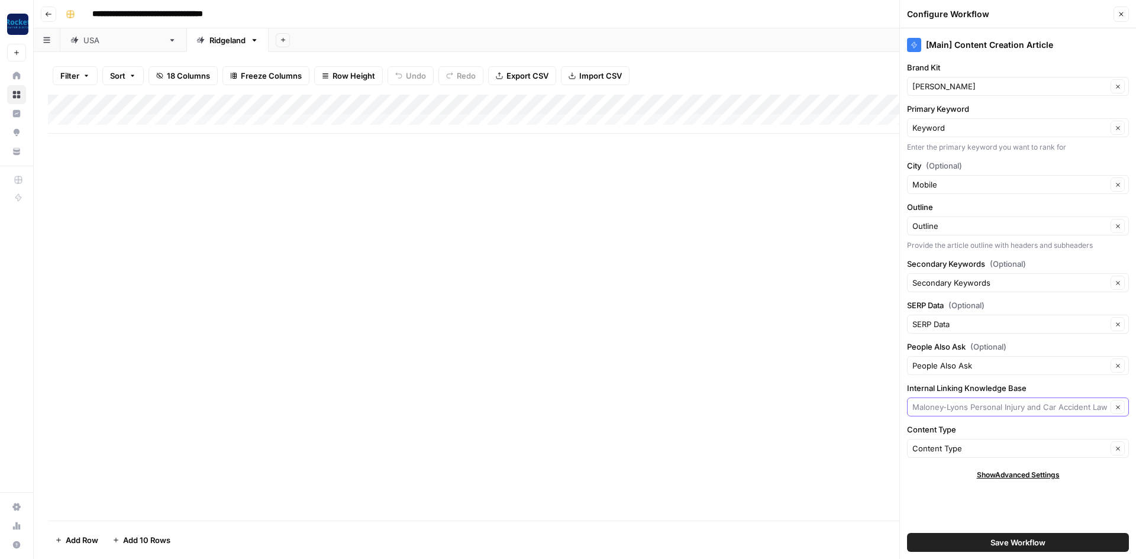
click at [959, 409] on input "Internal Linking Knowledge Base" at bounding box center [1009, 407] width 195 height 12
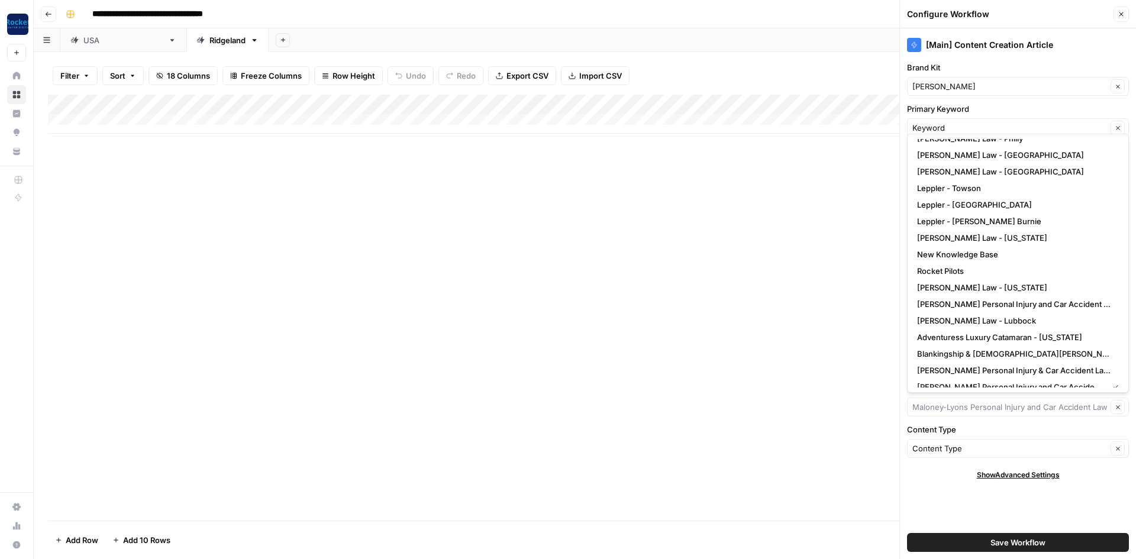
scroll to position [532, 0]
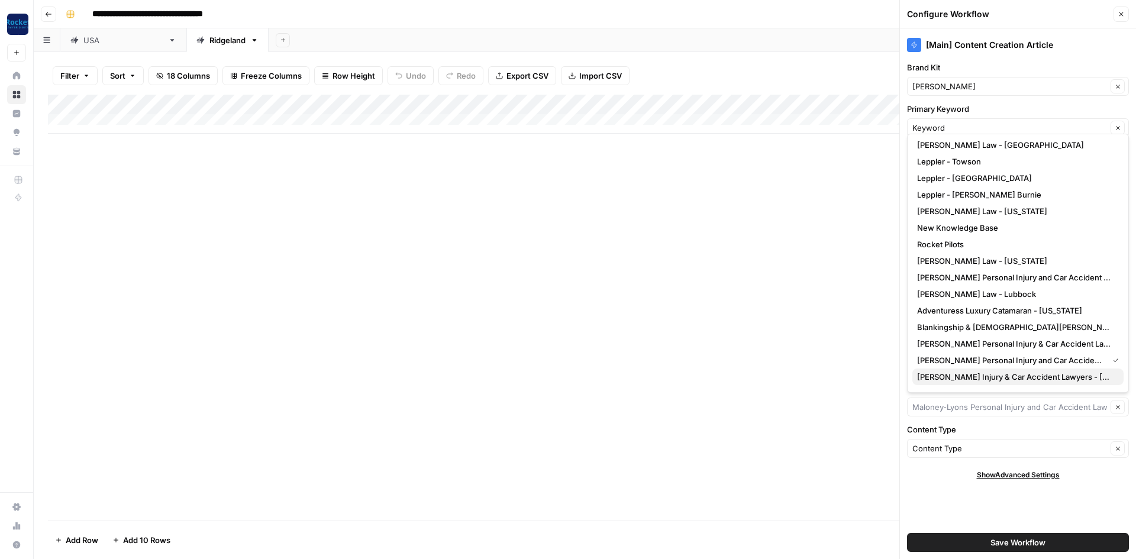
click at [976, 374] on span "[PERSON_NAME] Injury & Car Accident Lawyers - [GEOGRAPHIC_DATA]" at bounding box center [1015, 377] width 197 height 12
type input "[PERSON_NAME] Injury & Car Accident Lawyers - [GEOGRAPHIC_DATA]"
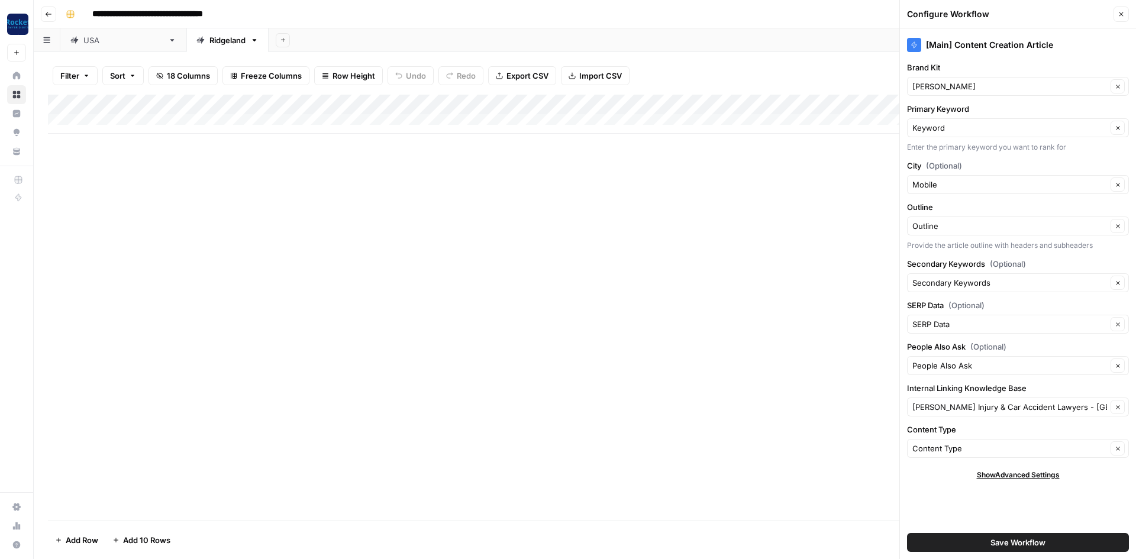
click at [965, 541] on button "Save Workflow" at bounding box center [1018, 542] width 222 height 19
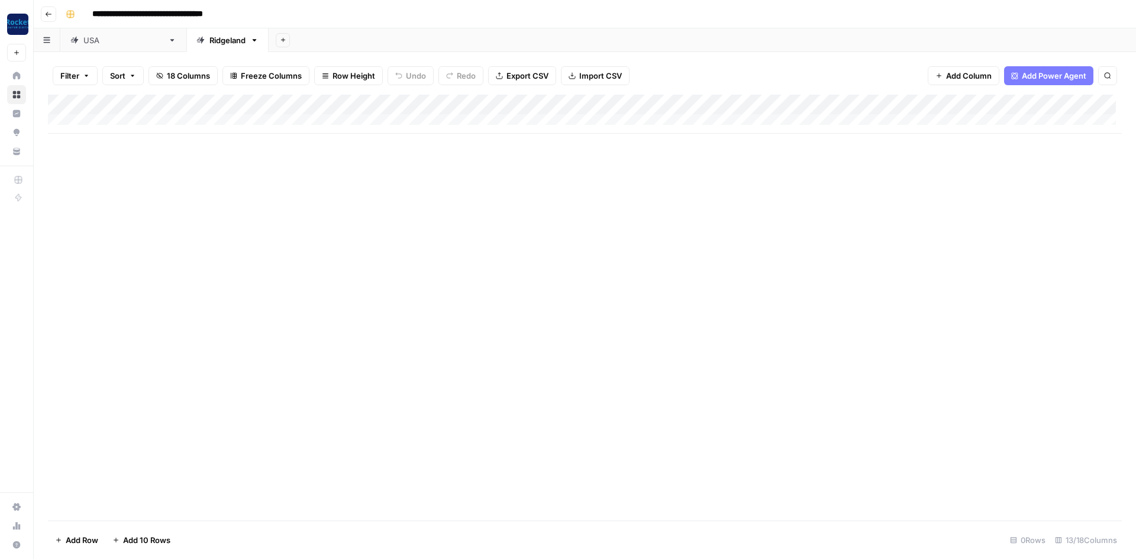
click at [276, 41] on button "Add Sheet" at bounding box center [283, 40] width 14 height 14
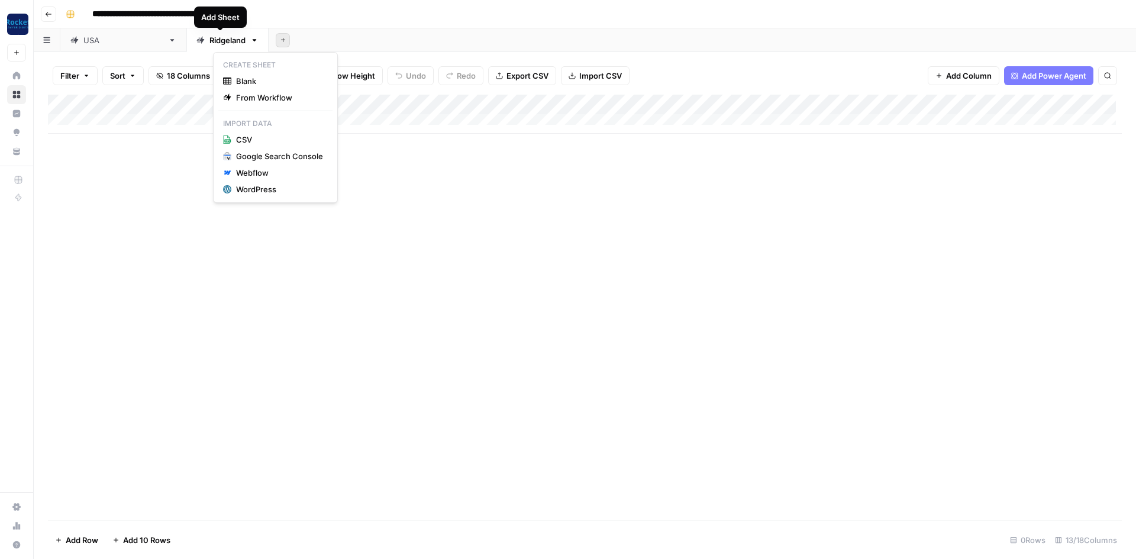
click at [155, 232] on div "Add Column" at bounding box center [584, 308] width 1073 height 426
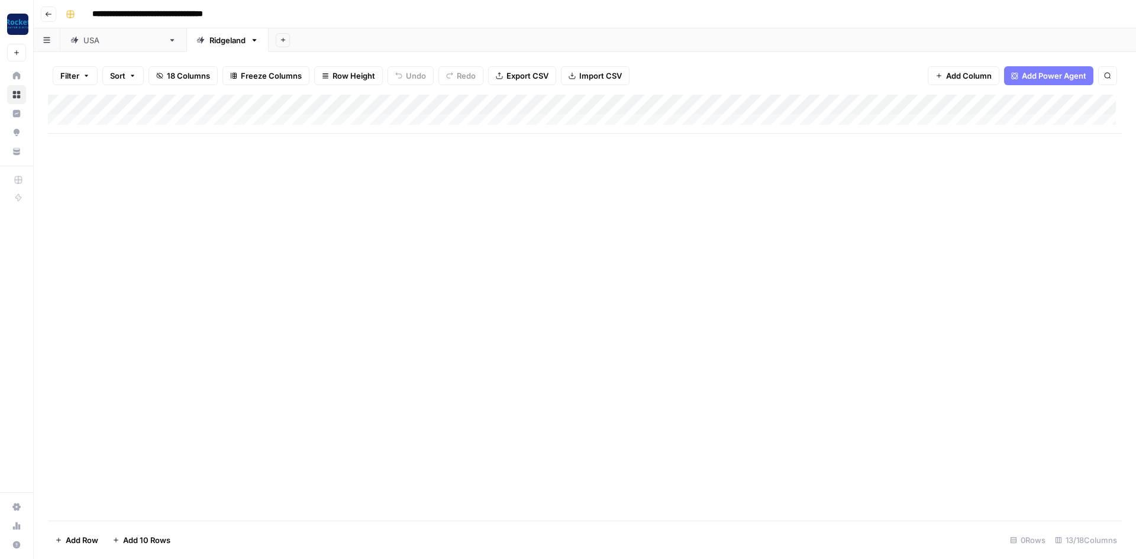
click at [186, 43] on link "Ridgeland" at bounding box center [227, 40] width 82 height 24
click at [250, 42] on icon "button" at bounding box center [254, 40] width 8 height 8
click at [215, 81] on span "Duplicate Sheet" at bounding box center [239, 79] width 57 height 12
click at [292, 43] on div "Ridgeland" at bounding box center [310, 40] width 36 height 12
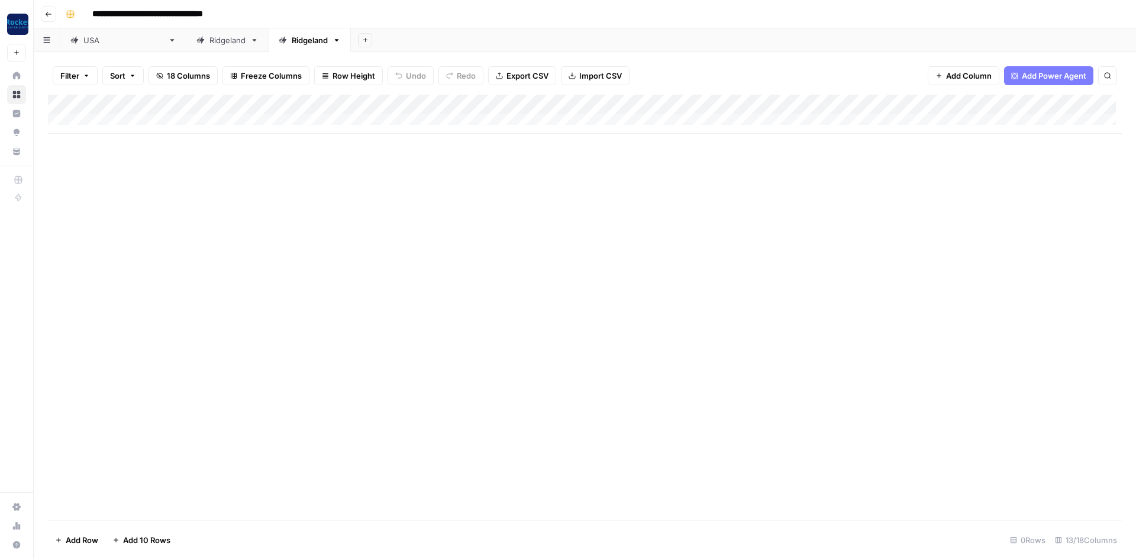
click at [292, 43] on div "Ridgeland" at bounding box center [310, 40] width 36 height 12
type input "*"
type input "*******"
click at [833, 187] on div "Add Column" at bounding box center [584, 308] width 1073 height 426
click at [999, 103] on div "Add Column" at bounding box center [584, 114] width 1073 height 39
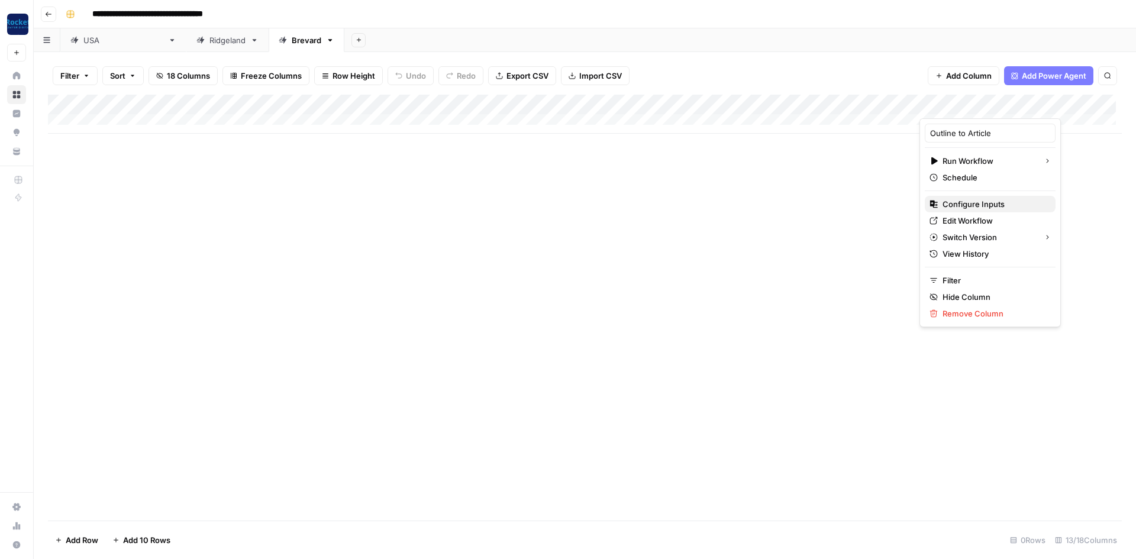
click at [971, 199] on span "Configure Inputs" at bounding box center [993, 204] width 103 height 12
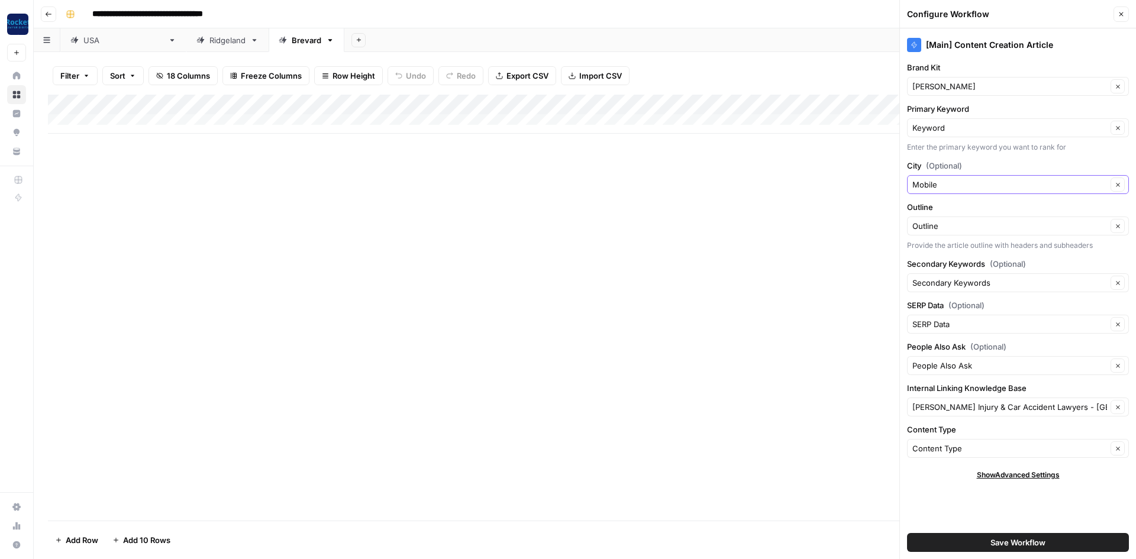
click at [1121, 184] on button "Clear" at bounding box center [1117, 184] width 14 height 14
click at [955, 183] on input "City (Optional)" at bounding box center [1011, 185] width 198 height 12
type input "Brevard"
click at [984, 406] on input "Internal Linking Knowledge Base" at bounding box center [1009, 407] width 195 height 12
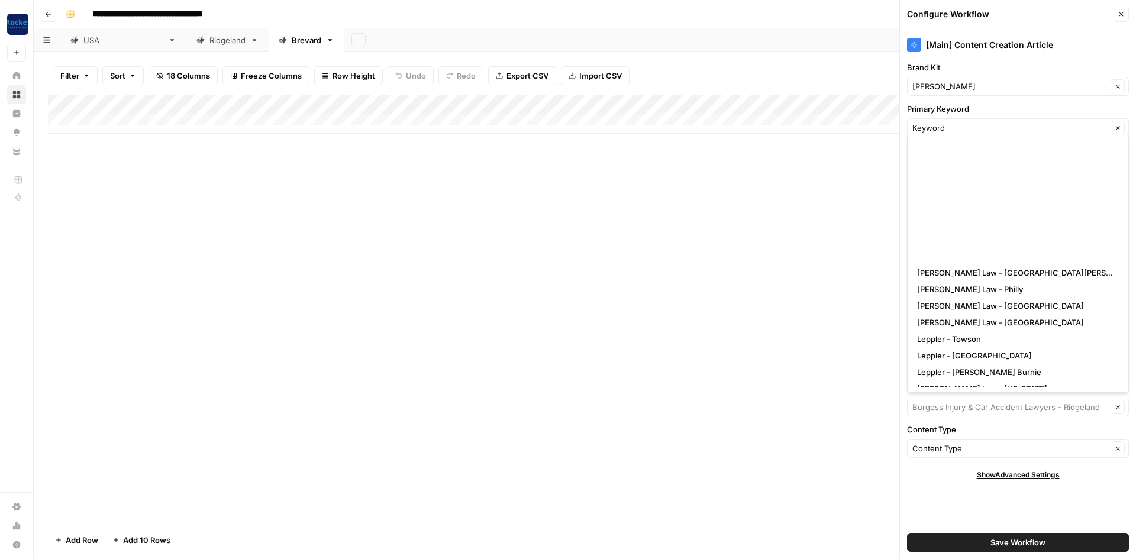
scroll to position [613, 0]
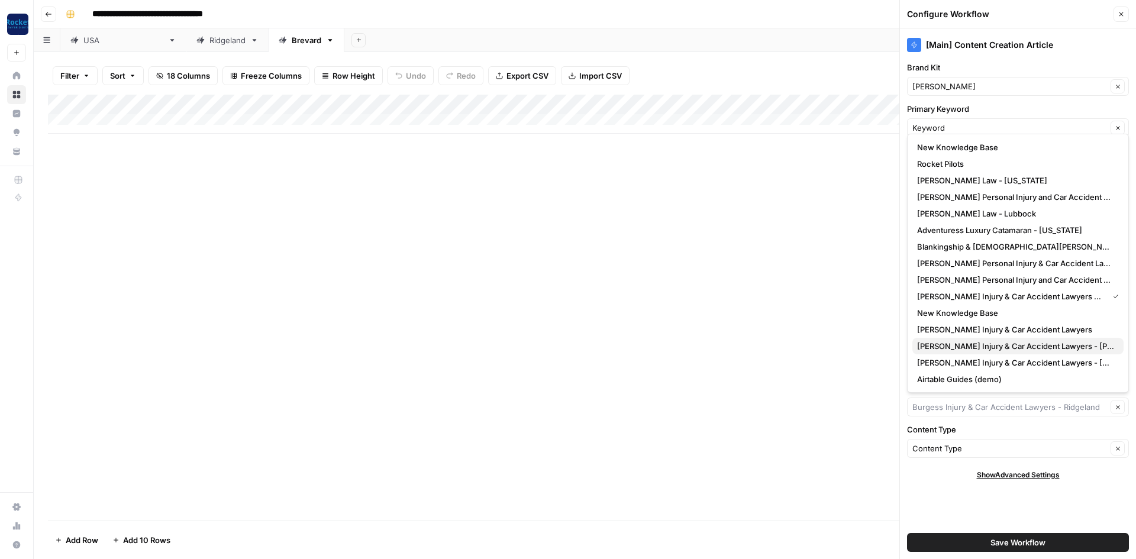
click at [1023, 341] on span "[PERSON_NAME] Injury & Car Accident Lawyers - [PERSON_NAME]" at bounding box center [1015, 346] width 197 height 12
type input "[PERSON_NAME] Injury & Car Accident Lawyers - [PERSON_NAME]"
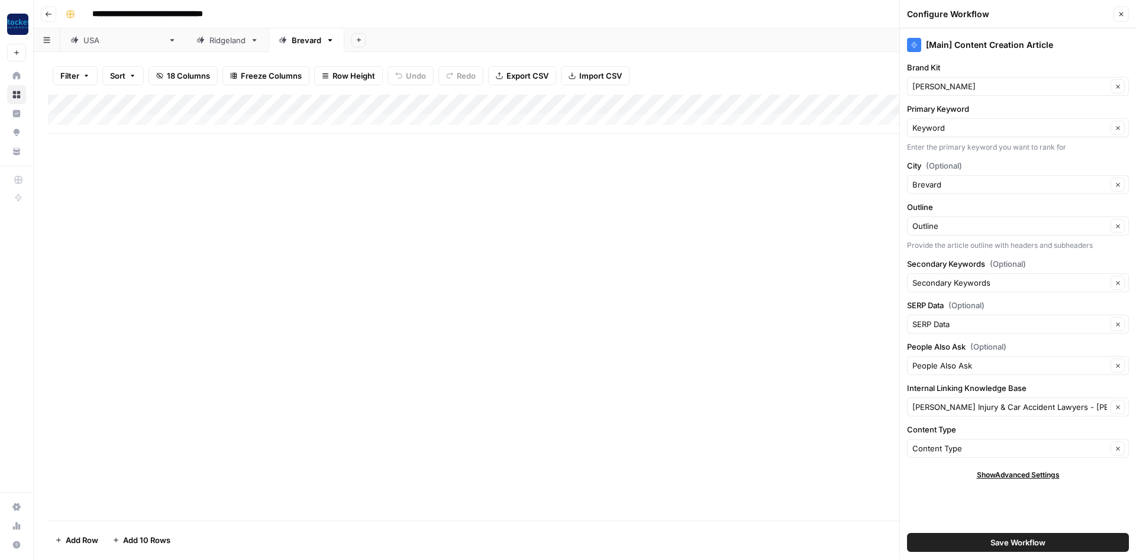
click at [979, 541] on button "Save Workflow" at bounding box center [1018, 542] width 222 height 19
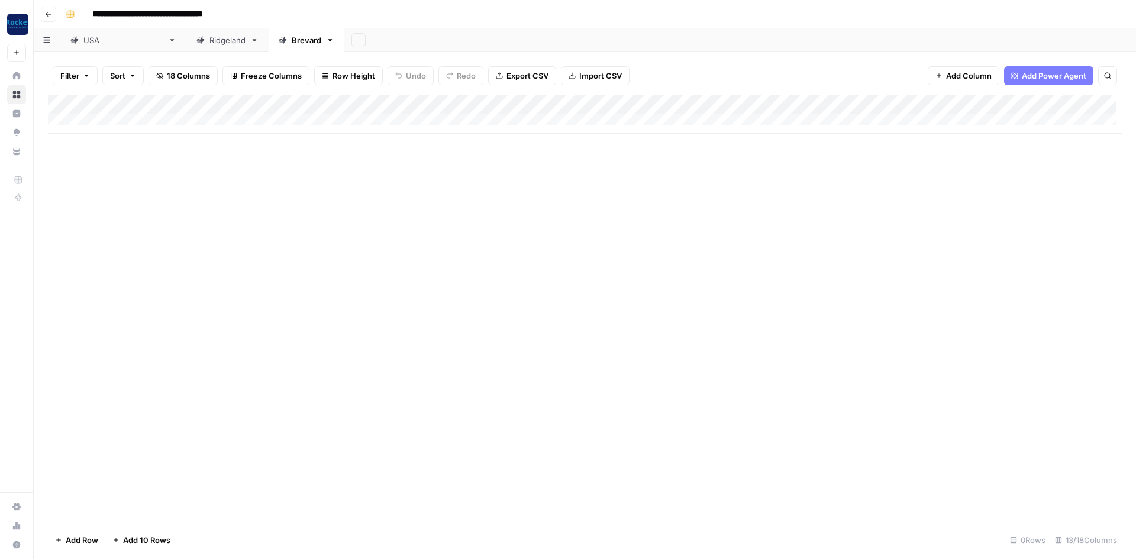
click at [681, 104] on div "Add Column" at bounding box center [584, 114] width 1073 height 39
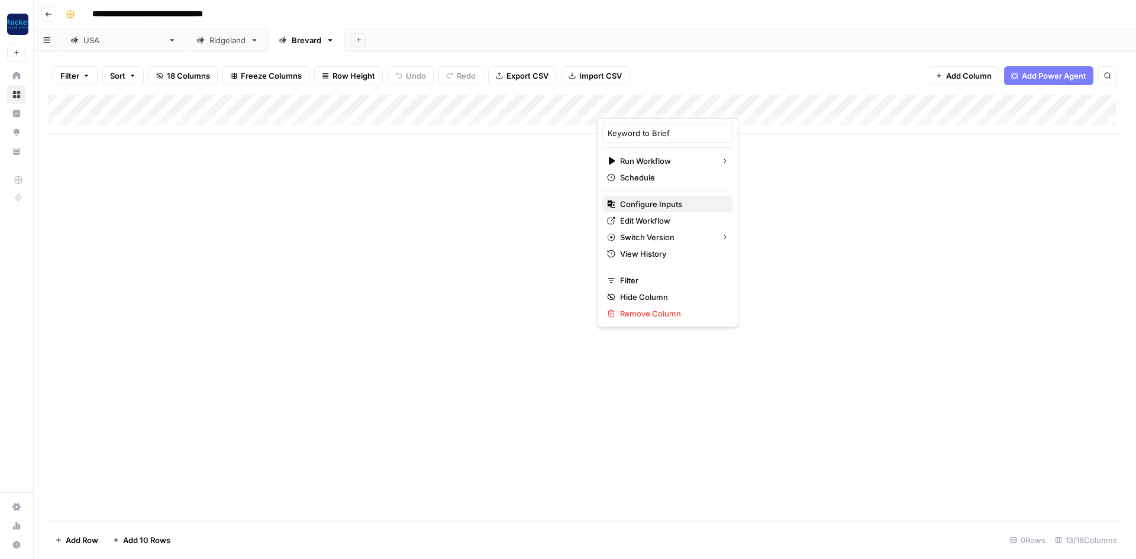
click at [651, 206] on span "Configure Inputs" at bounding box center [671, 204] width 103 height 12
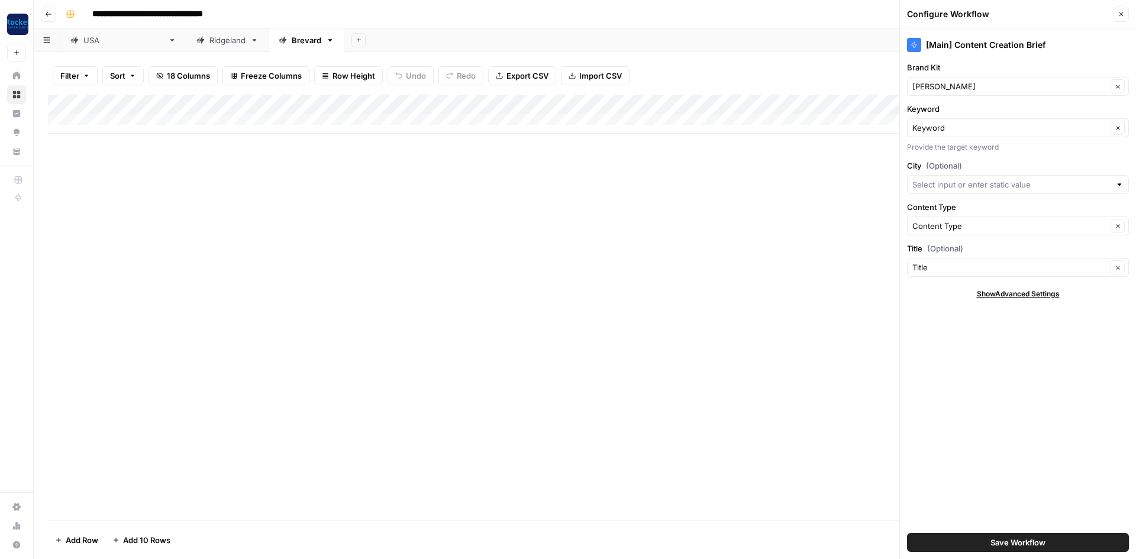
click at [625, 195] on div "Add Column" at bounding box center [584, 308] width 1073 height 426
drag, startPoint x: 252, startPoint y: 41, endPoint x: 214, endPoint y: 36, distance: 38.8
click at [269, 36] on link "Brevard" at bounding box center [307, 40] width 76 height 24
click at [326, 42] on icon "button" at bounding box center [330, 40] width 8 height 8
click at [291, 83] on span "Duplicate Sheet" at bounding box center [314, 79] width 57 height 12
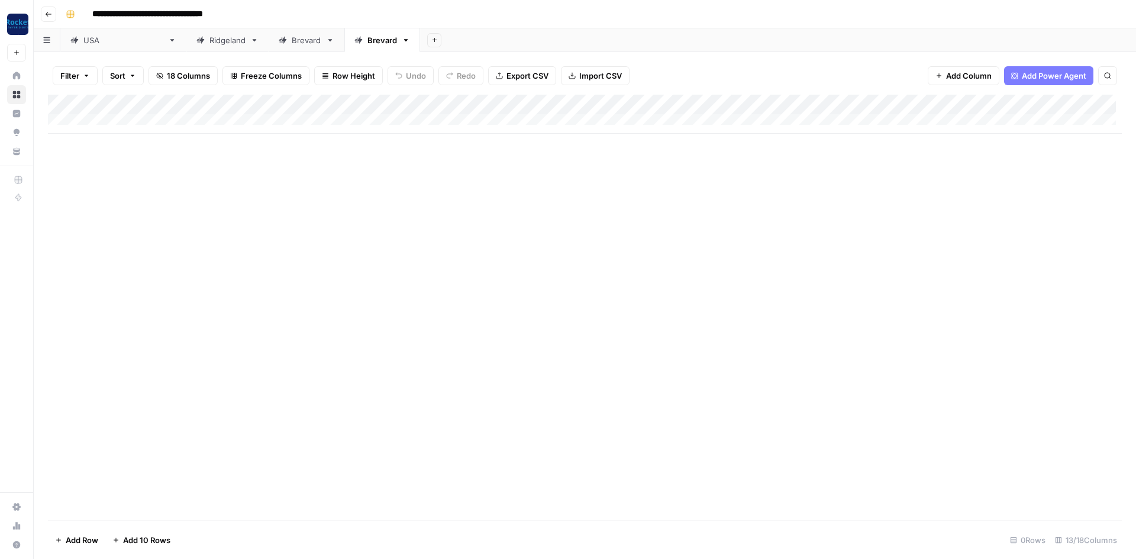
click at [367, 41] on div "Brevard" at bounding box center [382, 40] width 30 height 12
click at [367, 43] on div "Brevard" at bounding box center [382, 40] width 30 height 12
type input "*"
type input "******"
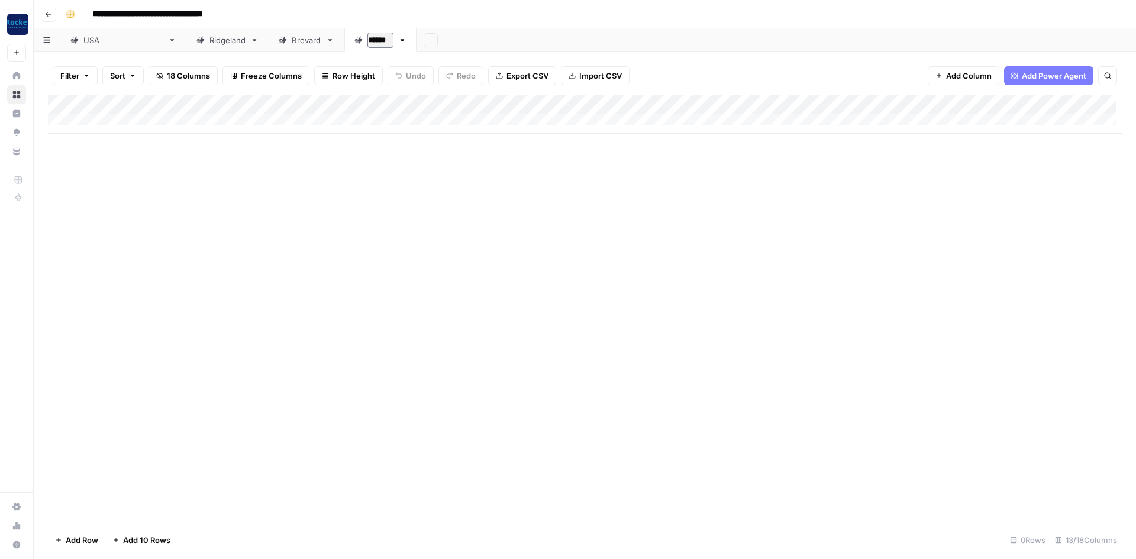
click at [392, 182] on div "Add Column" at bounding box center [584, 308] width 1073 height 426
click at [397, 42] on icon "button" at bounding box center [401, 40] width 8 height 8
click at [363, 24] on header "**********" at bounding box center [585, 14] width 1102 height 28
click at [1001, 107] on div "Add Column" at bounding box center [584, 114] width 1073 height 39
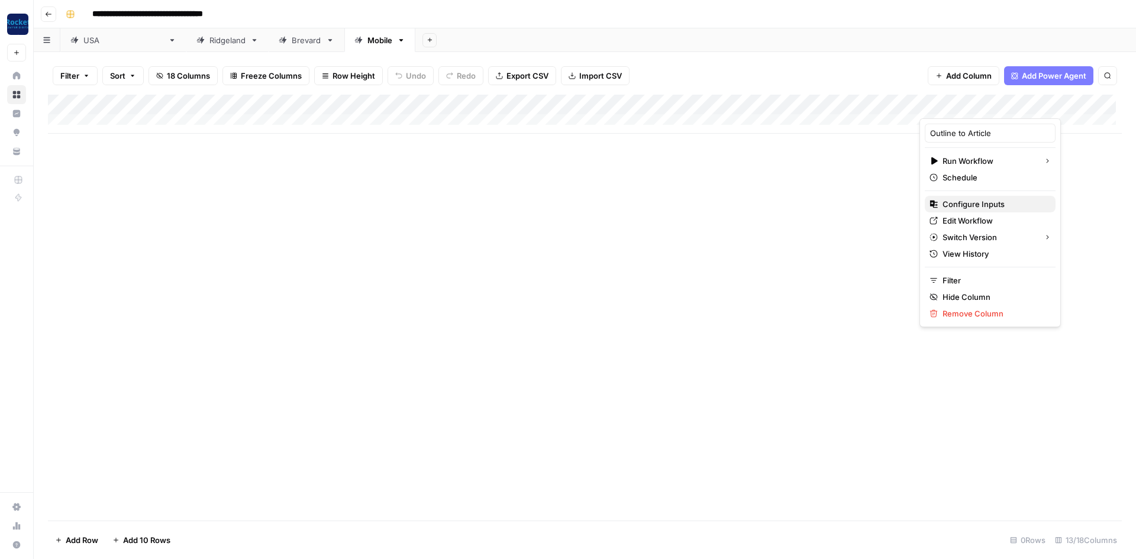
click at [983, 204] on span "Configure Inputs" at bounding box center [993, 204] width 103 height 12
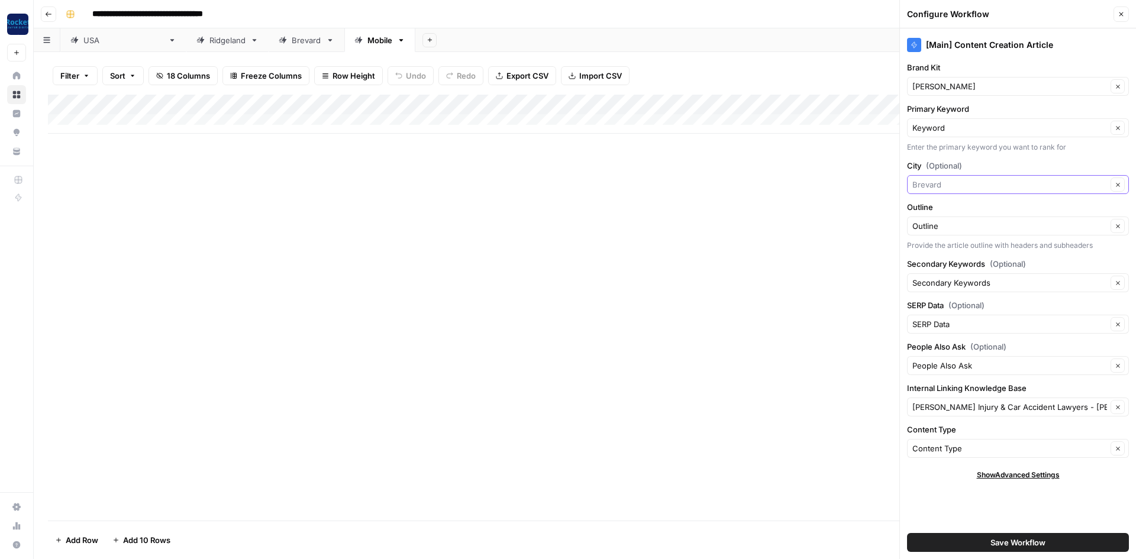
click at [949, 182] on input "City (Optional)" at bounding box center [1009, 185] width 195 height 12
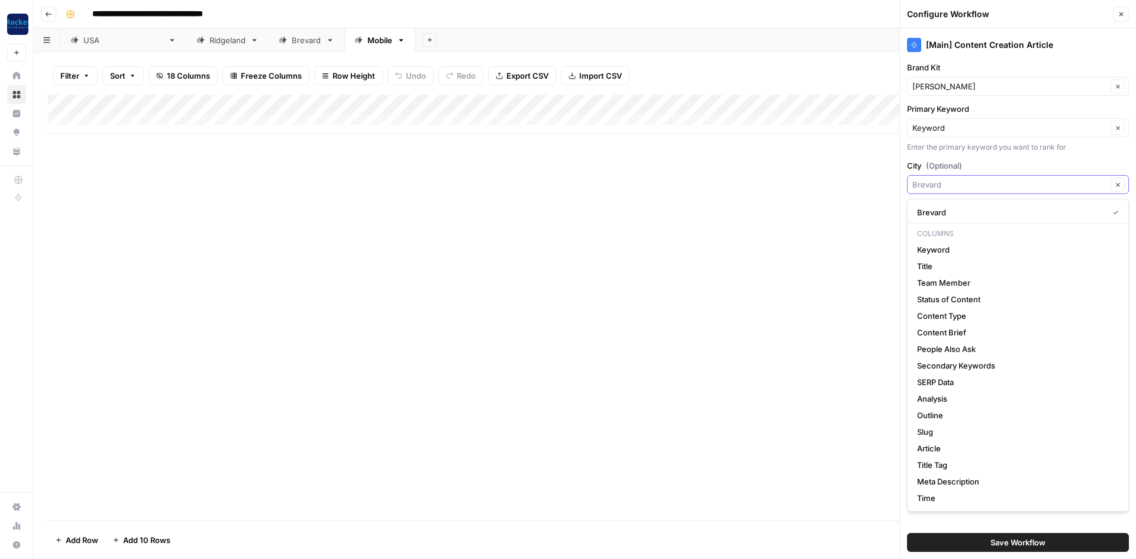
click at [949, 182] on input "City (Optional)" at bounding box center [1009, 185] width 195 height 12
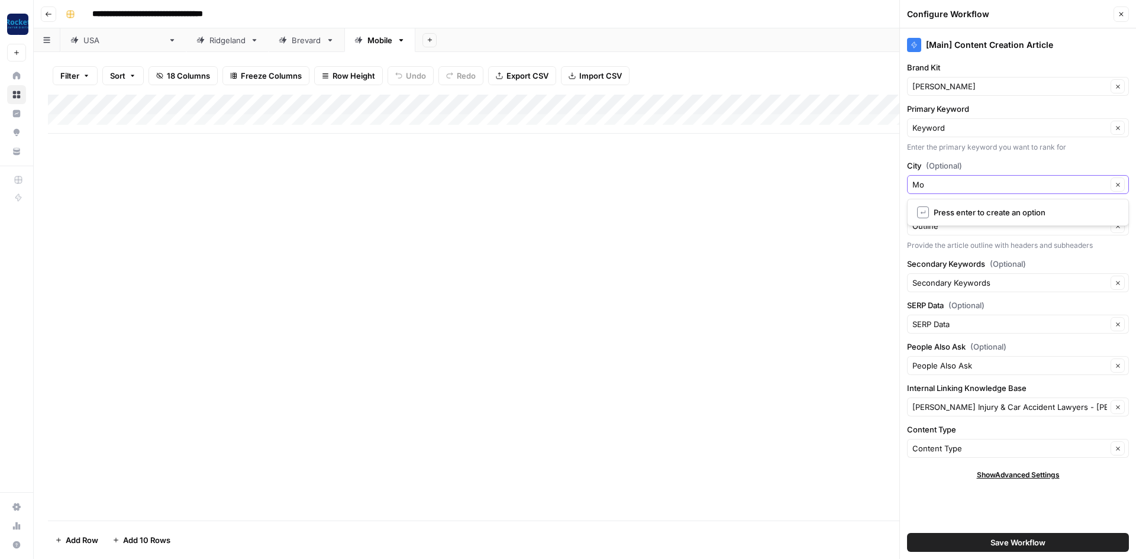
type input "M"
type input "Brevard"
click at [952, 407] on input "Internal Linking Knowledge Base" at bounding box center [1009, 407] width 195 height 12
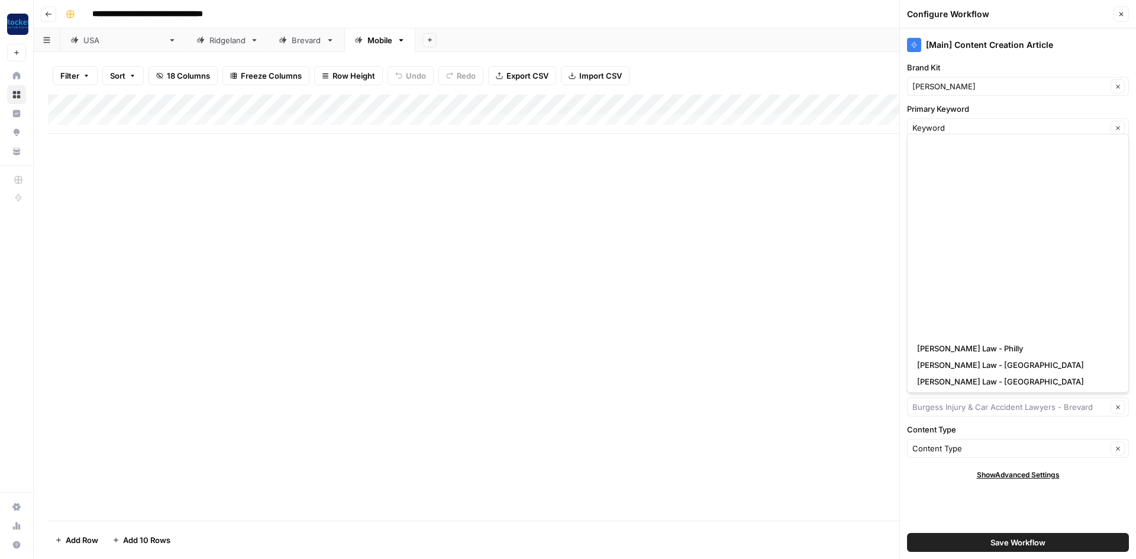
scroll to position [613, 0]
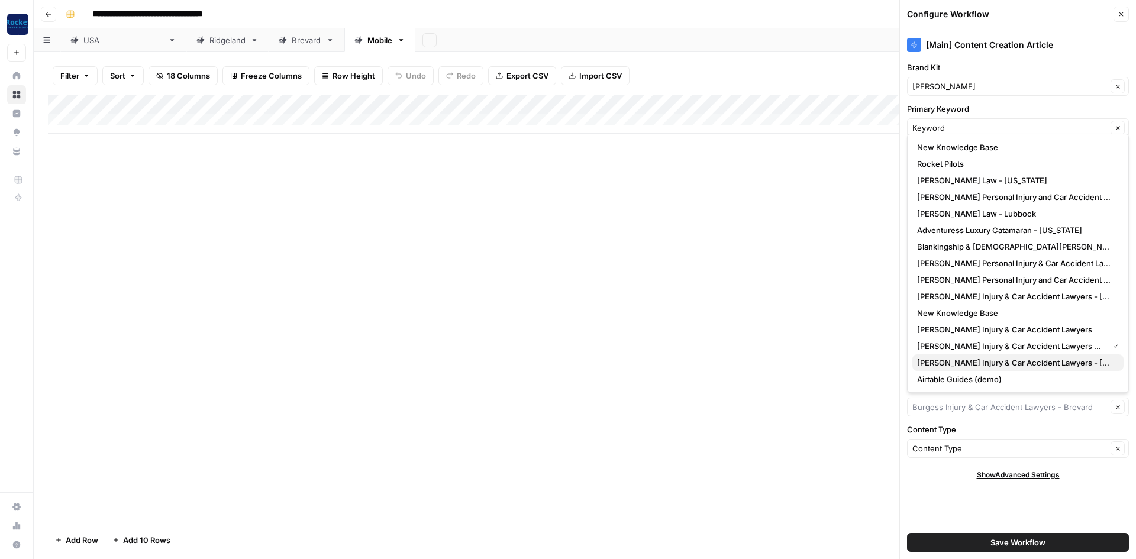
click at [988, 358] on span "[PERSON_NAME] Injury & Car Accident Lawyers - [GEOGRAPHIC_DATA]" at bounding box center [1015, 363] width 197 height 12
type input "[PERSON_NAME] Injury & Car Accident Lawyers - [GEOGRAPHIC_DATA]"
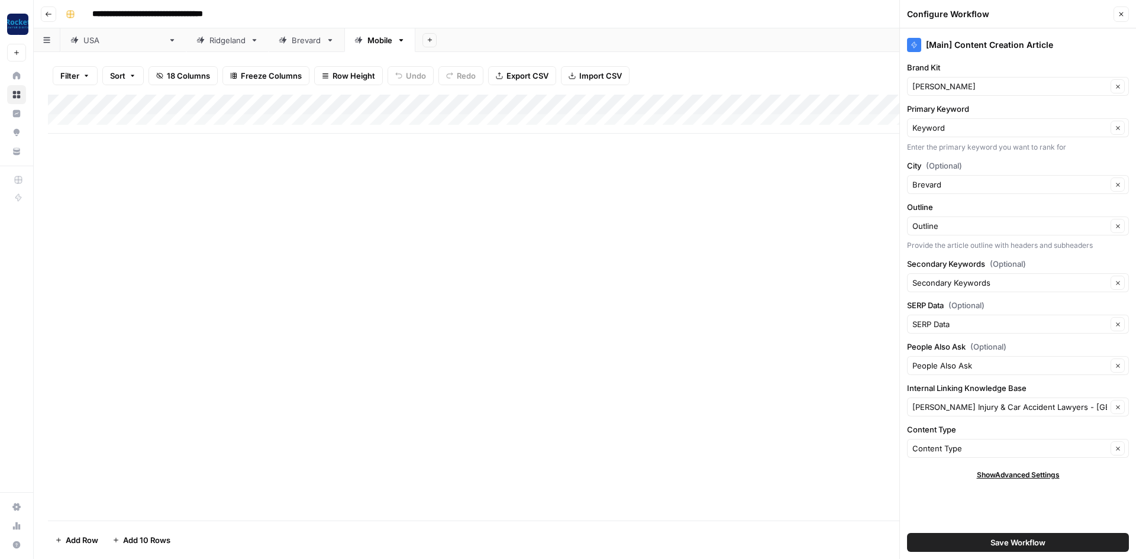
click at [995, 541] on span "Save Workflow" at bounding box center [1017, 542] width 55 height 12
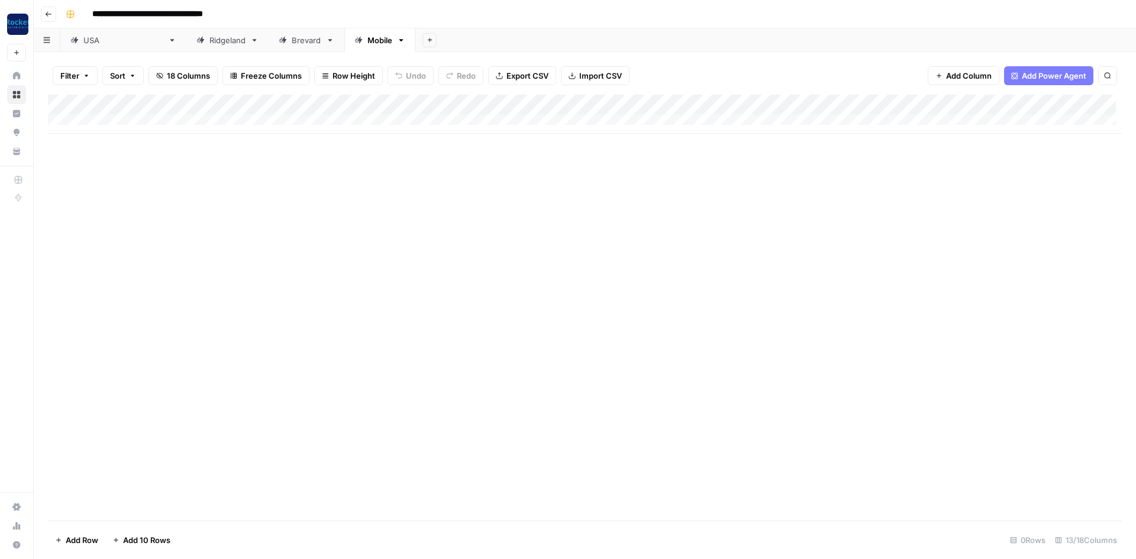
click at [367, 43] on div "Mobile" at bounding box center [379, 40] width 25 height 12
click at [367, 45] on div "Mobile" at bounding box center [379, 40] width 25 height 12
type input "*******"
click at [292, 41] on div "Brevard" at bounding box center [307, 40] width 30 height 12
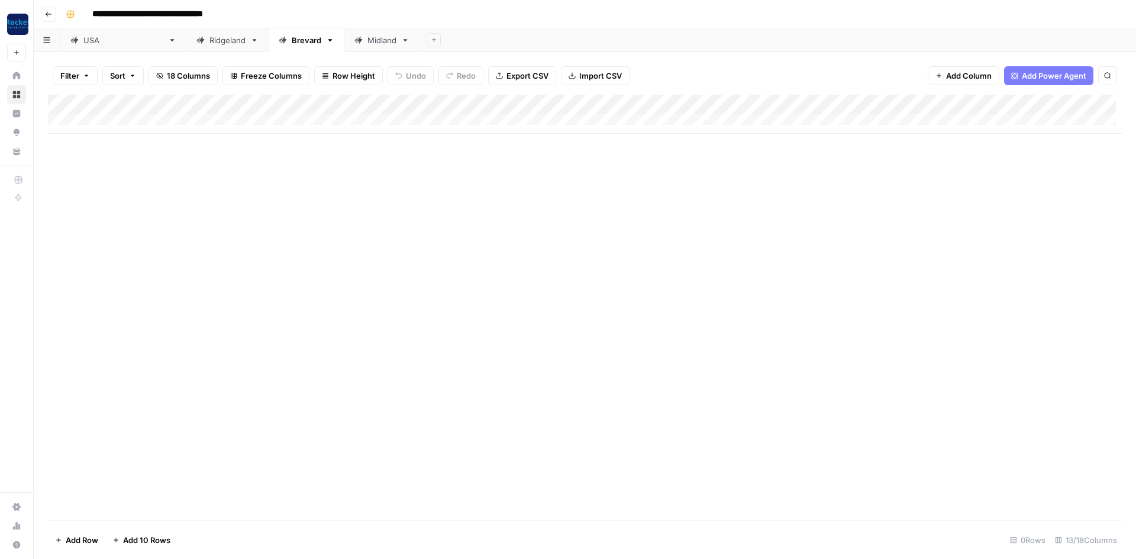
click at [139, 117] on div "Add Column" at bounding box center [584, 114] width 1073 height 39
click at [127, 121] on div "Add Column" at bounding box center [584, 124] width 1073 height 59
click at [121, 122] on div "Add Column" at bounding box center [584, 124] width 1073 height 59
type textarea "**********"
click at [245, 192] on div "Add Column" at bounding box center [584, 308] width 1073 height 426
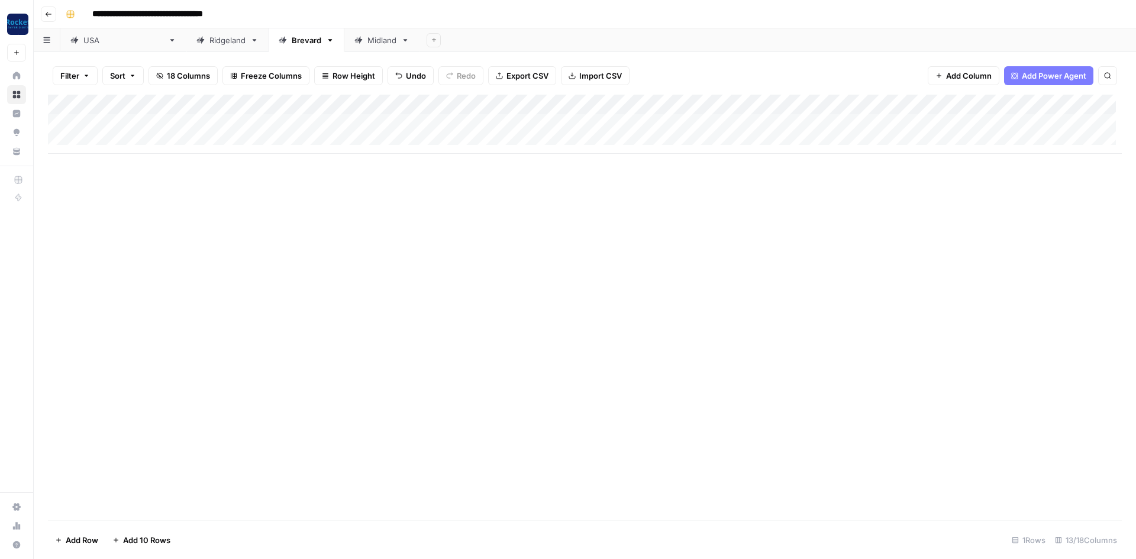
click at [506, 122] on div "Add Column" at bounding box center [584, 124] width 1073 height 59
click at [547, 124] on div "Add Column" at bounding box center [584, 124] width 1073 height 59
click at [538, 195] on button "Practice Area Page" at bounding box center [548, 191] width 79 height 14
click at [607, 122] on div "Add Column" at bounding box center [584, 124] width 1073 height 59
click at [650, 123] on div "Add Column" at bounding box center [584, 124] width 1073 height 59
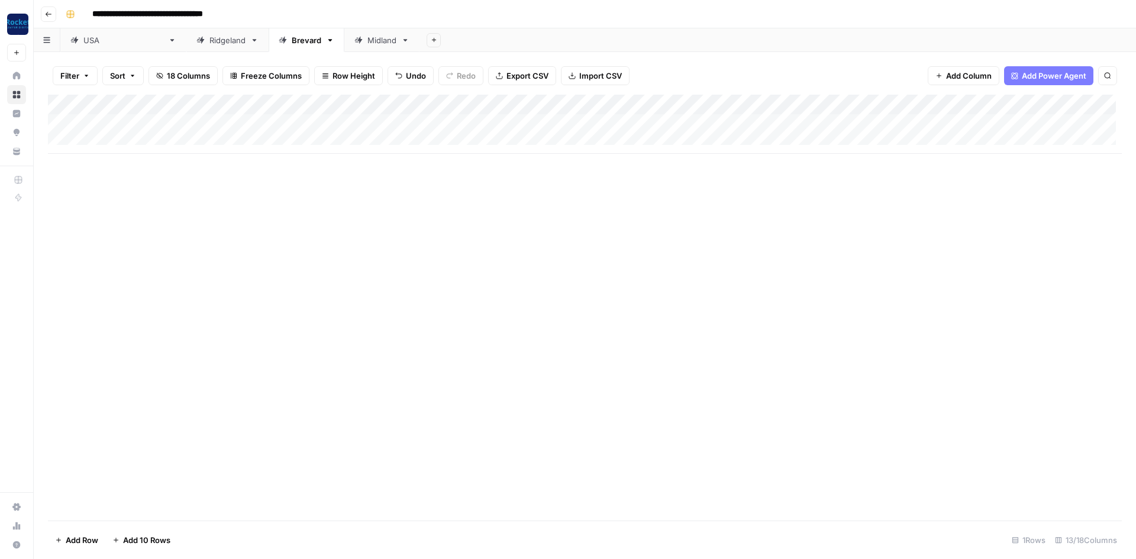
click at [137, 141] on div "Add Column" at bounding box center [584, 124] width 1073 height 59
click at [297, 143] on div "Add Column" at bounding box center [584, 134] width 1073 height 79
click at [274, 143] on div "Add Column" at bounding box center [584, 134] width 1073 height 79
type textarea "**********"
click at [124, 143] on div "Add Column" at bounding box center [584, 134] width 1073 height 79
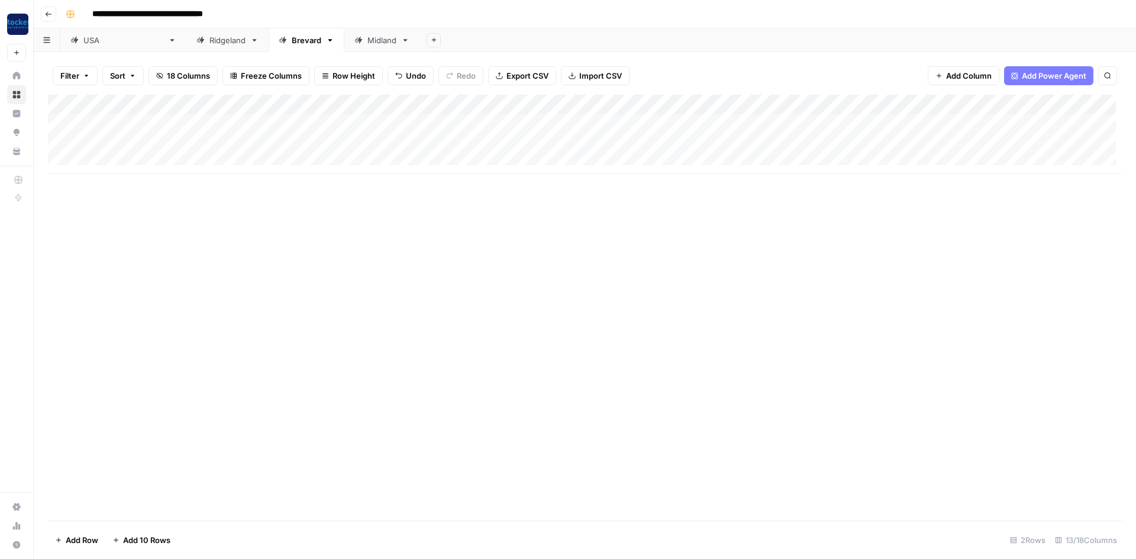
click at [124, 143] on div "Add Column" at bounding box center [584, 134] width 1073 height 79
type textarea "**********"
click at [287, 231] on div "Add Column" at bounding box center [584, 308] width 1073 height 426
click at [549, 145] on div "Add Column" at bounding box center [584, 134] width 1073 height 79
click at [544, 146] on div "Add Column" at bounding box center [584, 134] width 1073 height 79
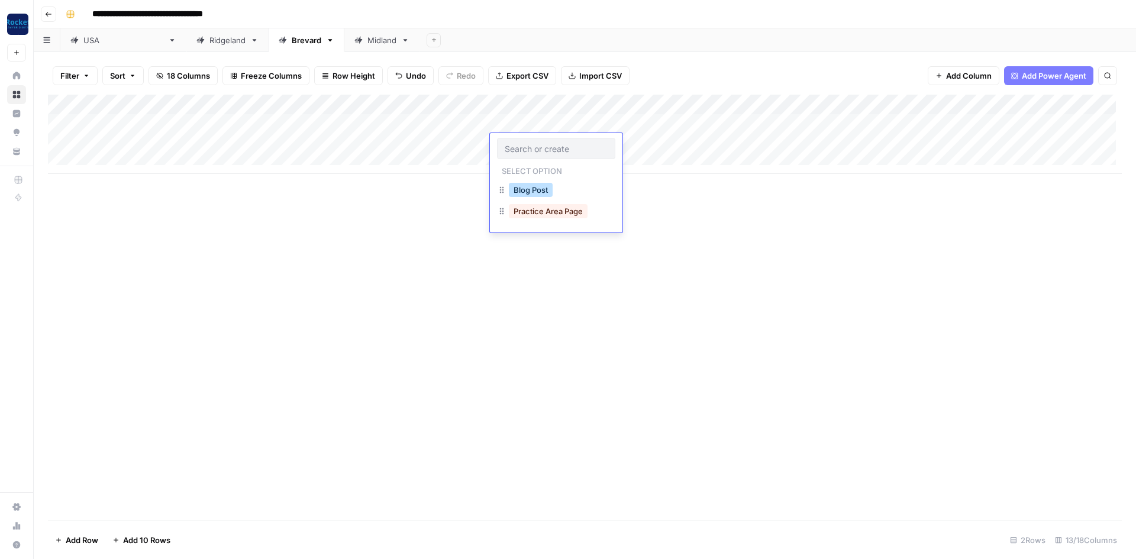
click at [538, 193] on button "Blog Post" at bounding box center [531, 190] width 44 height 14
click at [652, 143] on div "Add Column" at bounding box center [584, 134] width 1073 height 79
click at [140, 159] on div "Add Column" at bounding box center [584, 134] width 1073 height 79
click at [311, 164] on div "Add Column" at bounding box center [584, 144] width 1073 height 99
click at [288, 165] on div "Add Column" at bounding box center [584, 144] width 1073 height 99
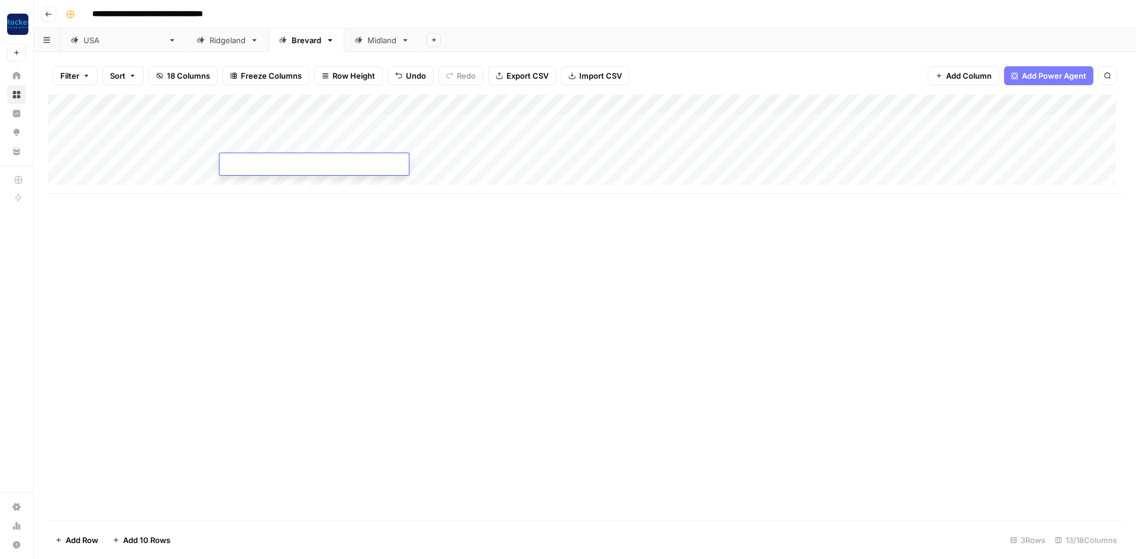
type textarea "**********"
click at [694, 143] on div "Add Column" at bounding box center [584, 144] width 1073 height 99
click at [64, 144] on div "Add Column" at bounding box center [584, 144] width 1073 height 99
click at [62, 166] on div "Add Column" at bounding box center [584, 144] width 1073 height 99
click at [65, 539] on span "Delete 2 Rows" at bounding box center [81, 540] width 53 height 12
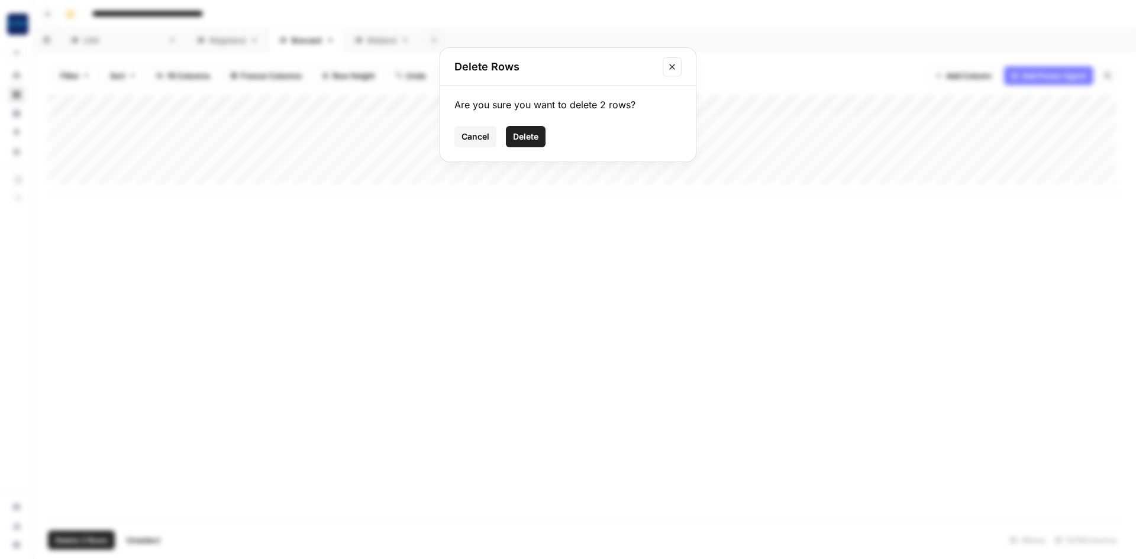
click at [537, 134] on button "Delete" at bounding box center [526, 136] width 40 height 21
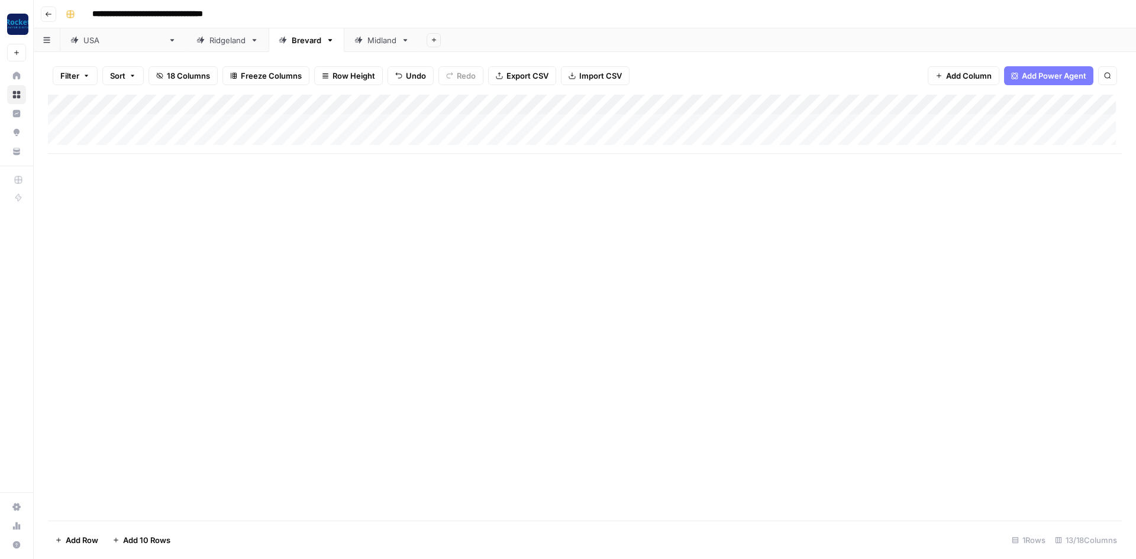
click at [74, 46] on link "[GEOGRAPHIC_DATA]" at bounding box center [123, 40] width 126 height 24
click at [367, 39] on div "Midland" at bounding box center [381, 40] width 29 height 12
click at [292, 42] on div "Brevard" at bounding box center [307, 40] width 30 height 12
click at [89, 48] on link "[GEOGRAPHIC_DATA]" at bounding box center [123, 40] width 126 height 24
click at [138, 119] on div "Add Column" at bounding box center [584, 124] width 1073 height 59
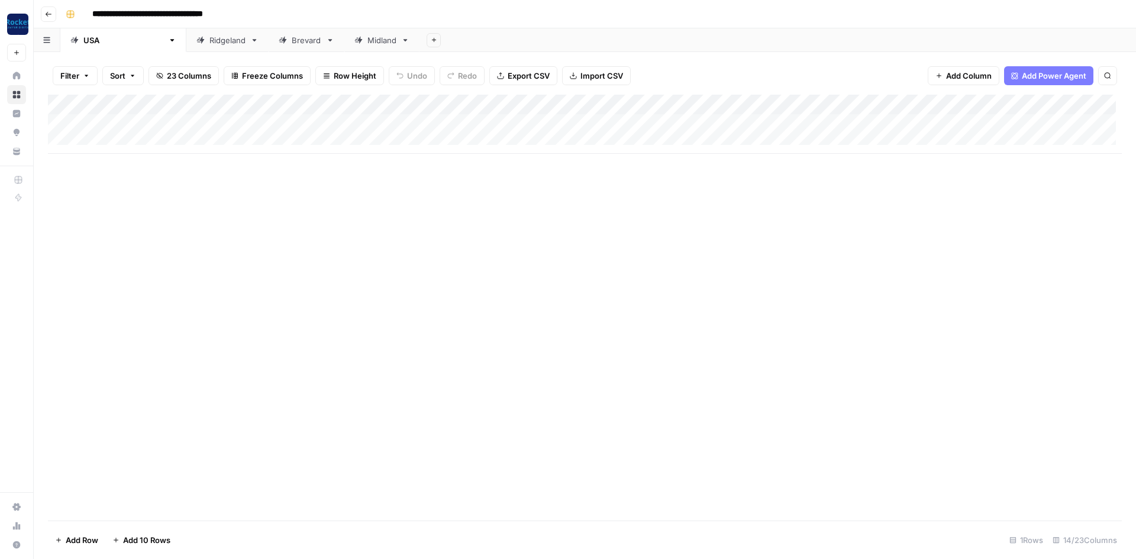
click at [283, 125] on div "Add Column" at bounding box center [584, 124] width 1073 height 59
type textarea "**********"
click at [127, 119] on div "Add Column" at bounding box center [584, 124] width 1073 height 59
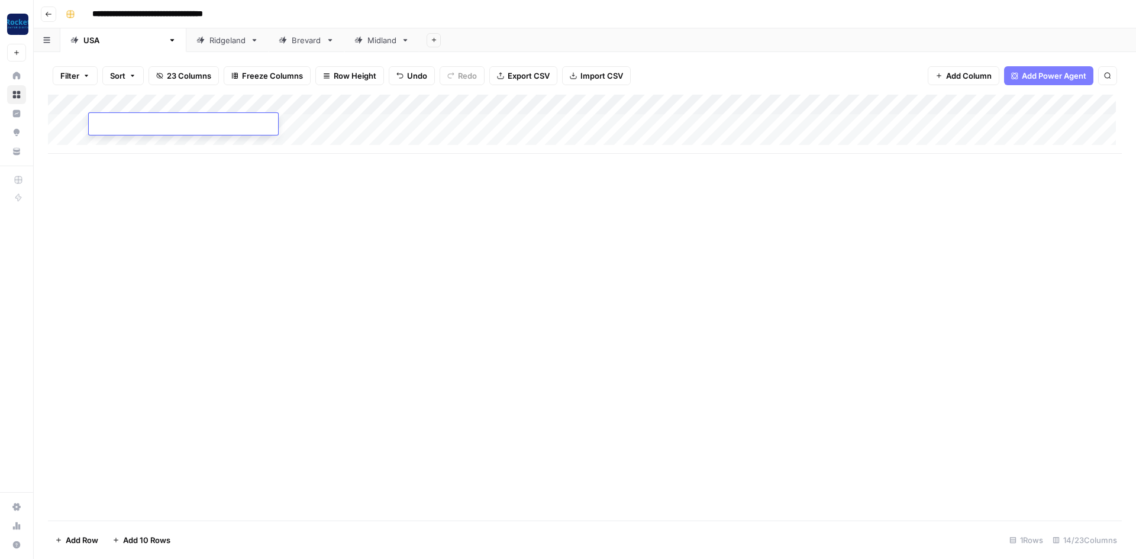
type textarea "**********"
click at [280, 232] on div "Add Column" at bounding box center [584, 308] width 1073 height 426
click at [571, 117] on div "Add Column" at bounding box center [584, 124] width 1073 height 59
click at [571, 120] on div "Add Column" at bounding box center [584, 124] width 1073 height 59
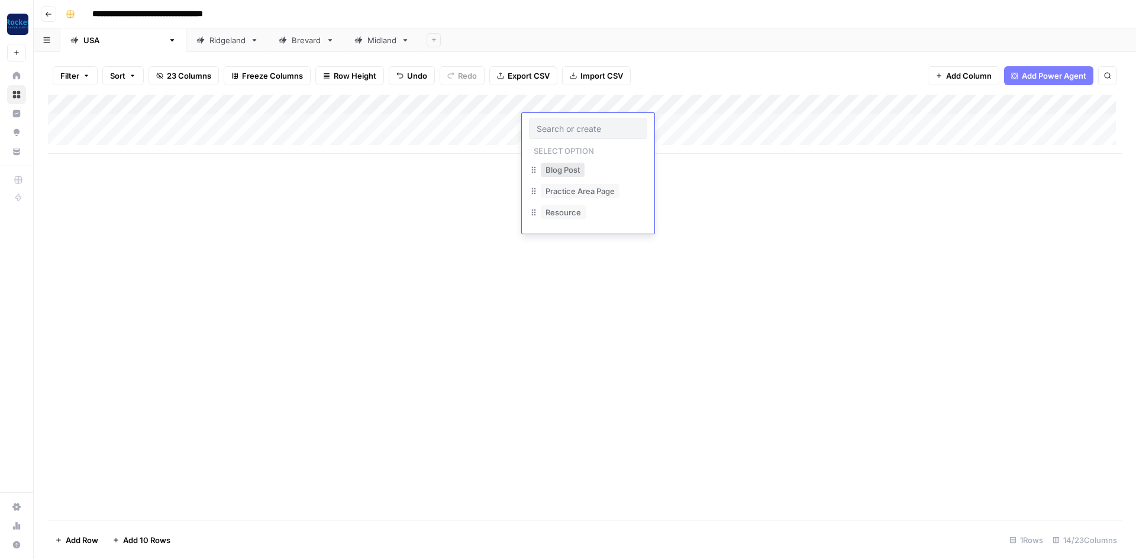
click at [559, 172] on button "Blog Post" at bounding box center [563, 170] width 44 height 14
click at [681, 122] on div "Add Column" at bounding box center [584, 124] width 1073 height 59
click at [119, 142] on div "Add Column" at bounding box center [584, 124] width 1073 height 59
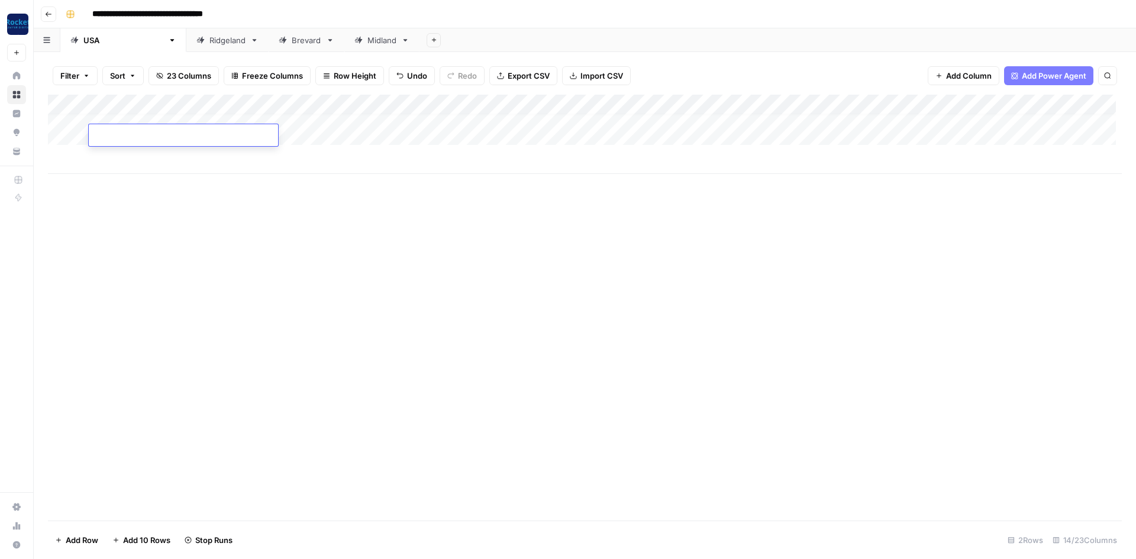
scroll to position [9, 0]
click at [107, 138] on textarea at bounding box center [183, 136] width 189 height 17
paste textarea "**********"
type textarea "**********"
click at [297, 128] on div "Add Column" at bounding box center [584, 134] width 1073 height 79
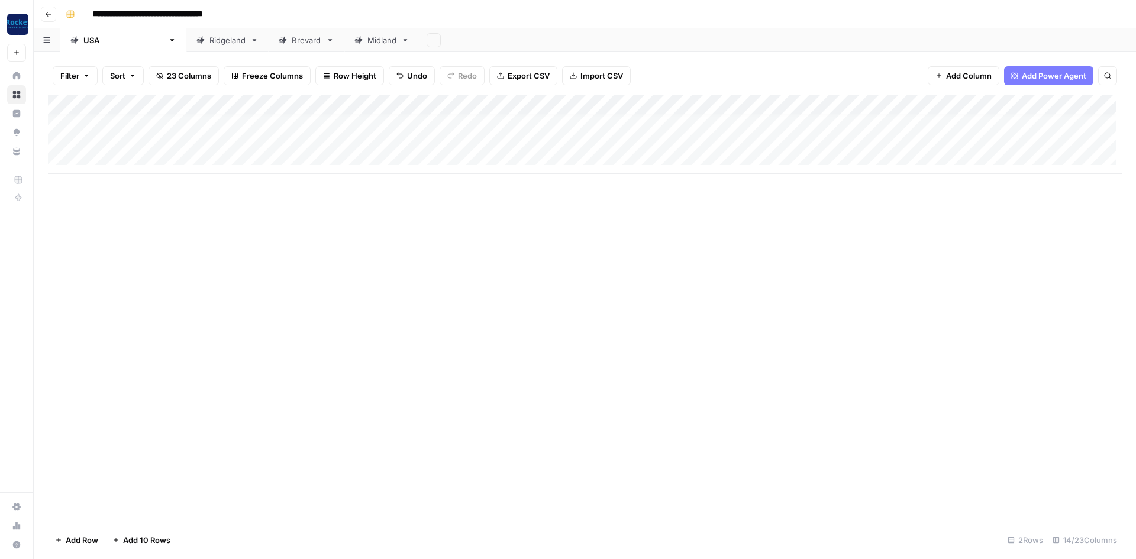
click at [297, 131] on div "Add Column" at bounding box center [584, 134] width 1073 height 79
type textarea "**********"
click at [181, 125] on div "Add Column" at bounding box center [584, 134] width 1073 height 79
click at [173, 135] on div "Add Column" at bounding box center [584, 134] width 1073 height 79
click at [171, 139] on div "Add Column" at bounding box center [584, 134] width 1073 height 79
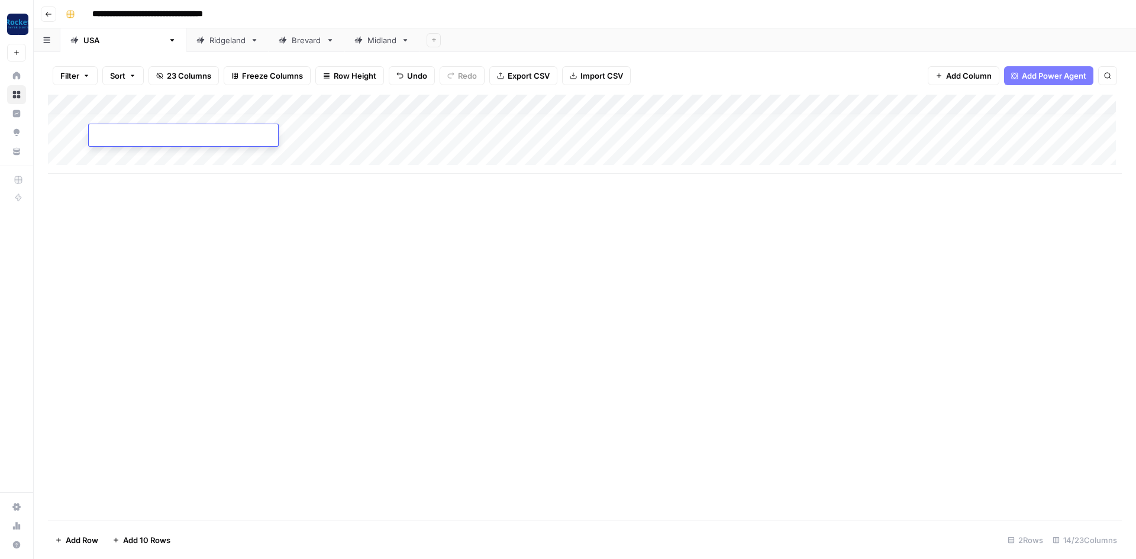
type textarea "**********"
click at [550, 133] on div "Add Column" at bounding box center [584, 134] width 1073 height 79
click at [550, 135] on div "Add Column" at bounding box center [584, 134] width 1073 height 79
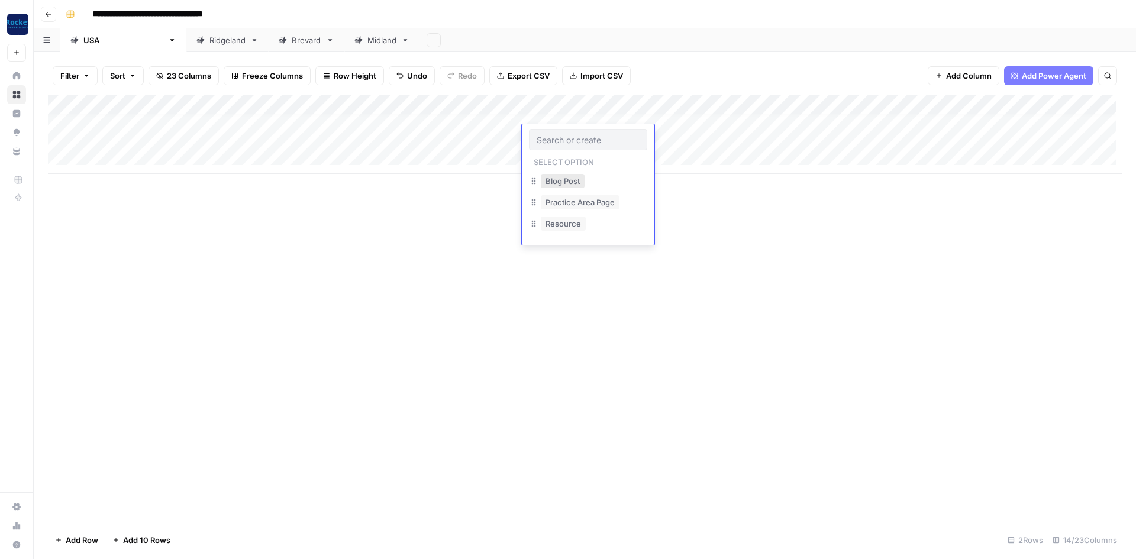
click at [564, 175] on button "Blog Post" at bounding box center [563, 181] width 44 height 14
click at [682, 135] on div "Add Column" at bounding box center [584, 134] width 1073 height 79
click at [96, 157] on div "Add Column" at bounding box center [584, 134] width 1073 height 79
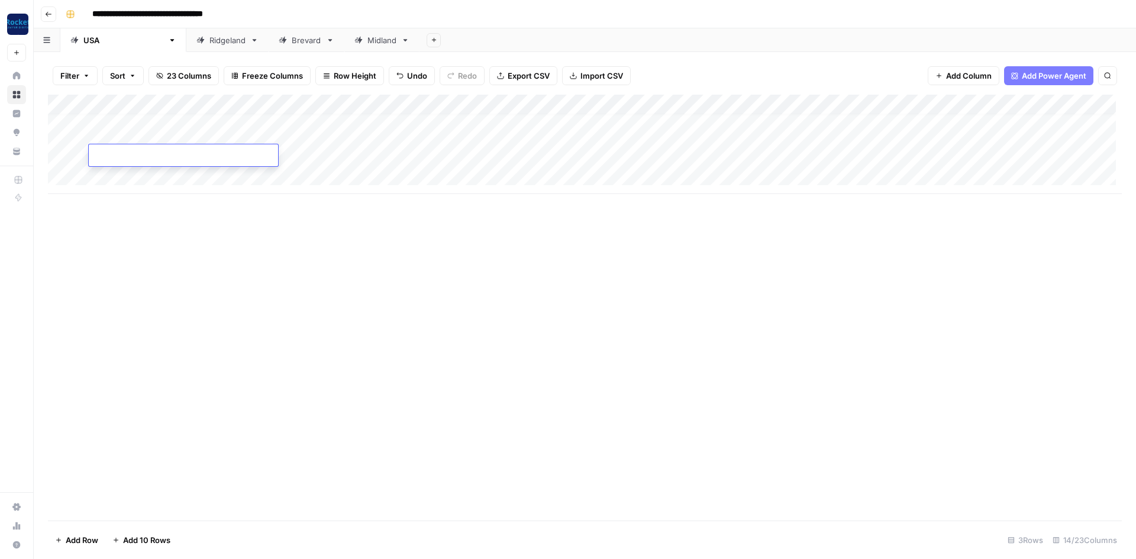
click at [122, 157] on textarea at bounding box center [183, 156] width 189 height 17
type textarea "**********"
click at [309, 156] on div "Add Column" at bounding box center [584, 144] width 1073 height 99
type textarea "**********"
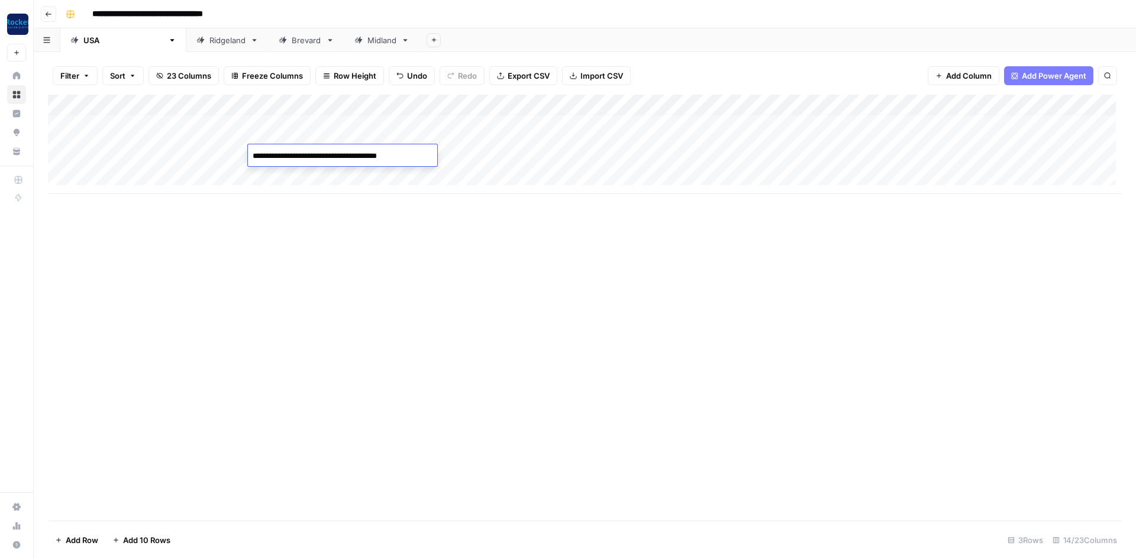
click at [163, 154] on div "Add Column" at bounding box center [584, 144] width 1073 height 99
type textarea "**********"
click at [473, 264] on div "Add Column" at bounding box center [584, 308] width 1073 height 426
click at [558, 156] on div "Add Column" at bounding box center [584, 144] width 1073 height 99
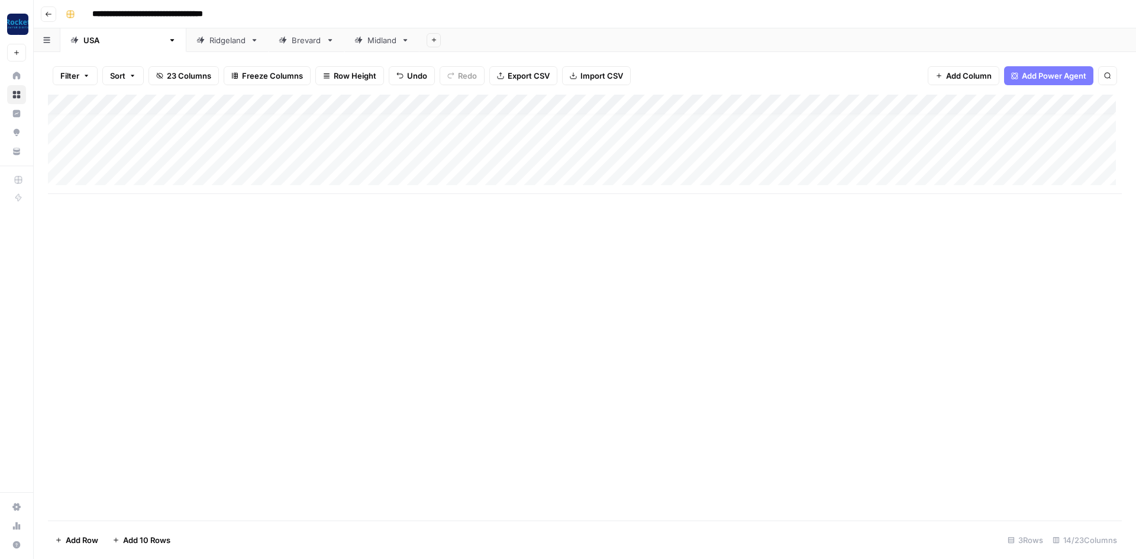
click at [558, 156] on div "Add Column" at bounding box center [584, 144] width 1073 height 99
click at [572, 202] on button "Blog Post" at bounding box center [563, 201] width 44 height 14
click at [685, 152] on div "Add Column" at bounding box center [584, 144] width 1073 height 99
click at [209, 45] on div "Ridgeland" at bounding box center [227, 40] width 36 height 12
click at [125, 119] on div "Add Column" at bounding box center [584, 114] width 1073 height 39
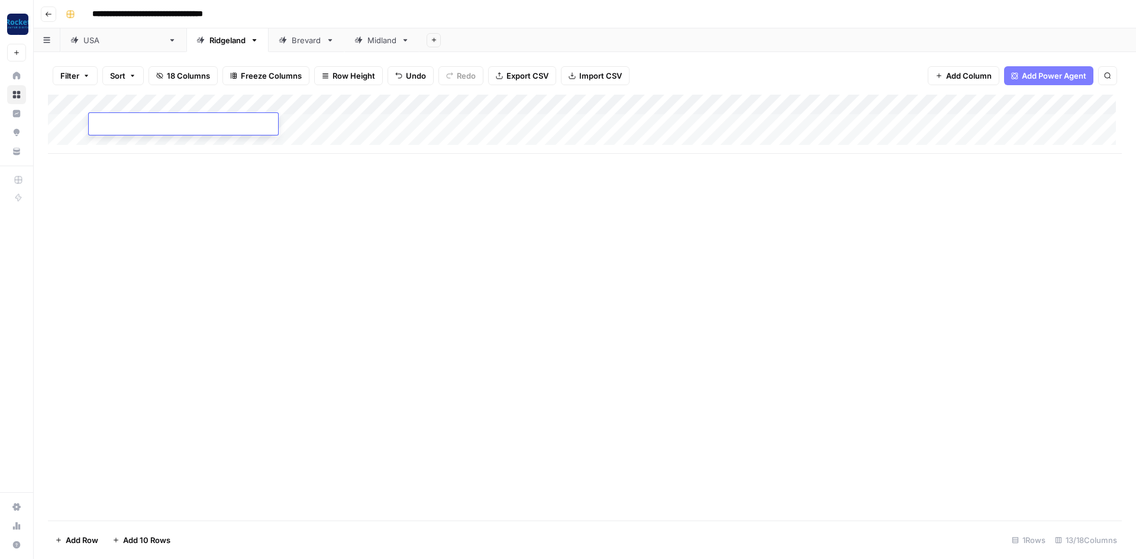
click at [306, 125] on div "Add Column" at bounding box center [584, 124] width 1073 height 59
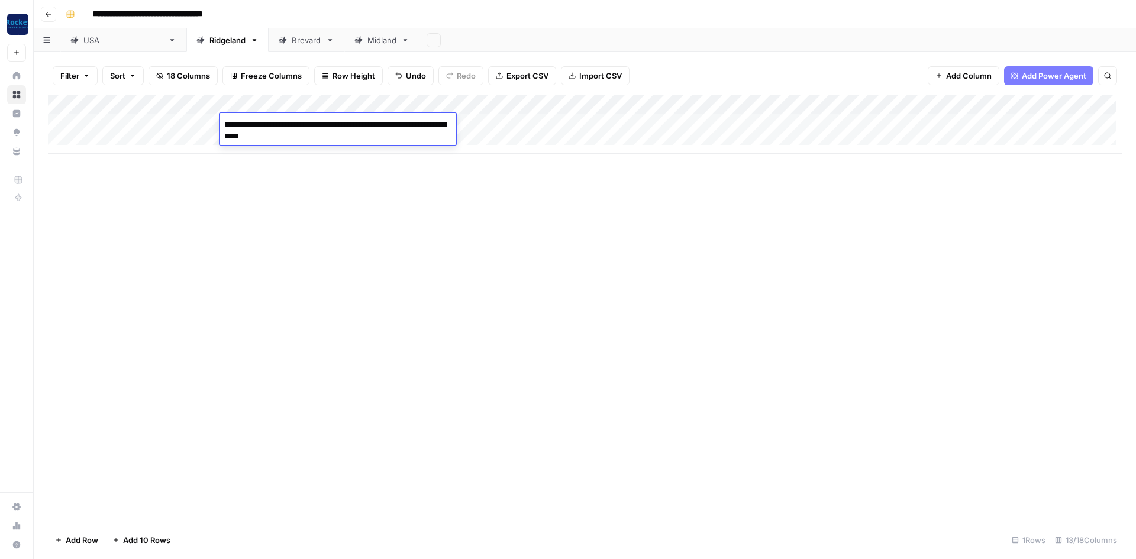
type textarea "**********"
click at [177, 124] on div "Add Column" at bounding box center [584, 124] width 1073 height 59
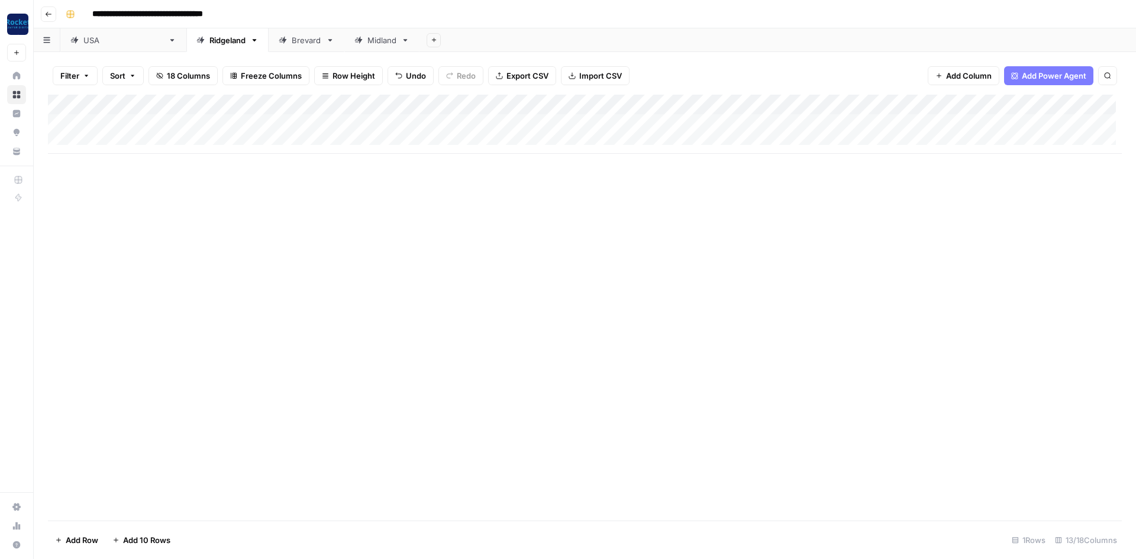
click at [177, 124] on div "Add Column" at bounding box center [584, 124] width 1073 height 59
type textarea "**********"
click at [363, 246] on div "Add Column" at bounding box center [584, 308] width 1073 height 426
click at [554, 123] on div "Add Column" at bounding box center [584, 124] width 1073 height 59
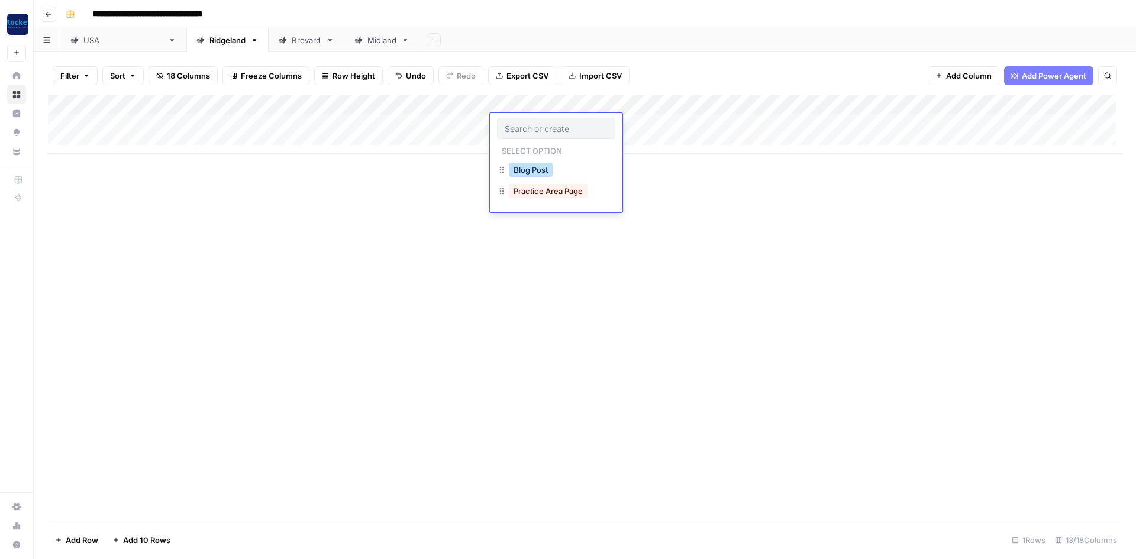
click at [540, 172] on button "Blog Post" at bounding box center [531, 170] width 44 height 14
click at [649, 122] on div "Add Column" at bounding box center [584, 124] width 1073 height 59
click at [292, 43] on div "Brevard" at bounding box center [307, 40] width 30 height 12
click at [124, 140] on div "Add Column" at bounding box center [584, 124] width 1073 height 59
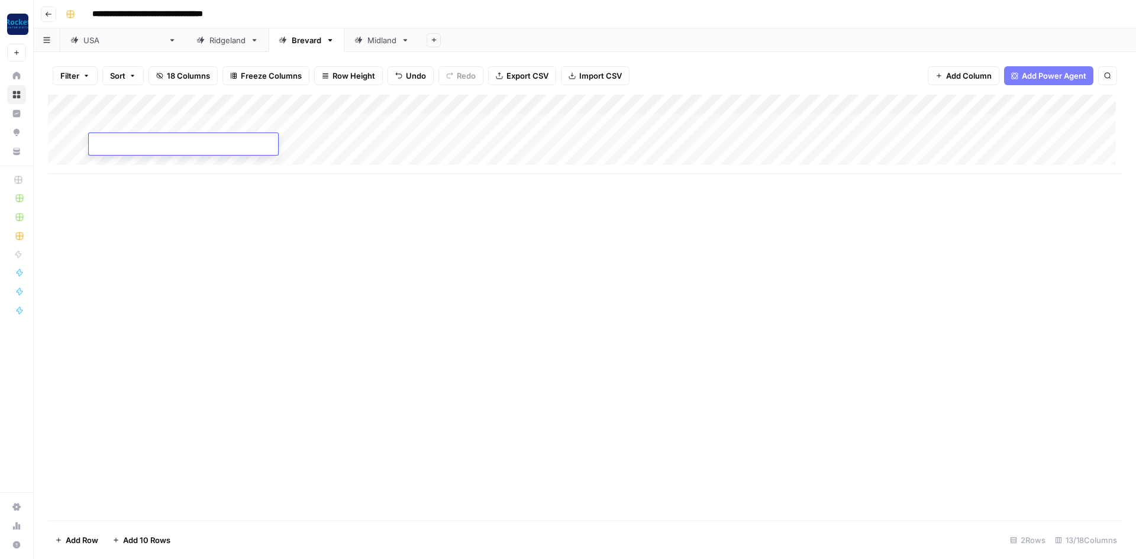
click at [309, 142] on div "Add Column" at bounding box center [584, 134] width 1073 height 79
click at [282, 143] on div "Add Column" at bounding box center [584, 134] width 1073 height 79
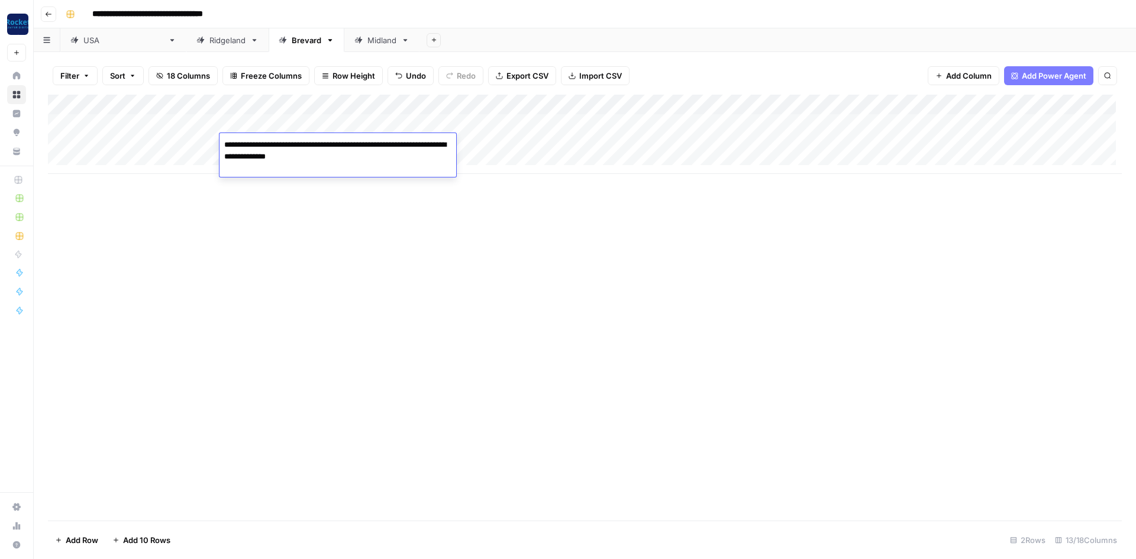
type textarea "**********"
click at [156, 138] on div "Add Column" at bounding box center [584, 134] width 1073 height 79
click at [156, 141] on div "Add Column" at bounding box center [584, 134] width 1073 height 79
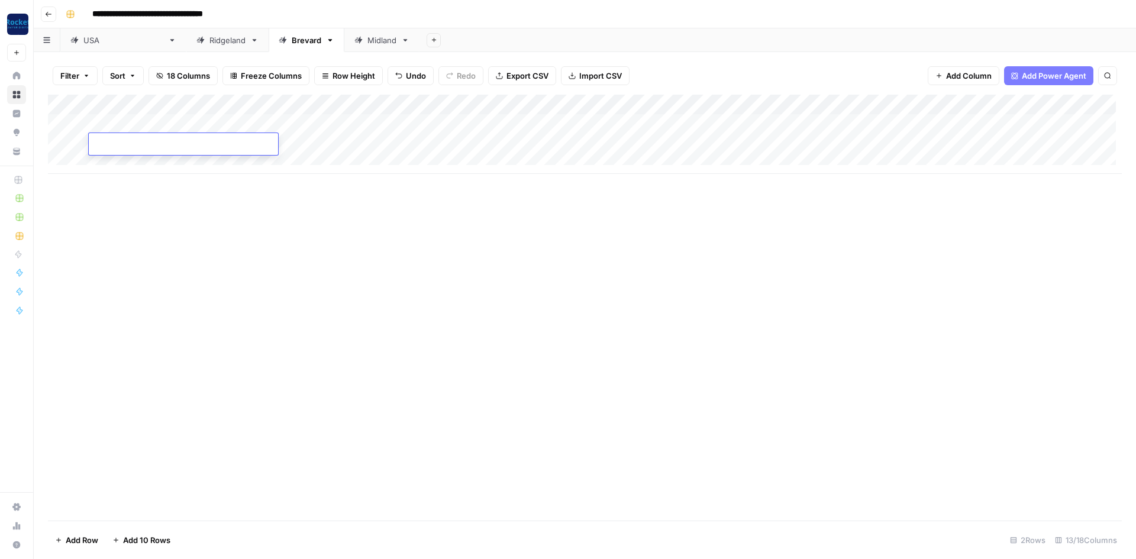
type textarea "**********"
click at [286, 265] on div "Add Column" at bounding box center [584, 308] width 1073 height 426
click at [541, 147] on div "Add Column" at bounding box center [584, 134] width 1073 height 79
click at [541, 144] on div "Add Column" at bounding box center [584, 134] width 1073 height 79
click at [536, 193] on button "Blog Post" at bounding box center [531, 190] width 44 height 14
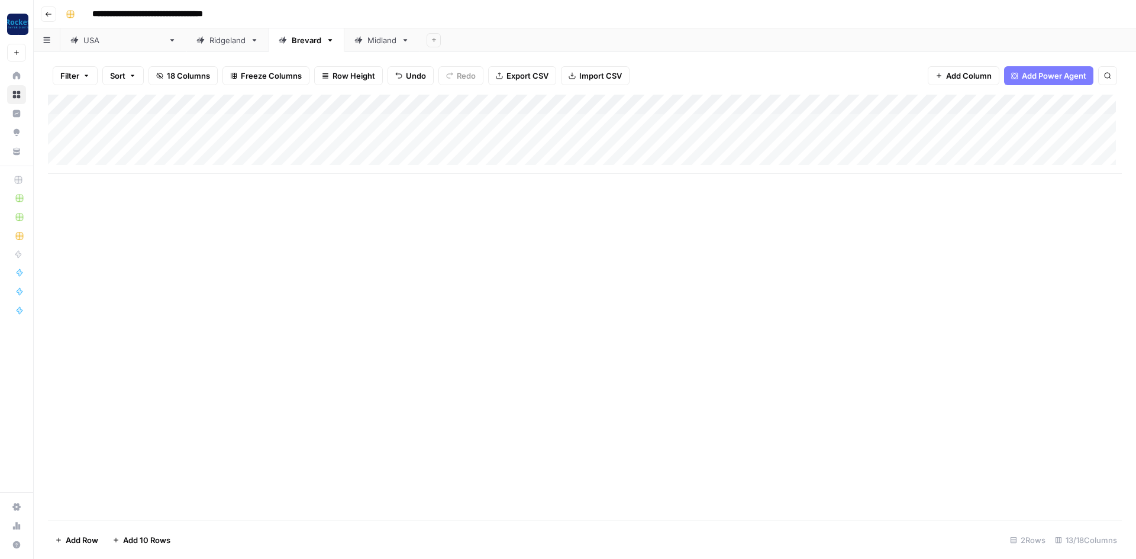
click at [607, 141] on div "Add Column" at bounding box center [584, 134] width 1073 height 79
click at [652, 144] on div "Add Column" at bounding box center [584, 134] width 1073 height 79
click at [344, 42] on link "Midland" at bounding box center [381, 40] width 75 height 24
click at [117, 122] on div "Add Column" at bounding box center [584, 114] width 1073 height 39
click at [286, 122] on div "Add Column" at bounding box center [584, 124] width 1073 height 59
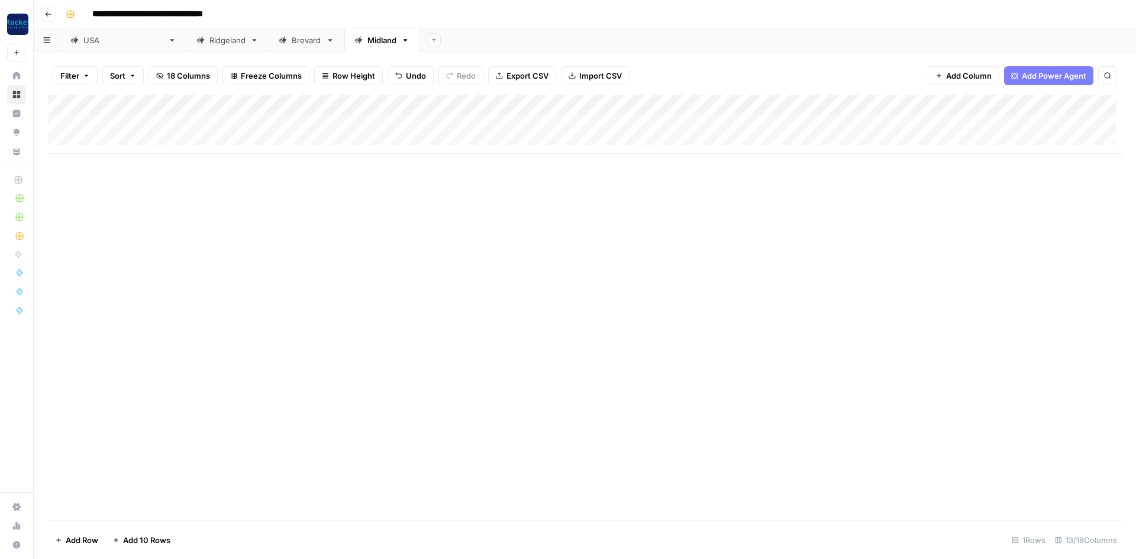
click at [286, 122] on div "Add Column" at bounding box center [584, 124] width 1073 height 59
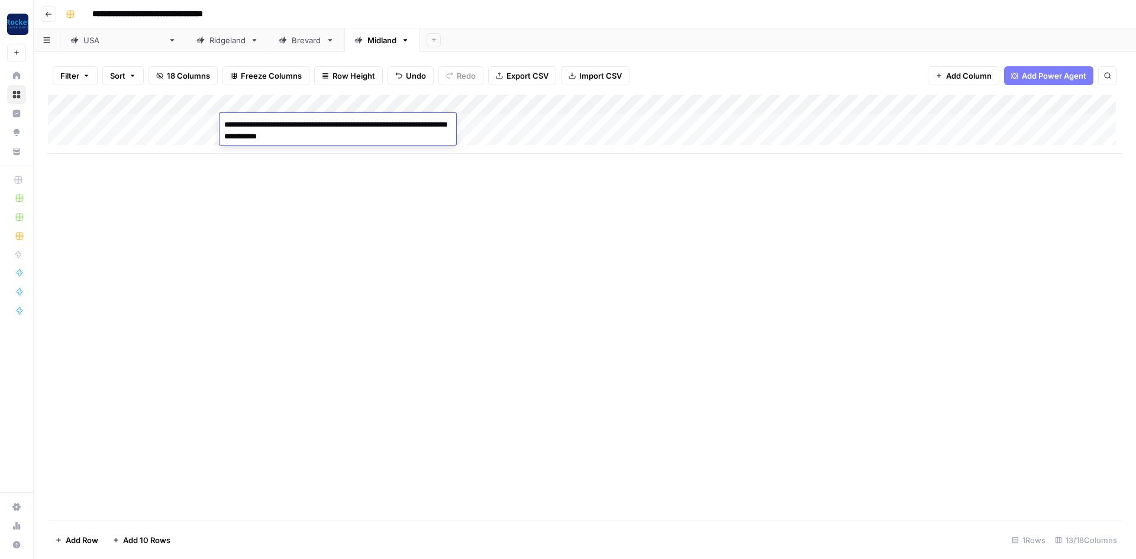
type textarea "**********"
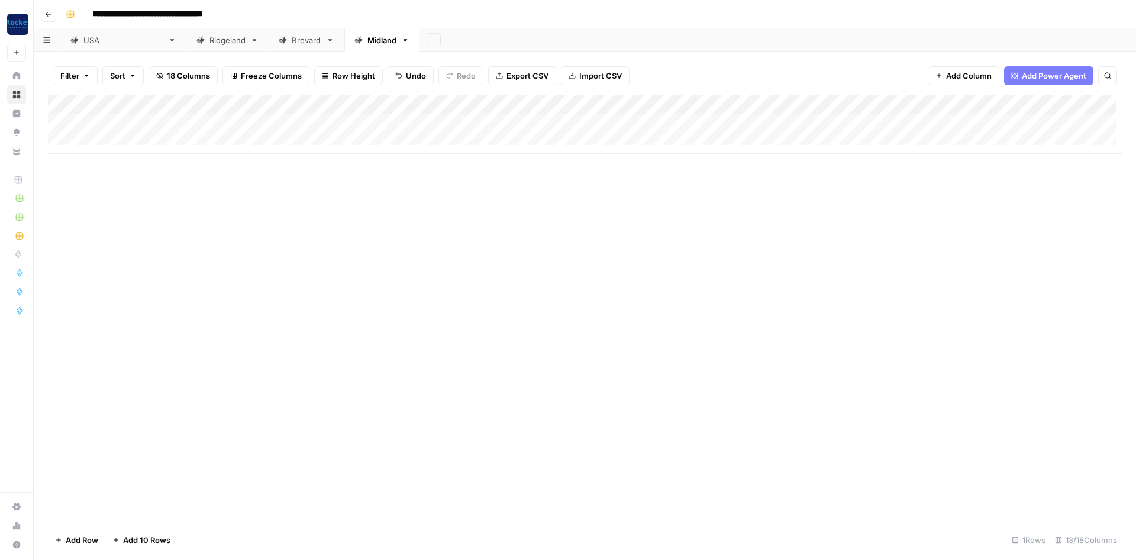
click at [118, 121] on div "Add Column" at bounding box center [584, 124] width 1073 height 59
type textarea "**********"
click at [235, 260] on div "Add Column" at bounding box center [584, 308] width 1073 height 426
click at [541, 127] on div "Add Column" at bounding box center [584, 124] width 1073 height 59
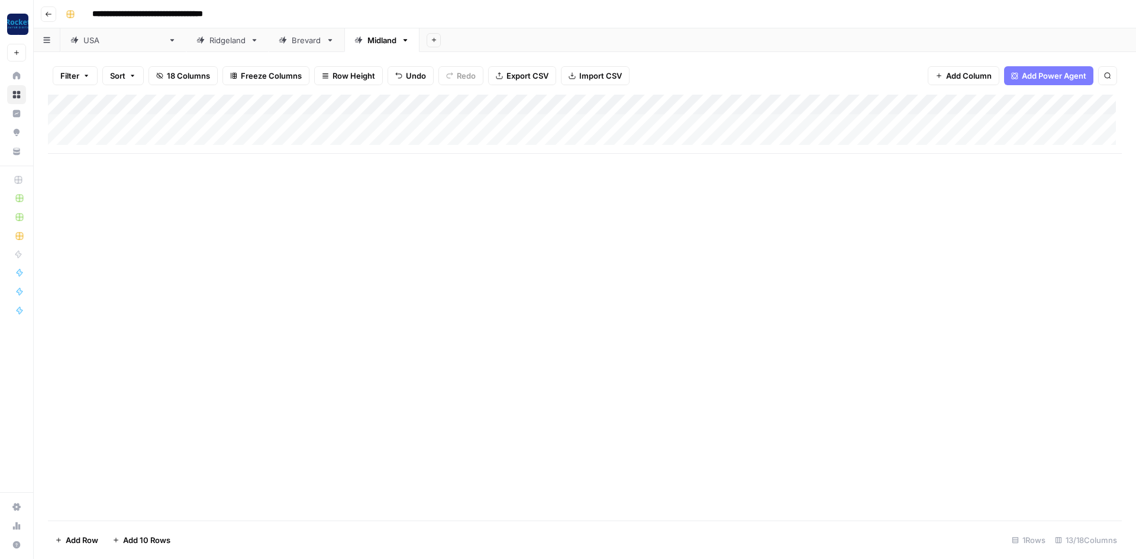
click at [541, 127] on div "Add Column" at bounding box center [584, 124] width 1073 height 59
click at [542, 169] on button "Blog Post" at bounding box center [531, 170] width 44 height 14
click at [650, 123] on div "Add Column" at bounding box center [584, 124] width 1073 height 59
click at [90, 47] on link "[GEOGRAPHIC_DATA]" at bounding box center [123, 40] width 126 height 24
click at [209, 43] on div "Ridgeland" at bounding box center [227, 40] width 36 height 12
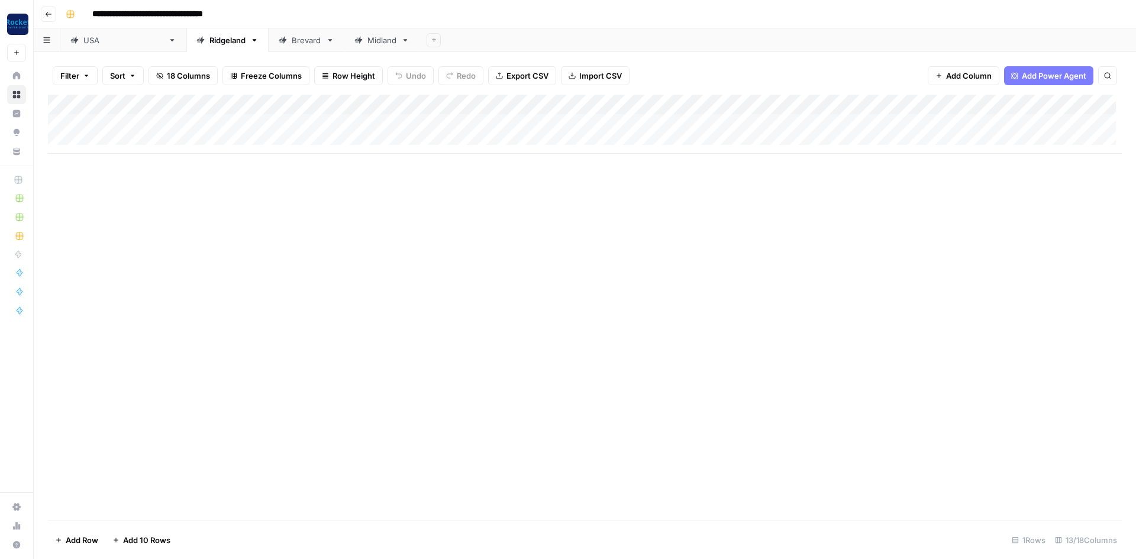
click at [269, 46] on link "Brevard" at bounding box center [307, 40] width 76 height 24
click at [648, 127] on div "Add Column" at bounding box center [584, 134] width 1073 height 79
click at [696, 124] on div "Add Column" at bounding box center [584, 134] width 1073 height 79
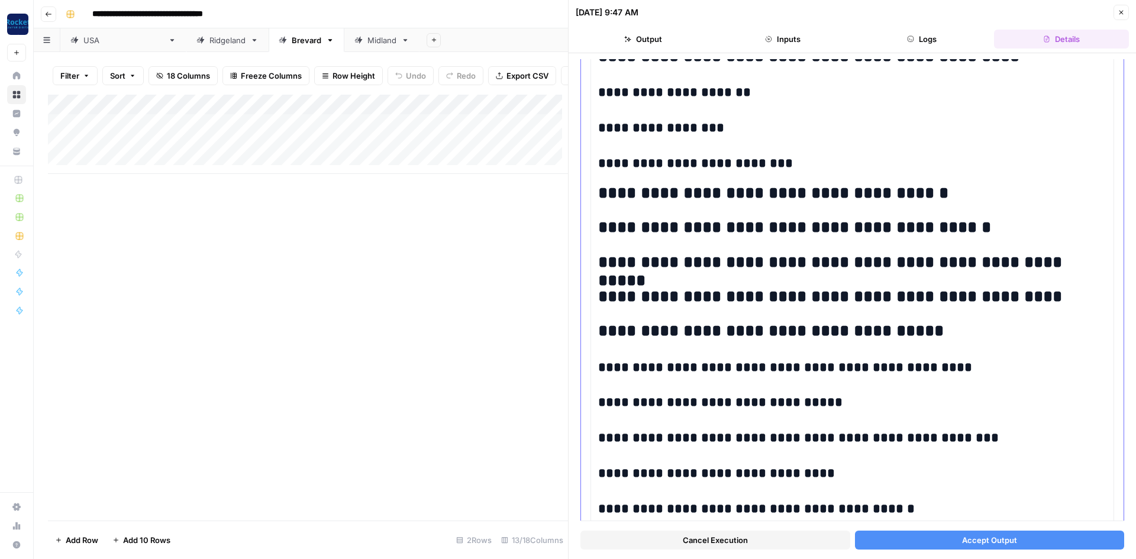
scroll to position [1046, 0]
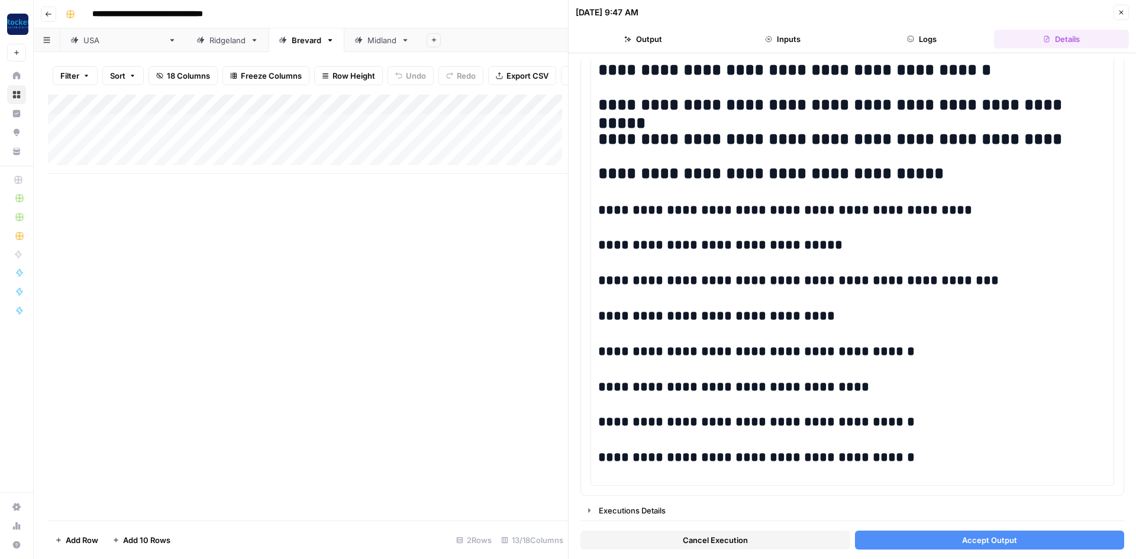
click at [987, 535] on span "Accept Output" at bounding box center [989, 540] width 55 height 12
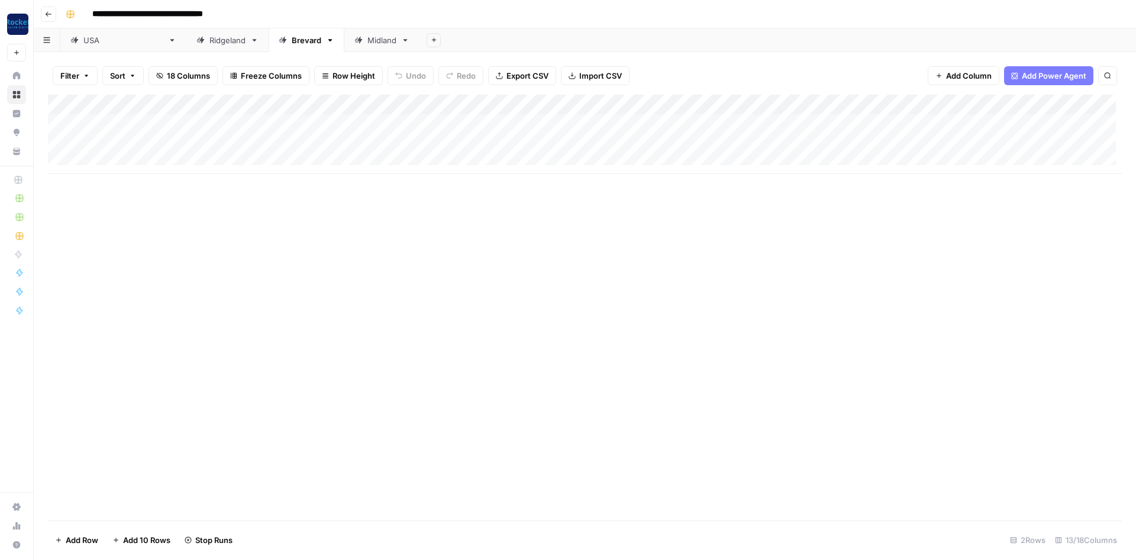
click at [14, 71] on link "Home" at bounding box center [16, 75] width 19 height 19
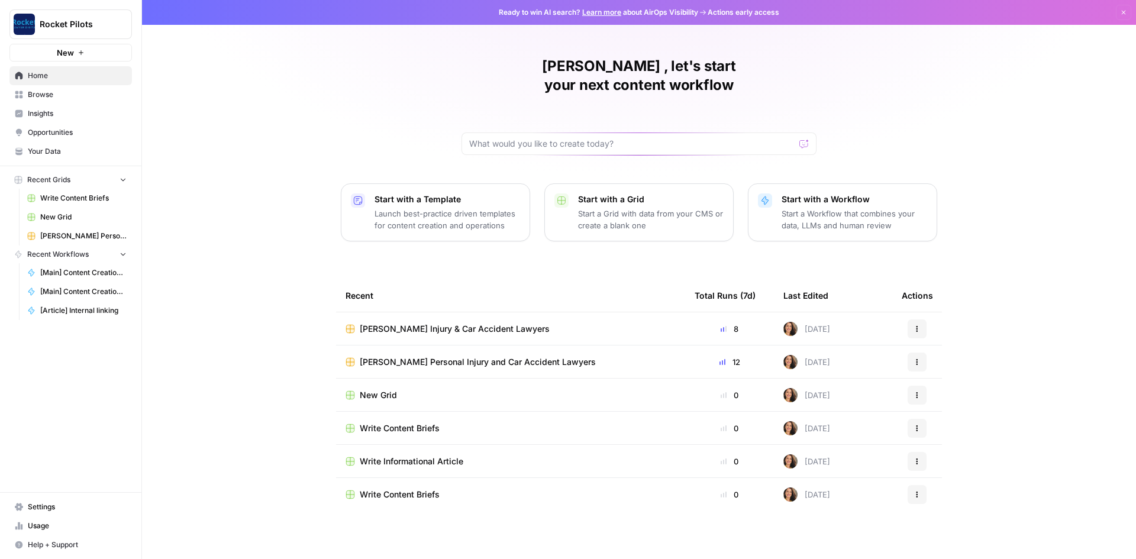
click at [464, 356] on span "[PERSON_NAME] Personal Injury and Car Accident Lawyers" at bounding box center [478, 362] width 236 height 12
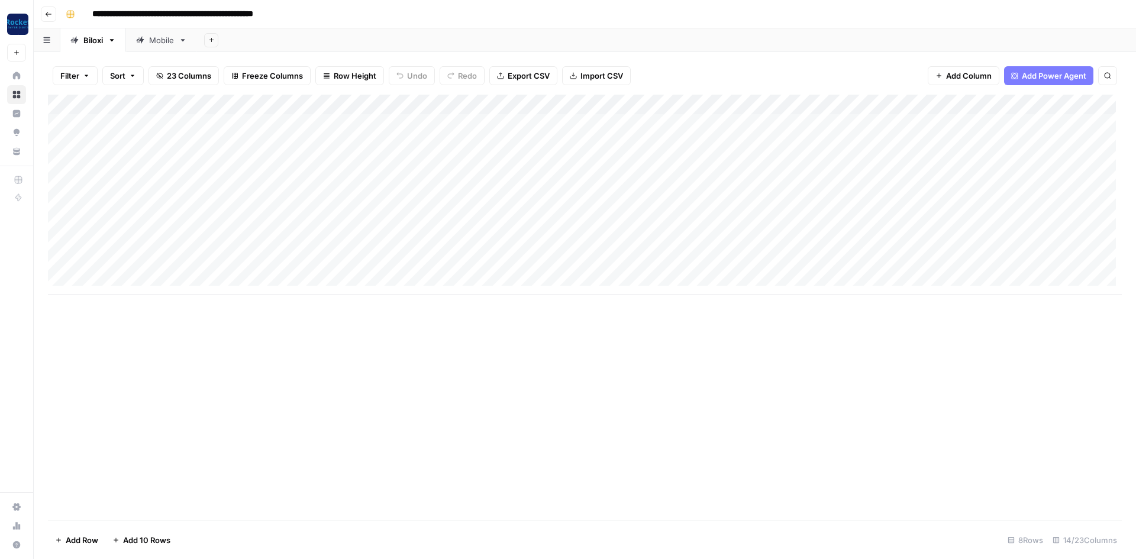
click at [962, 221] on div "Add Column" at bounding box center [584, 195] width 1073 height 200
click at [1001, 242] on div "Add Column" at bounding box center [584, 195] width 1073 height 200
click at [161, 43] on div "Mobile" at bounding box center [161, 40] width 25 height 12
click at [693, 123] on div "Add Column" at bounding box center [584, 124] width 1073 height 59
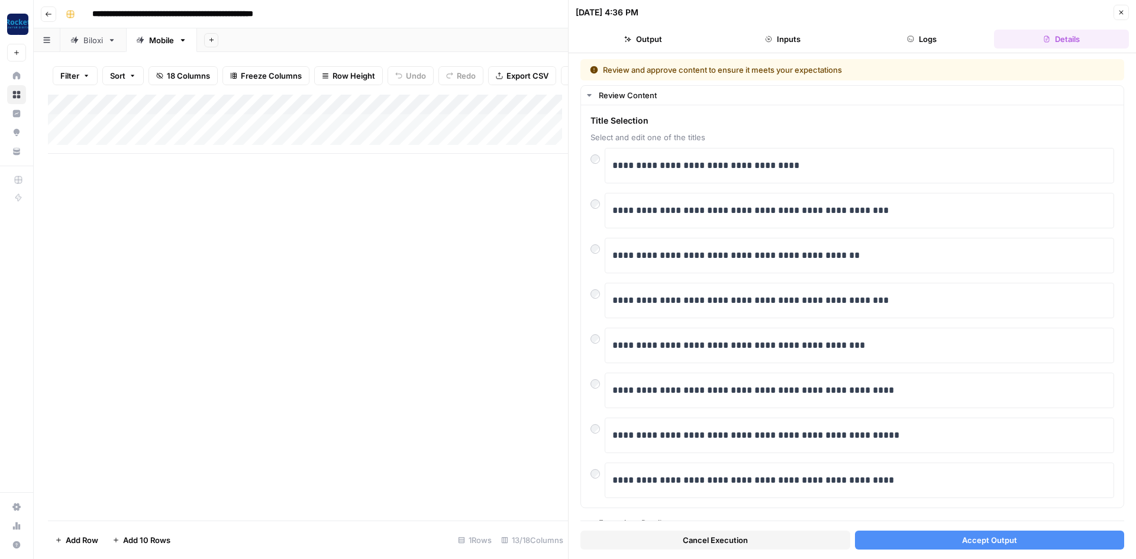
click at [920, 537] on button "Accept Output" at bounding box center [990, 540] width 270 height 19
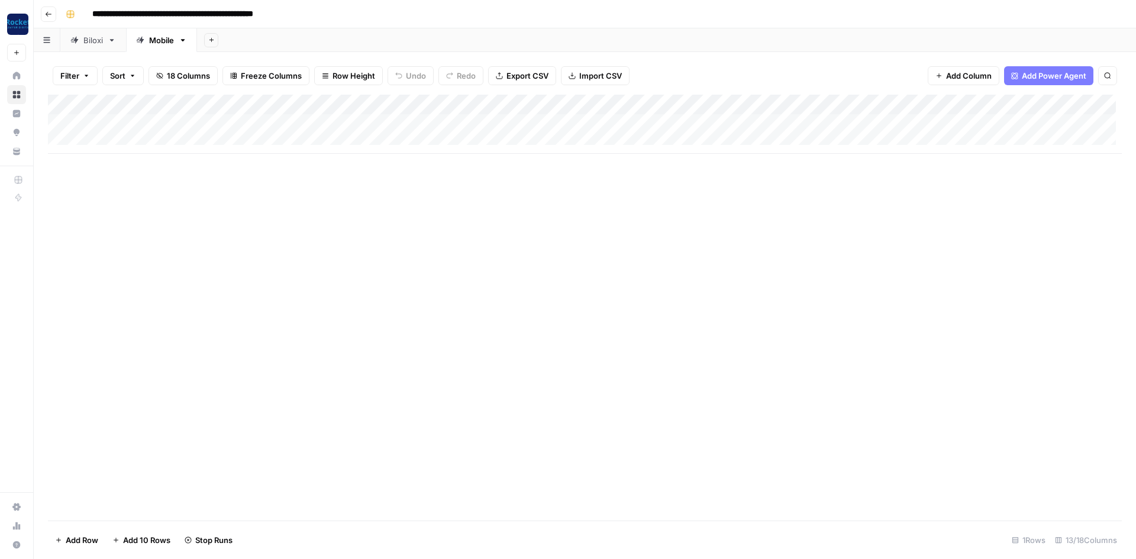
click at [999, 106] on div "Add Column" at bounding box center [584, 124] width 1073 height 59
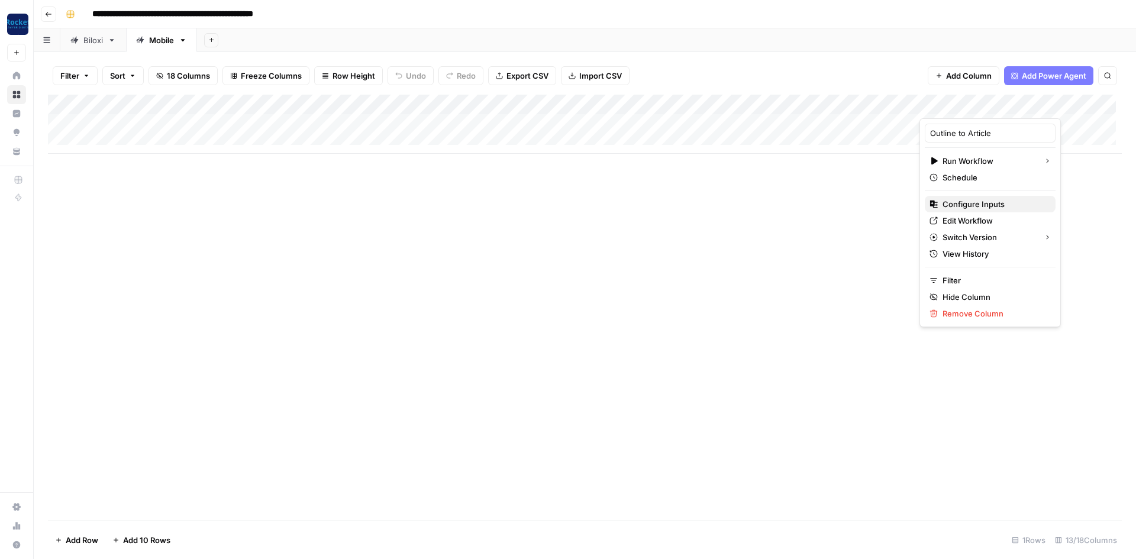
click at [965, 203] on span "Configure Inputs" at bounding box center [993, 204] width 103 height 12
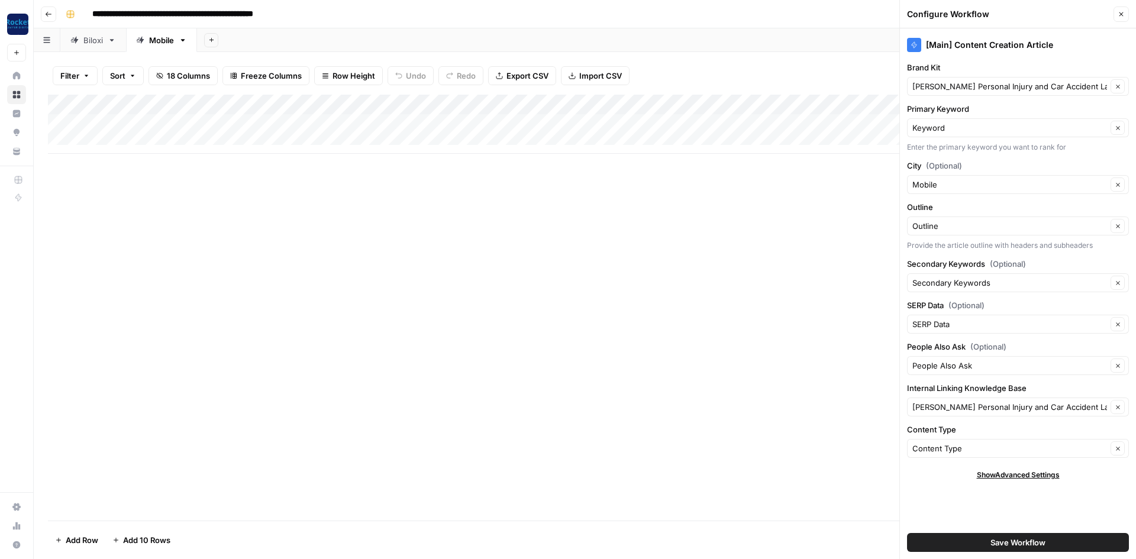
click at [837, 242] on div "Add Column" at bounding box center [584, 308] width 1073 height 426
click at [1123, 11] on icon "button" at bounding box center [1120, 14] width 7 height 7
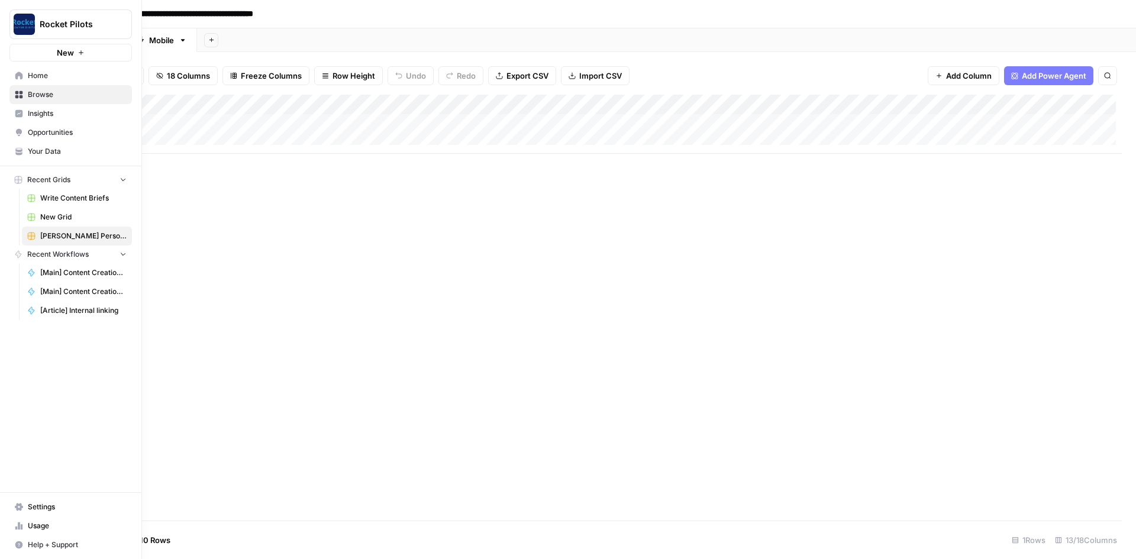
click at [15, 77] on icon at bounding box center [19, 76] width 8 height 8
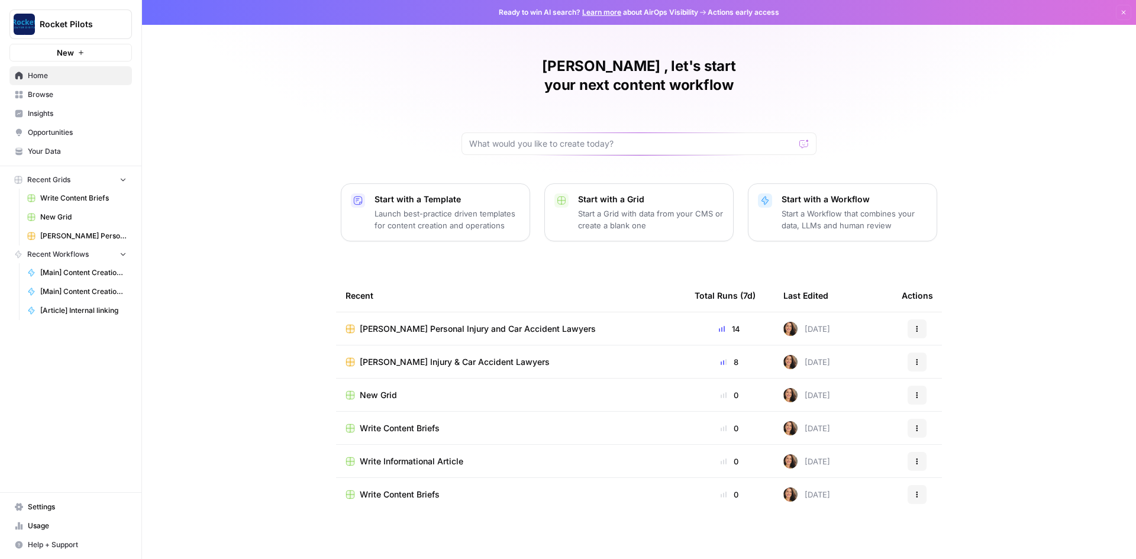
click at [491, 323] on span "[PERSON_NAME] Personal Injury and Car Accident Lawyers" at bounding box center [478, 329] width 236 height 12
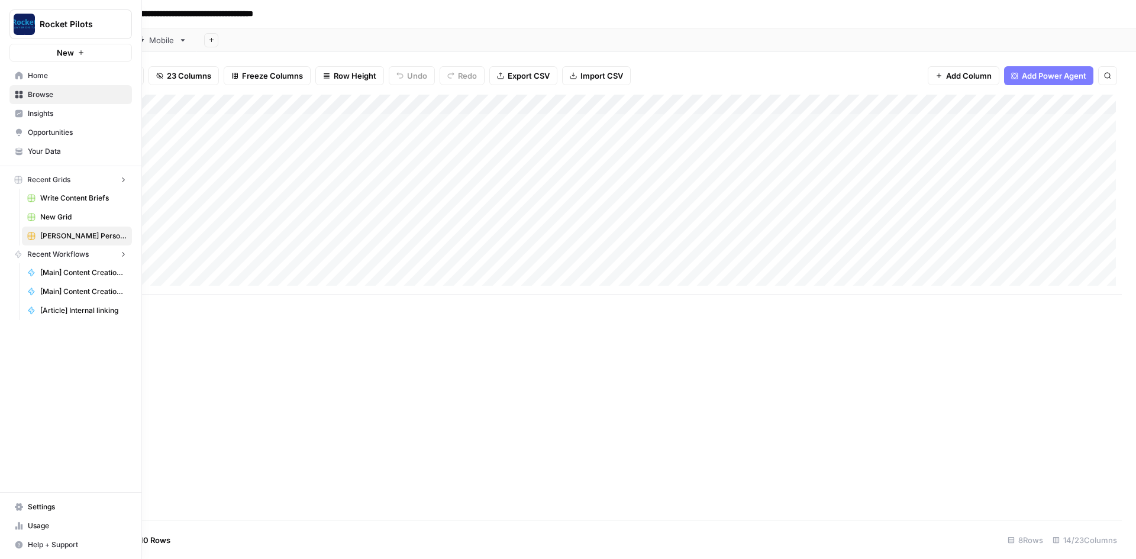
click at [19, 74] on icon at bounding box center [19, 76] width 8 height 8
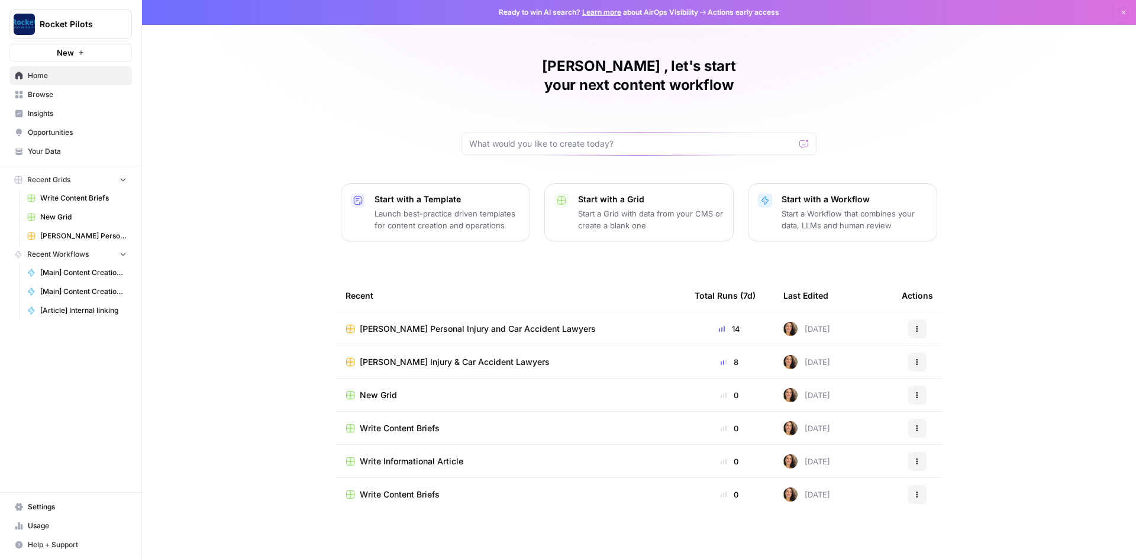
click at [479, 356] on span "[PERSON_NAME] Injury & Car Accident Lawyers" at bounding box center [455, 362] width 190 height 12
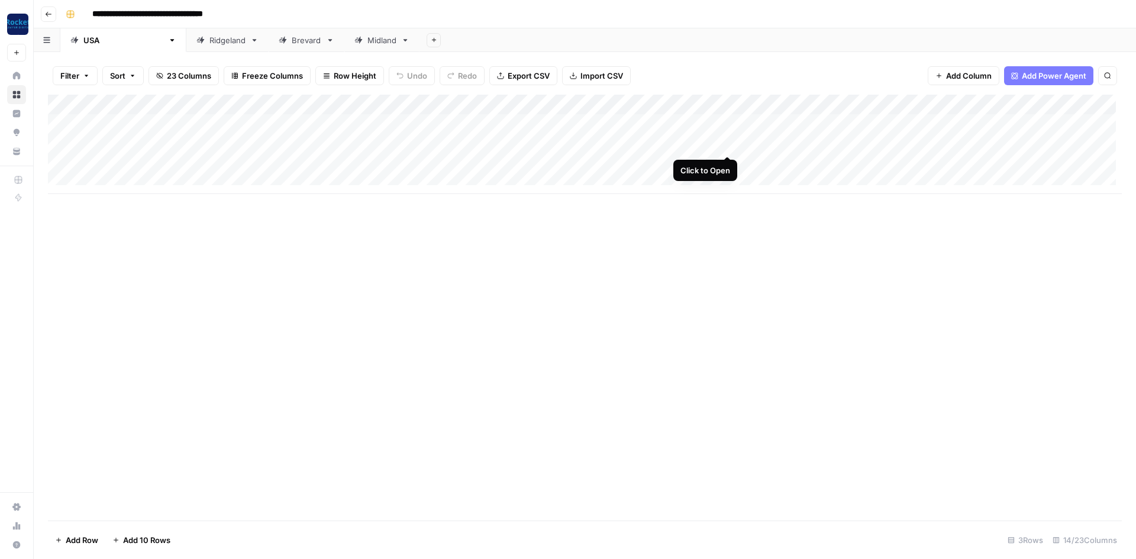
click at [727, 141] on div "Add Column" at bounding box center [584, 144] width 1073 height 99
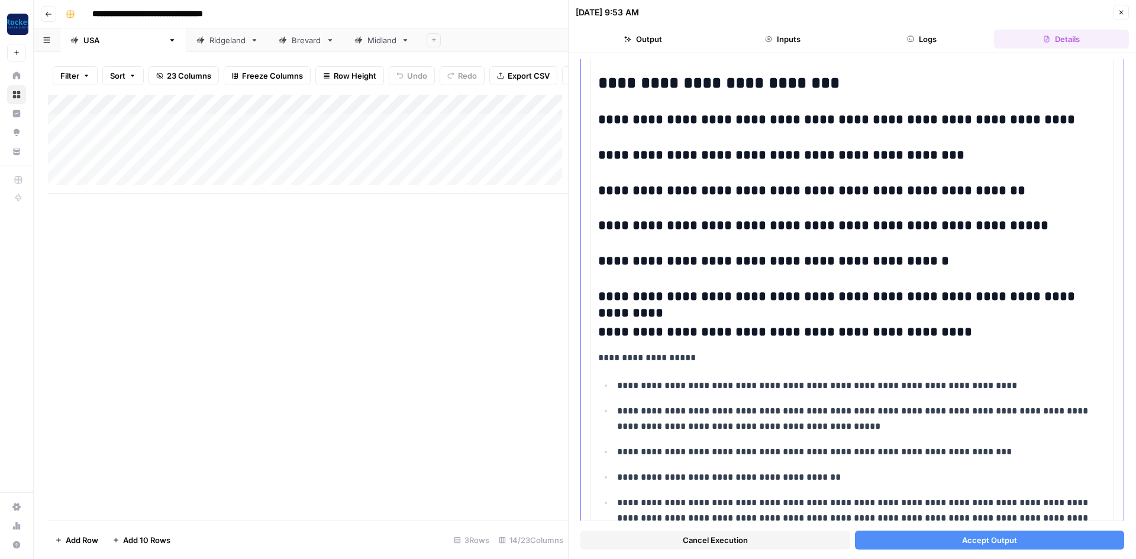
scroll to position [863, 0]
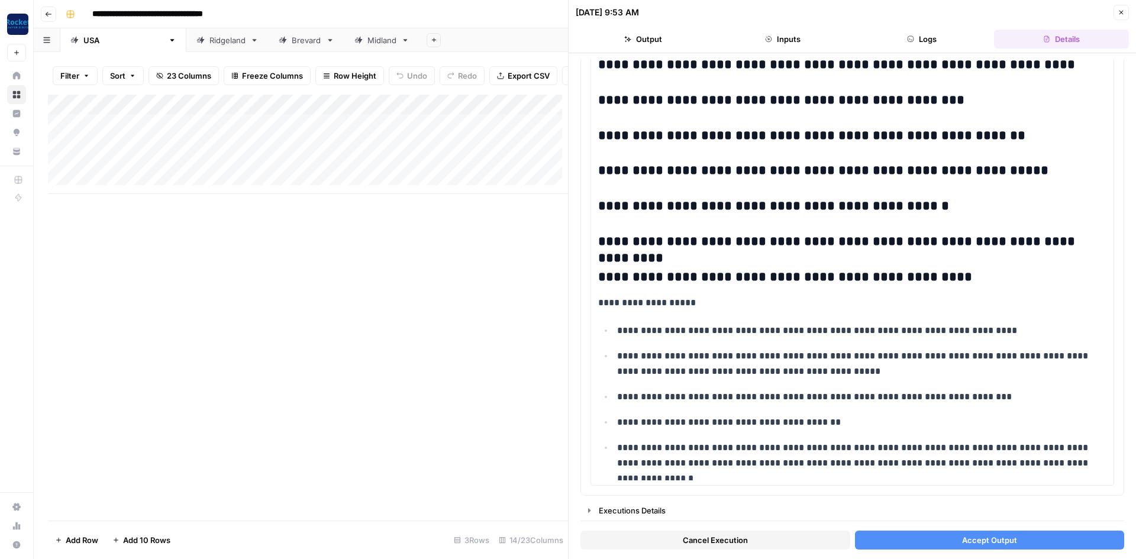
click at [881, 538] on button "Accept Output" at bounding box center [990, 540] width 270 height 19
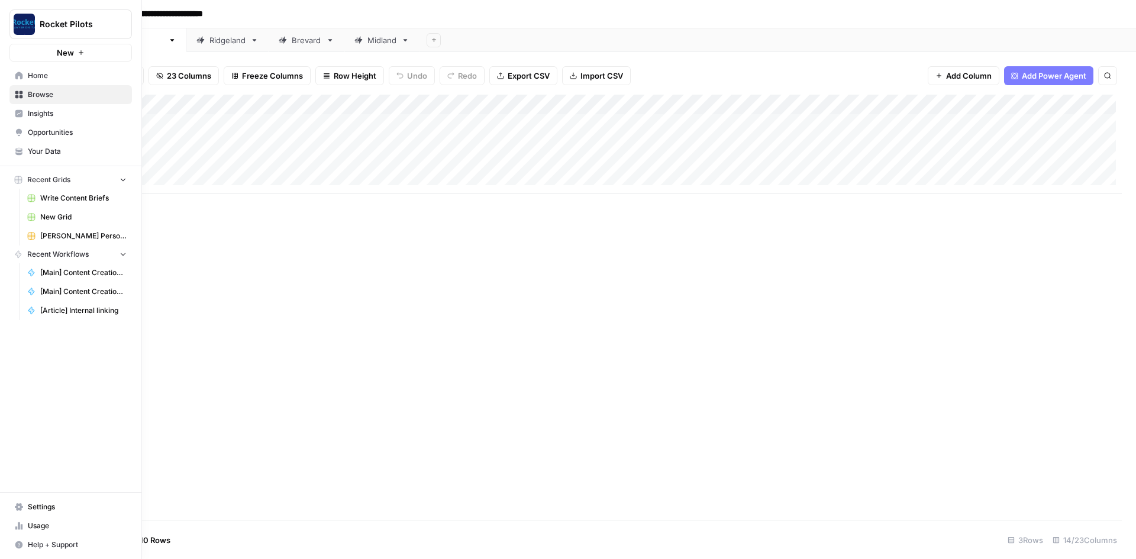
click at [50, 144] on link "Your Data" at bounding box center [70, 151] width 122 height 19
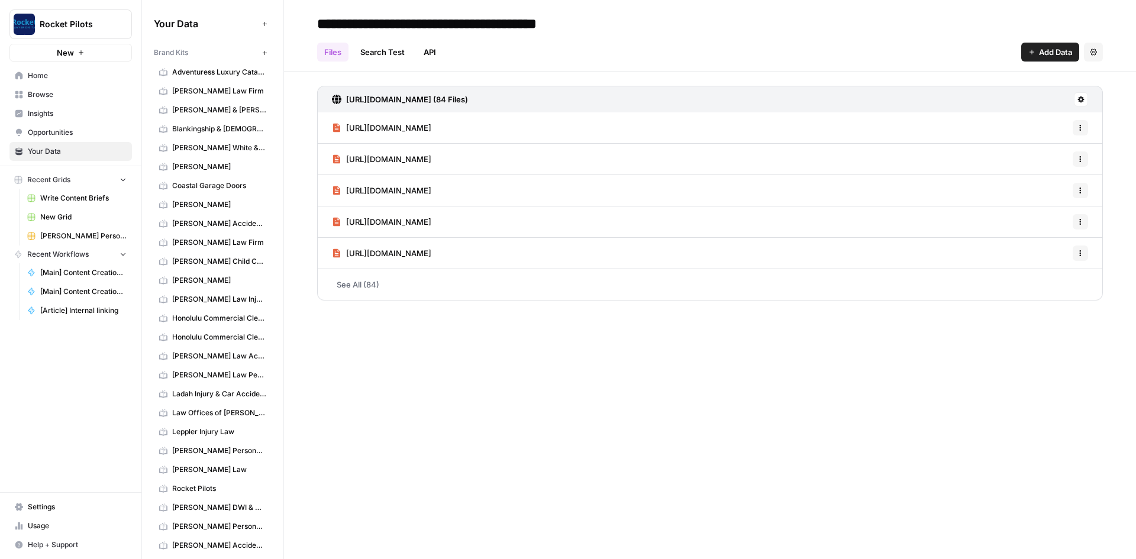
click at [193, 70] on span "Adventuress Luxury Catamaran" at bounding box center [219, 72] width 94 height 11
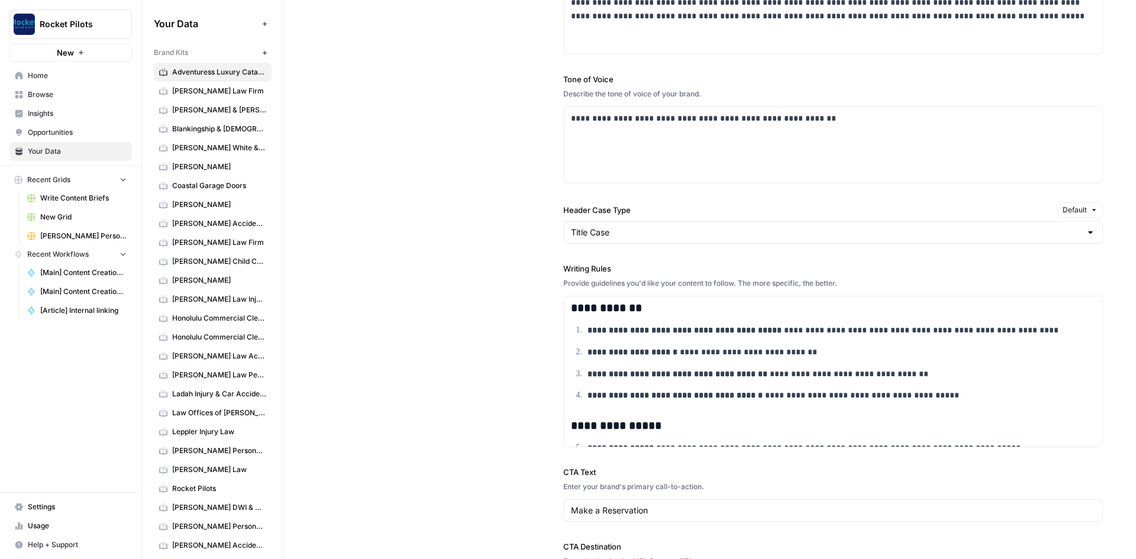
scroll to position [887, 0]
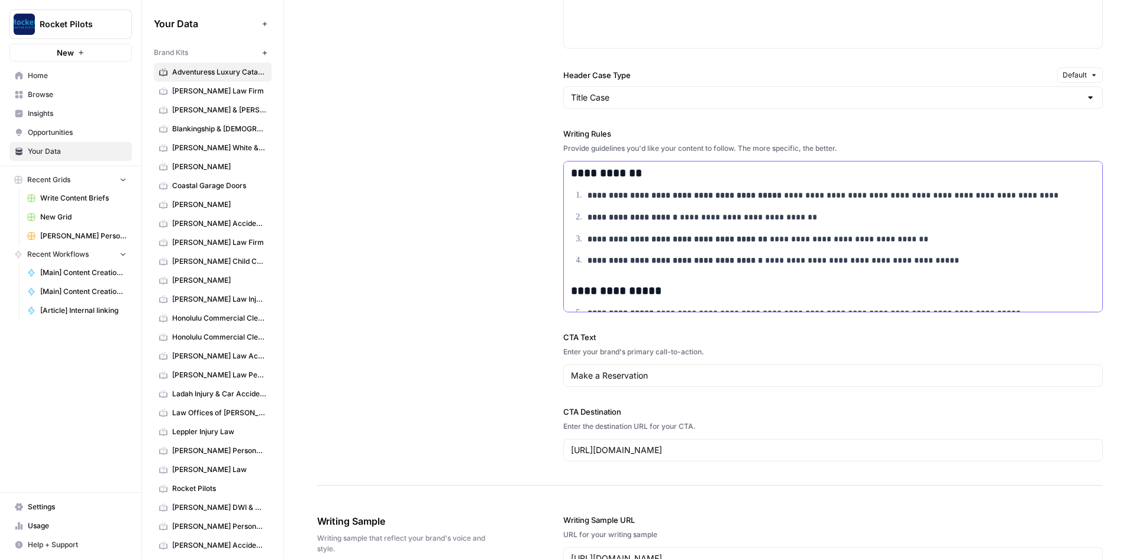
click at [638, 220] on strong "**********" at bounding box center [632, 217] width 90 height 8
copy div "**********"
click at [198, 246] on span "[PERSON_NAME] Law Firm" at bounding box center [219, 242] width 94 height 11
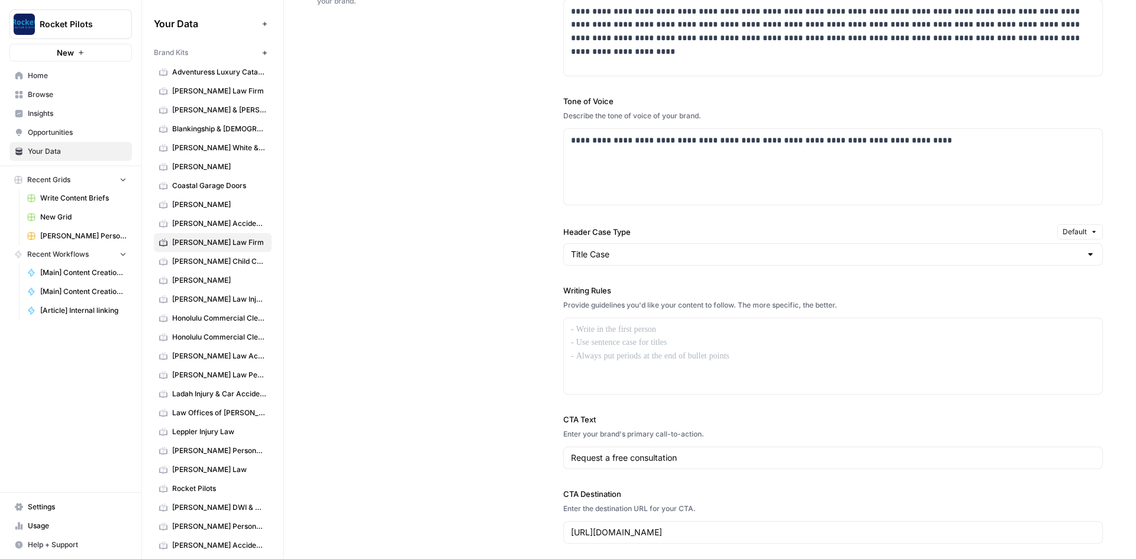
scroll to position [828, 0]
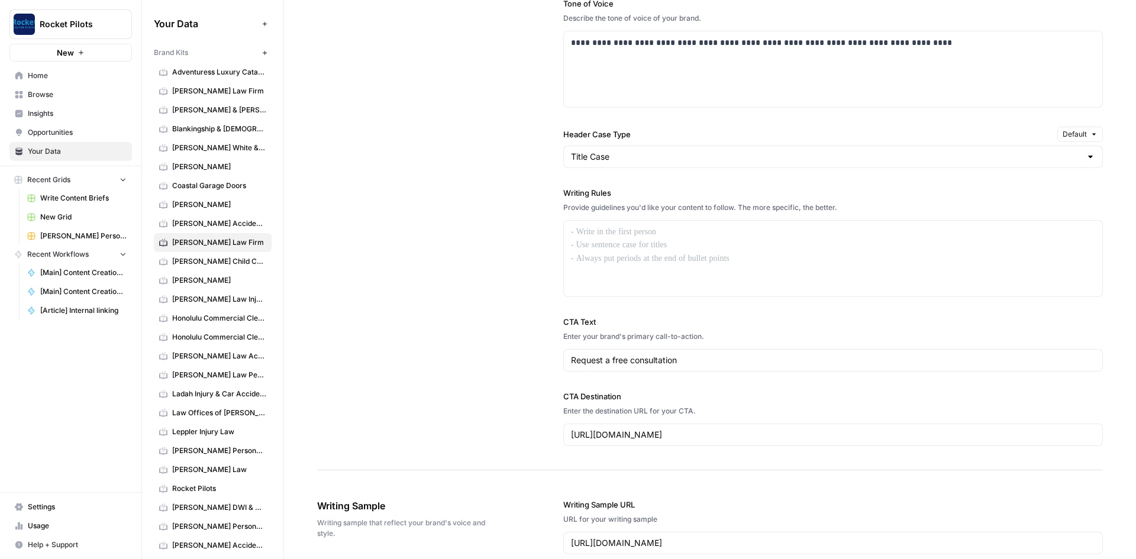
click at [220, 164] on span "[PERSON_NAME]" at bounding box center [219, 166] width 94 height 11
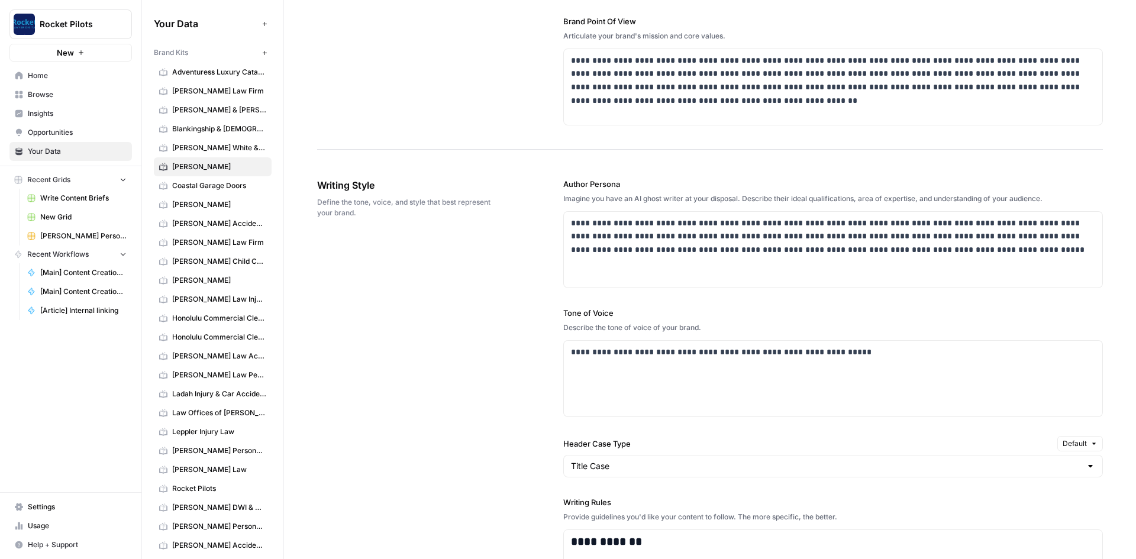
scroll to position [769, 0]
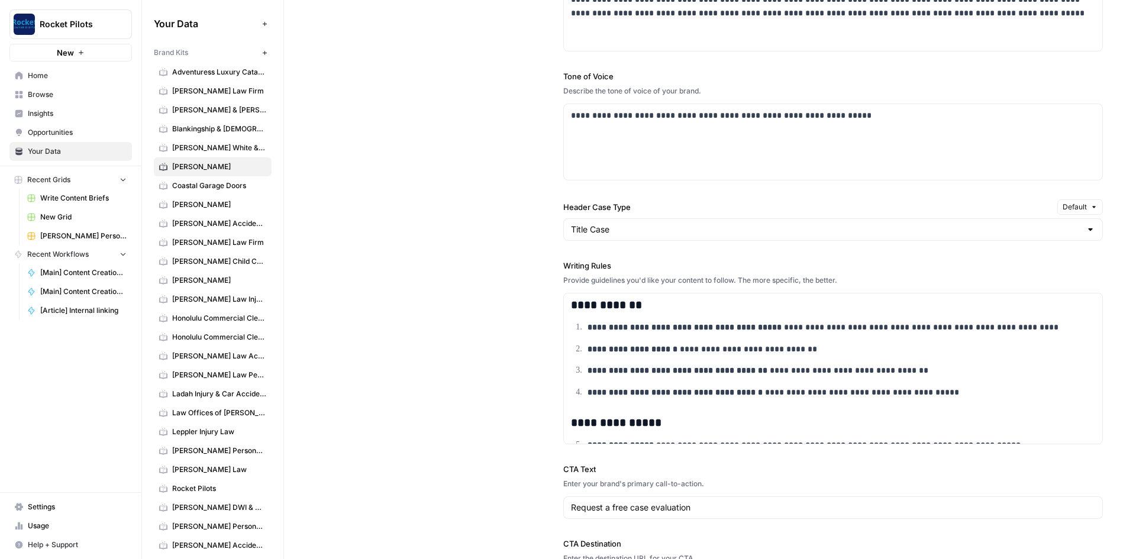
click at [215, 242] on span "[PERSON_NAME] Law Firm" at bounding box center [219, 242] width 94 height 11
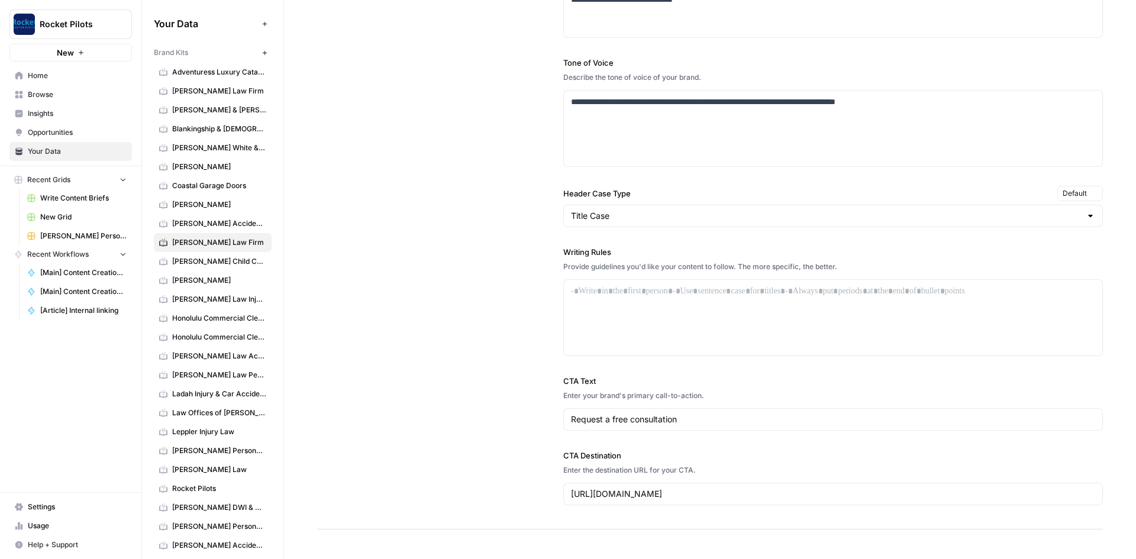
scroll to position [775, 0]
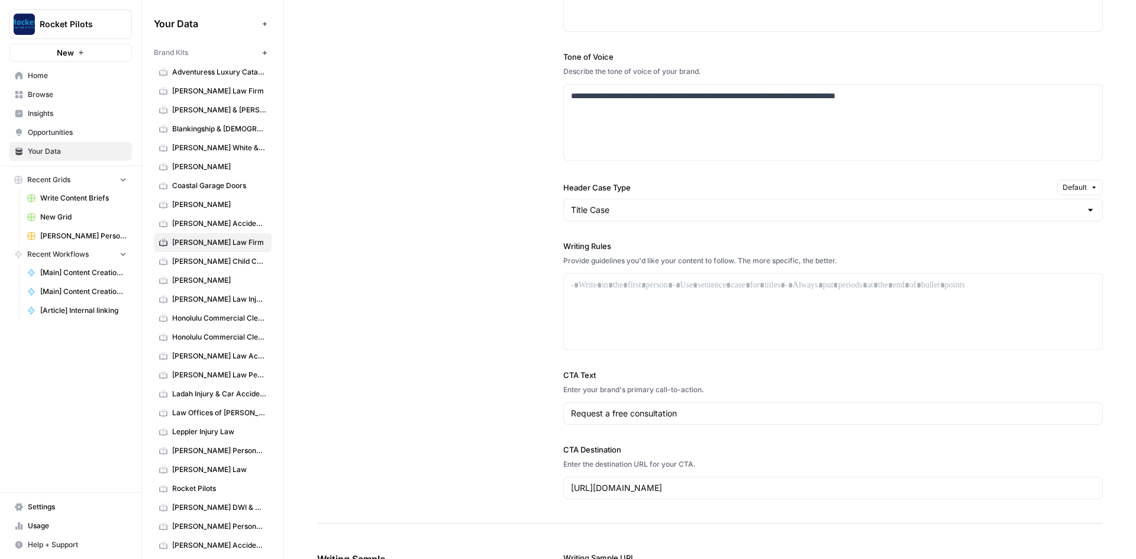
click at [197, 452] on span "[PERSON_NAME] Personal Injury and Car Accident Lawyers" at bounding box center [219, 450] width 94 height 11
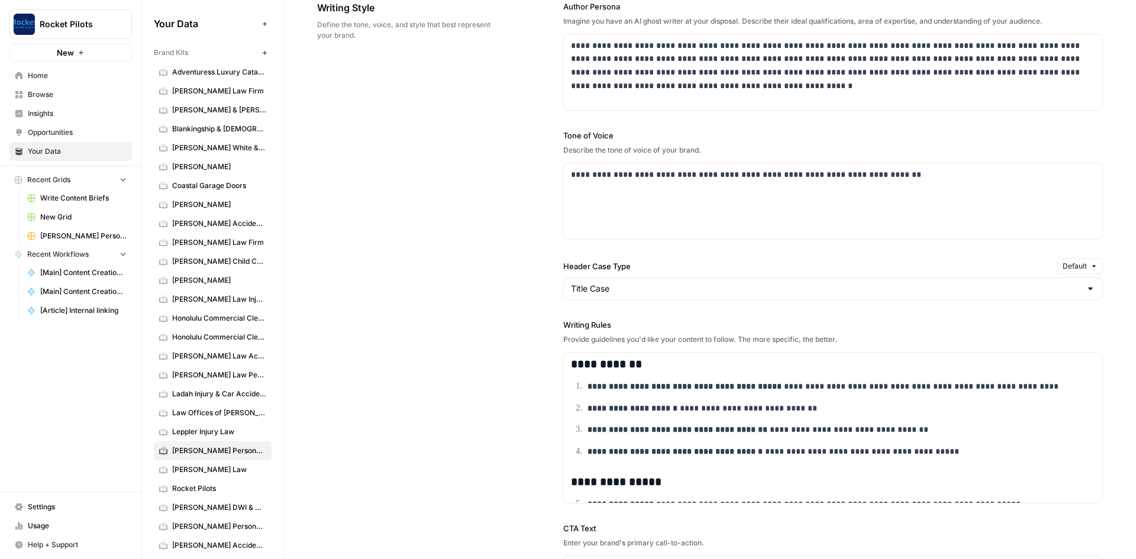
scroll to position [946, 0]
